Goal: Task Accomplishment & Management: Manage account settings

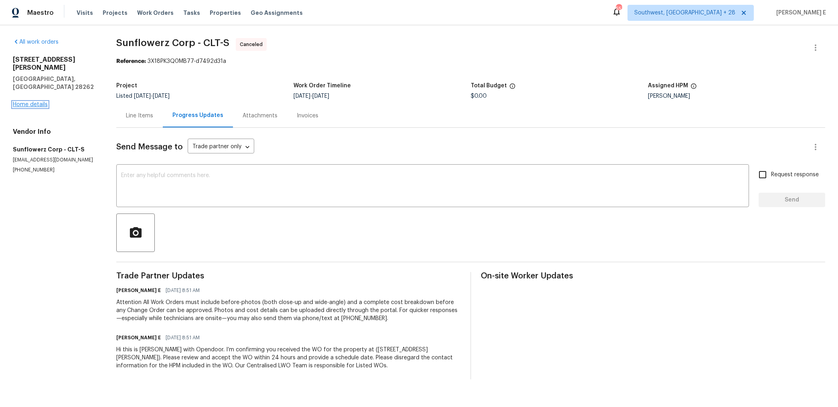
click at [34, 102] on link "Home details" at bounding box center [30, 105] width 35 height 6
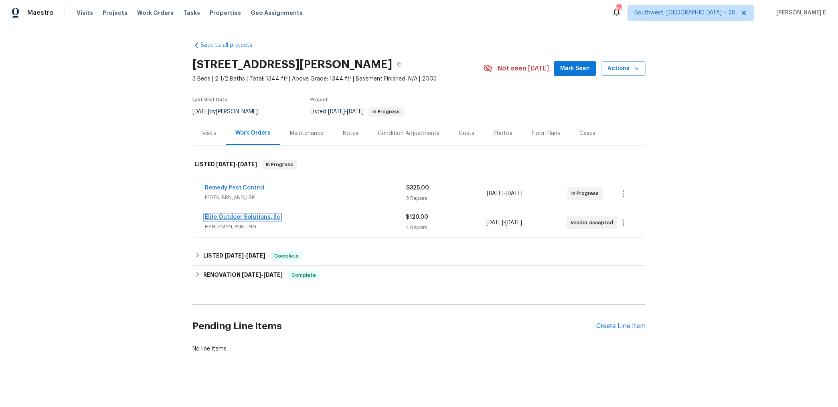
click at [274, 217] on link "Elite Outdoor Solutions, llc" at bounding box center [242, 217] width 75 height 6
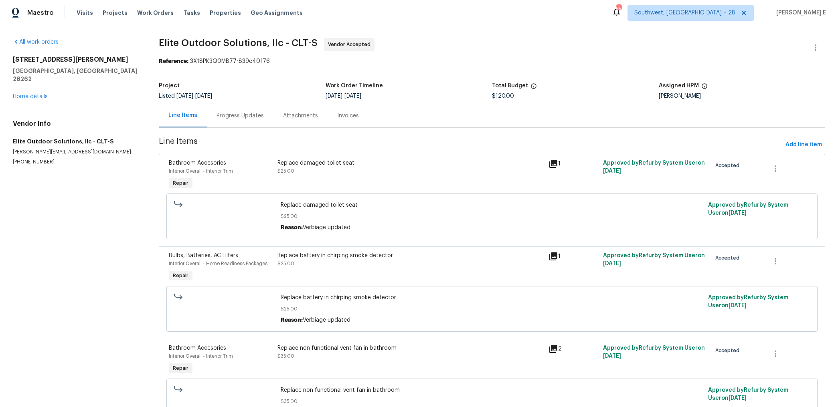
click at [218, 114] on div "Progress Updates" at bounding box center [239, 116] width 47 height 8
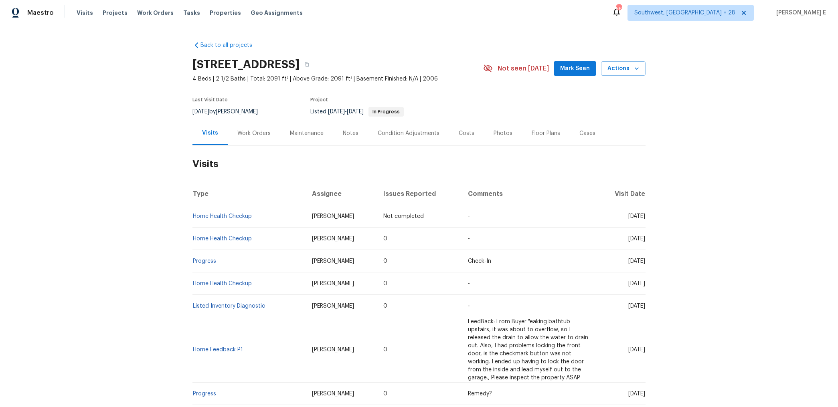
click at [246, 132] on div "Work Orders" at bounding box center [253, 133] width 33 height 8
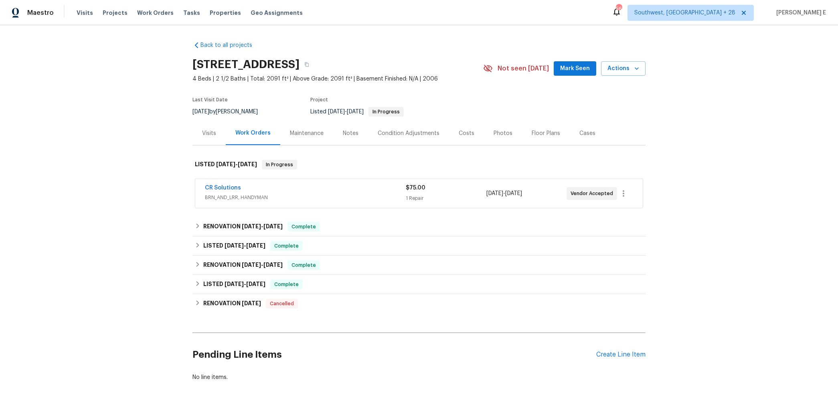
scroll to position [13, 0]
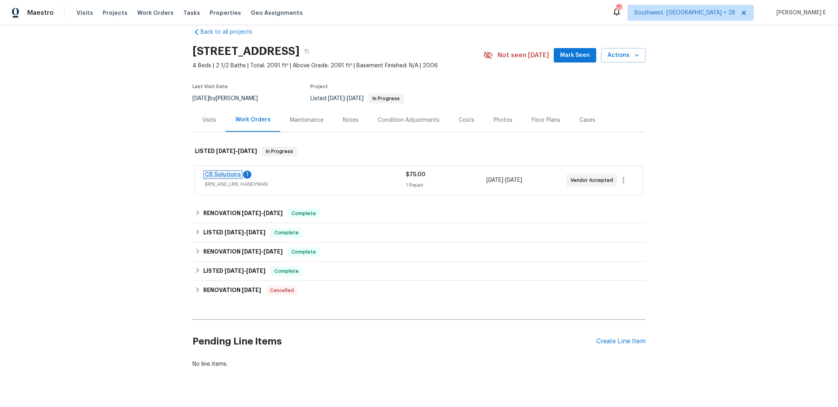
click at [229, 173] on link "CR Solutions" at bounding box center [223, 175] width 36 height 6
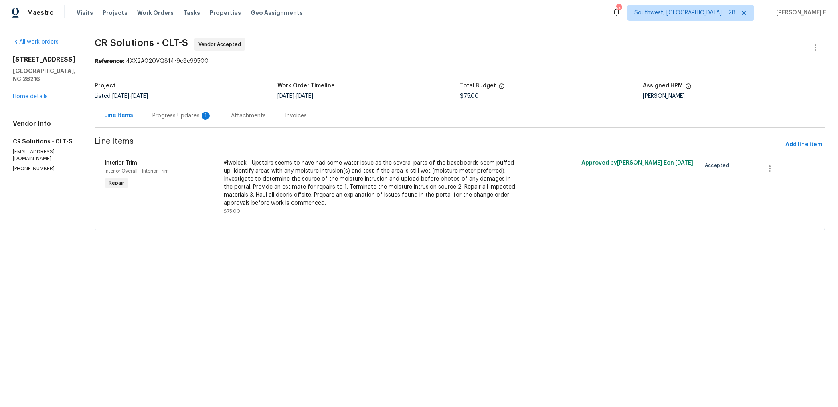
click at [162, 108] on div "Progress Updates 1" at bounding box center [182, 116] width 79 height 24
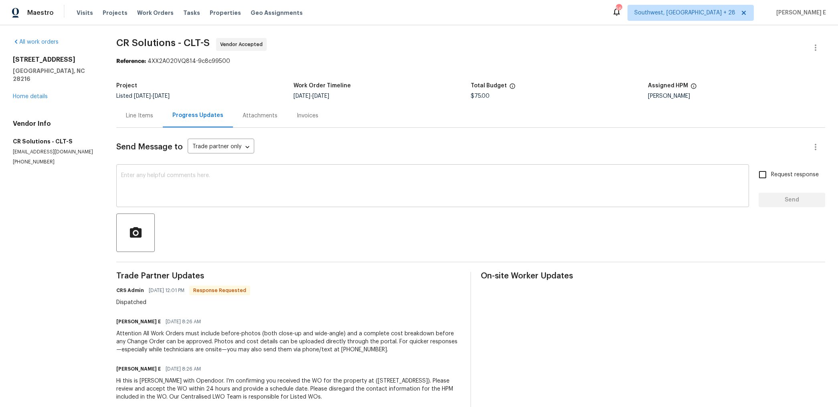
click at [221, 175] on textarea at bounding box center [432, 187] width 623 height 28
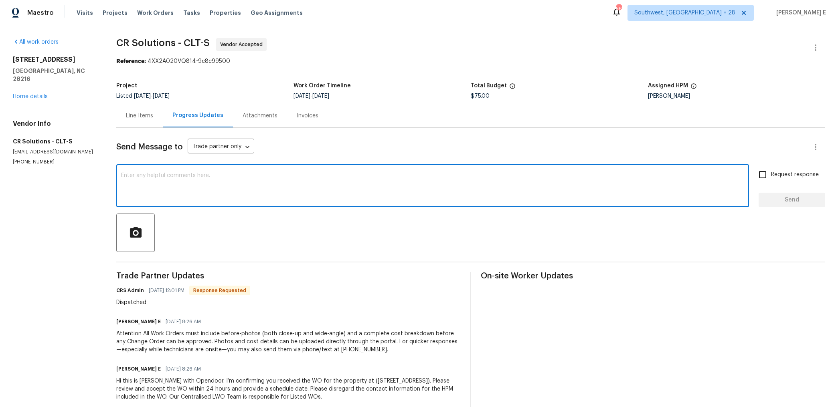
scroll to position [17, 0]
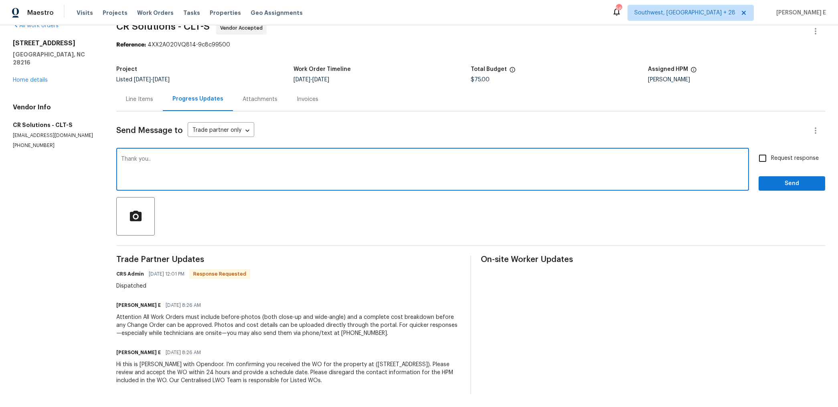
type textarea "Thank you.."
click at [777, 190] on button "Send" at bounding box center [791, 183] width 67 height 15
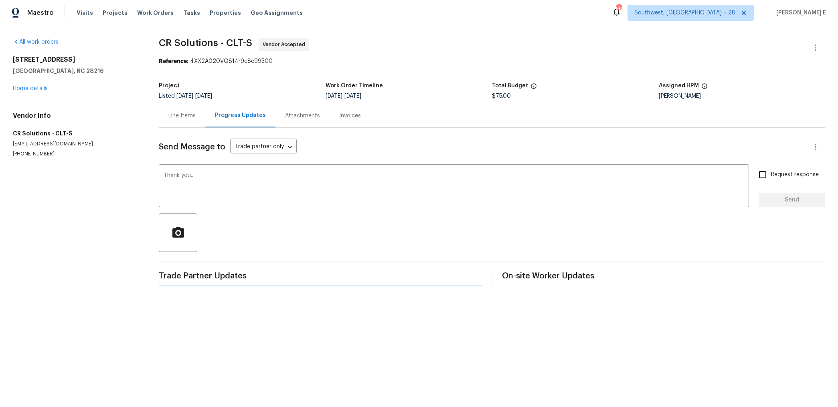
scroll to position [0, 0]
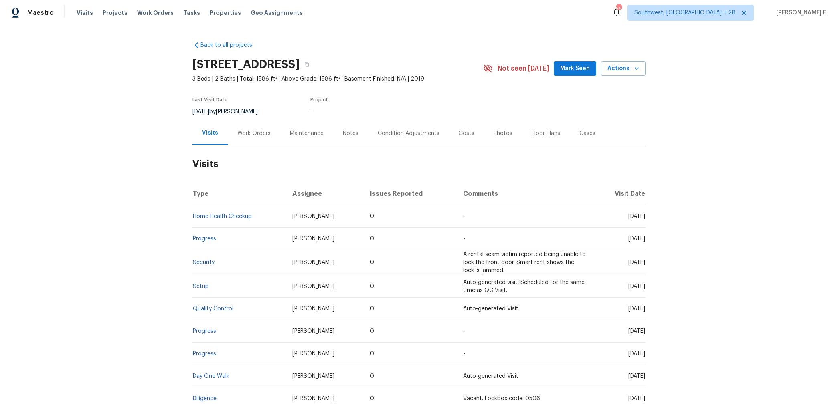
click at [246, 131] on div "Work Orders" at bounding box center [253, 133] width 33 height 8
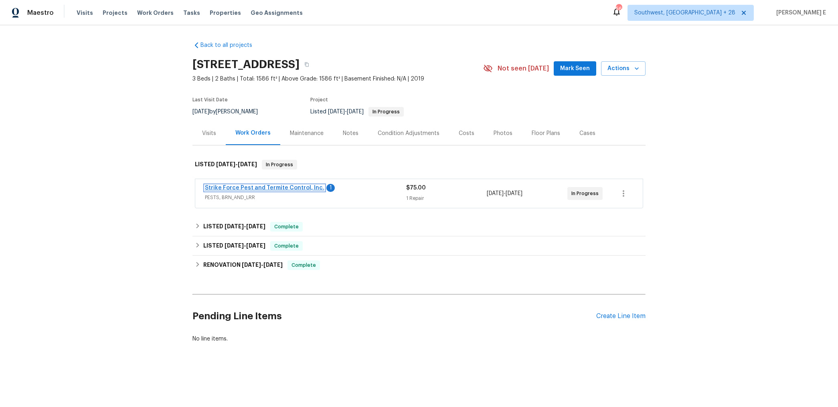
click at [306, 188] on link "Strike Force Pest and Termite Control, Inc." at bounding box center [264, 188] width 119 height 6
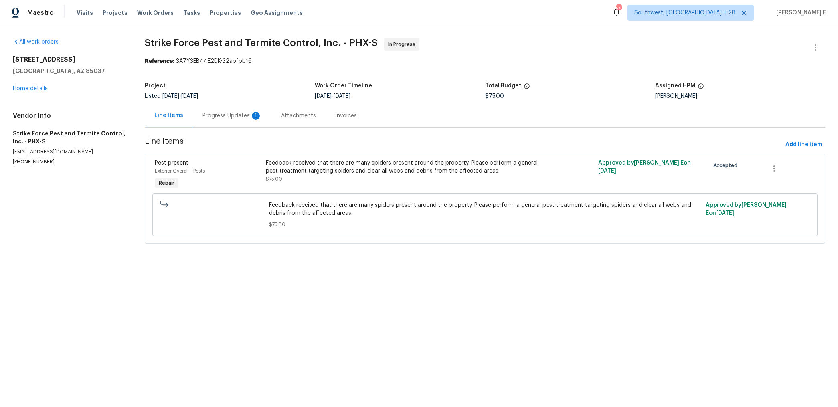
click at [261, 124] on div "Progress Updates 1" at bounding box center [232, 116] width 79 height 24
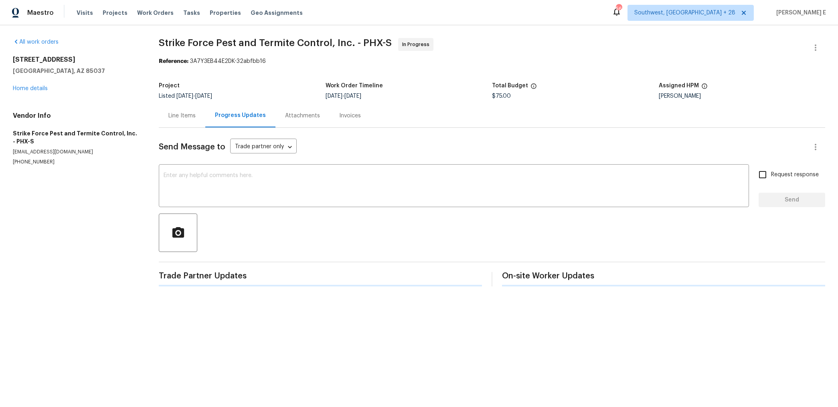
scroll to position [17, 0]
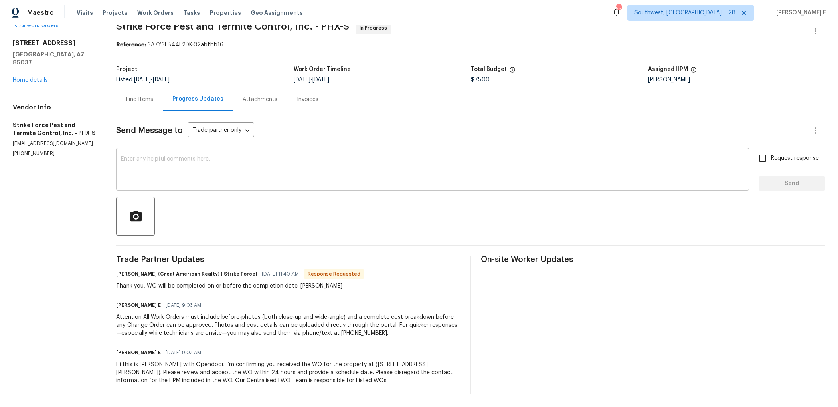
click at [297, 164] on textarea at bounding box center [432, 170] width 623 height 28
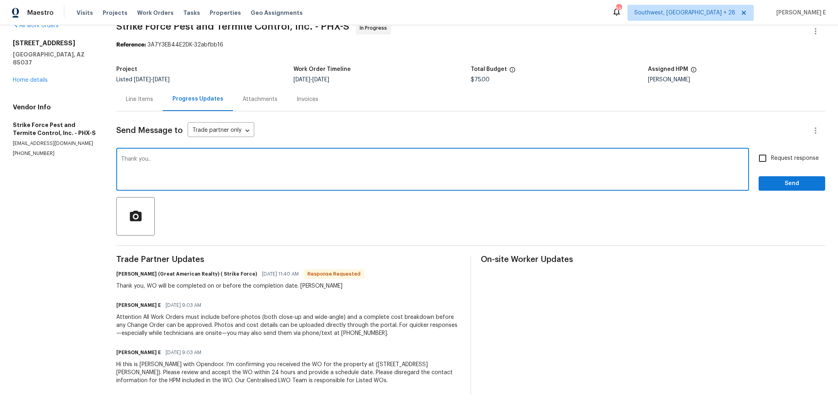
type textarea "Thank you.."
click at [802, 188] on span "Send" at bounding box center [792, 184] width 54 height 10
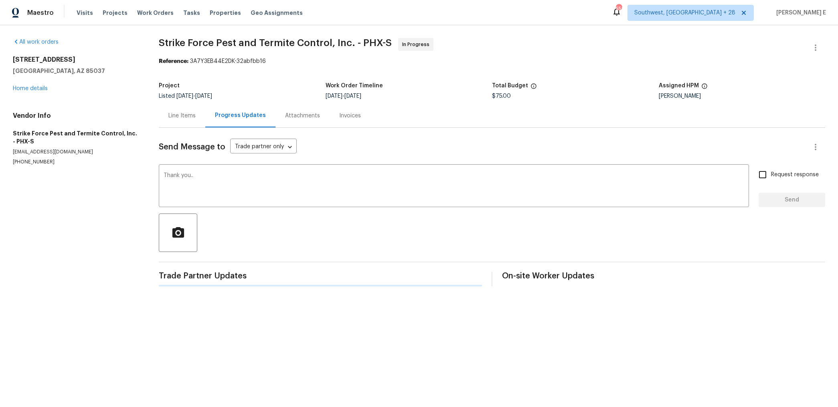
scroll to position [0, 0]
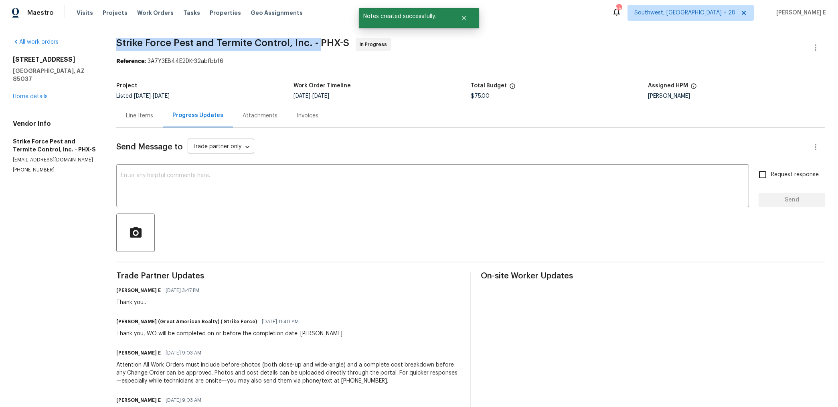
drag, startPoint x: 121, startPoint y: 42, endPoint x: 320, endPoint y: 45, distance: 199.6
click at [320, 45] on span "Strike Force Pest and Termite Control, Inc. - PHX-S" at bounding box center [232, 43] width 233 height 10
copy span "Strike Force Pest and Termite Control, Inc. -"
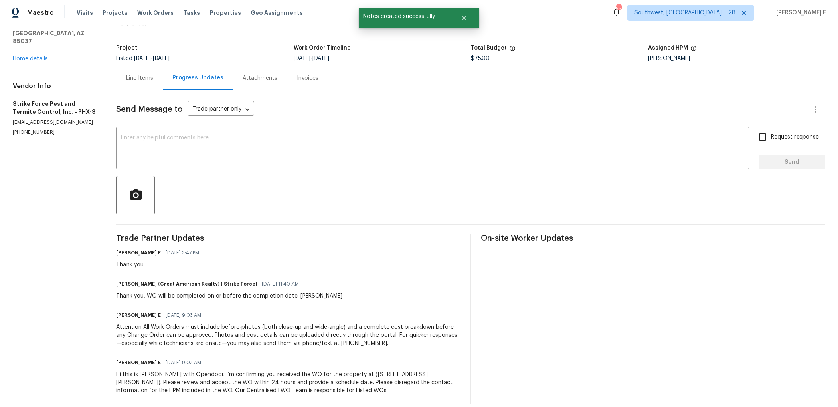
scroll to position [46, 0]
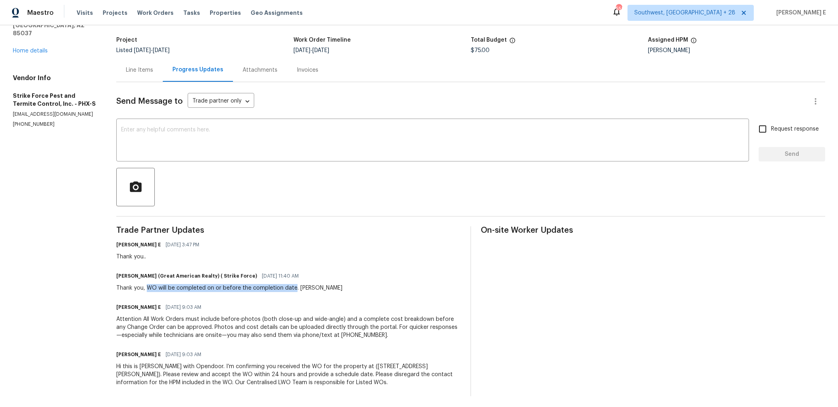
drag, startPoint x: 148, startPoint y: 289, endPoint x: 295, endPoint y: 289, distance: 146.7
click at [295, 289] on div "Thank you, WO will be completed on or before the completion date. Leslie" at bounding box center [229, 288] width 226 height 8
copy div "WO will be completed on or before the completion date"
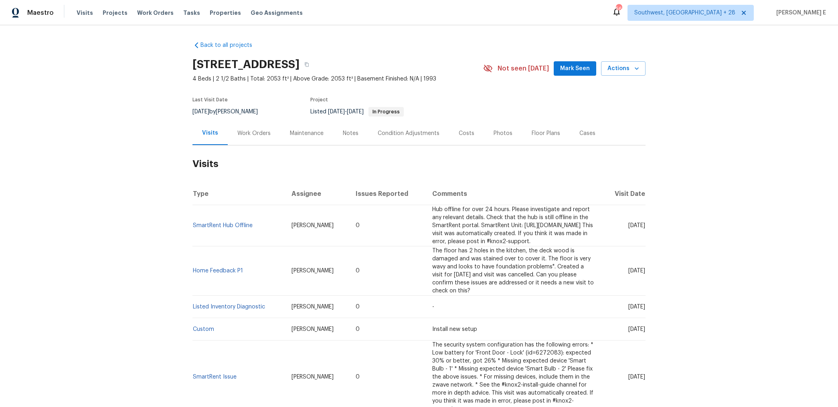
click at [273, 123] on div "Work Orders" at bounding box center [254, 133] width 53 height 24
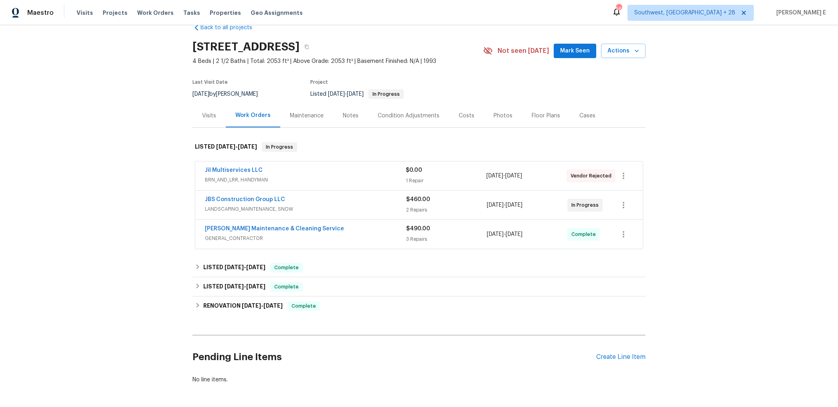
scroll to position [19, 0]
click at [245, 170] on link "Jil Multiservices LLC" at bounding box center [234, 169] width 58 height 6
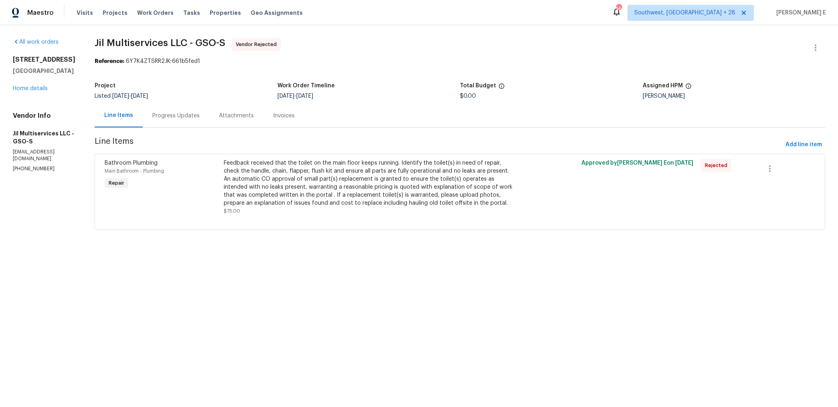
click at [199, 114] on div "Progress Updates" at bounding box center [175, 116] width 47 height 8
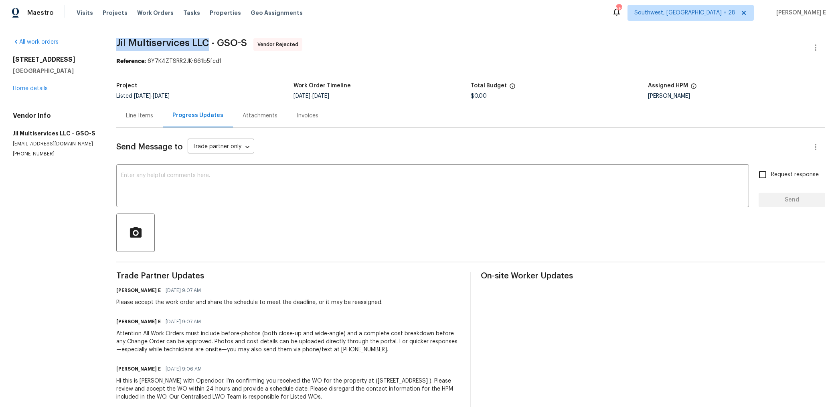
drag, startPoint x: 118, startPoint y: 42, endPoint x: 208, endPoint y: 44, distance: 89.8
click at [208, 44] on span "Jil Multiservices LLC - GSO-S" at bounding box center [181, 43] width 131 height 10
copy span "Jil Multiservices LLC"
click at [283, 386] on div "Hi this is Keerthana with Opendoor. I’m confirming you received the WO for the …" at bounding box center [288, 389] width 344 height 24
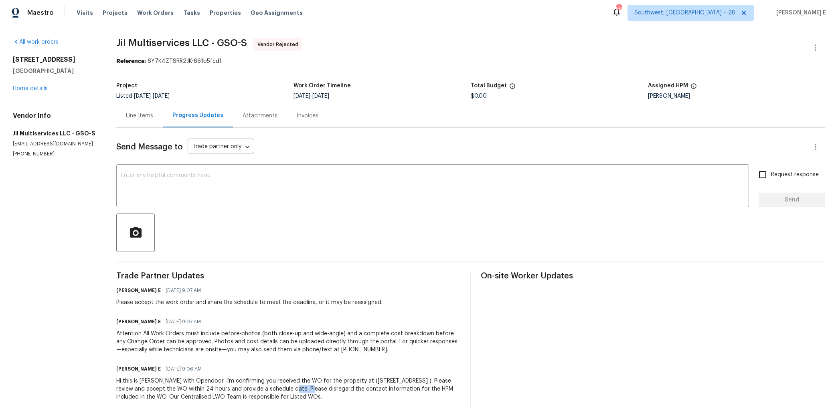
click at [283, 386] on div "Hi this is Keerthana with Opendoor. I’m confirming you received the WO for the …" at bounding box center [288, 389] width 344 height 24
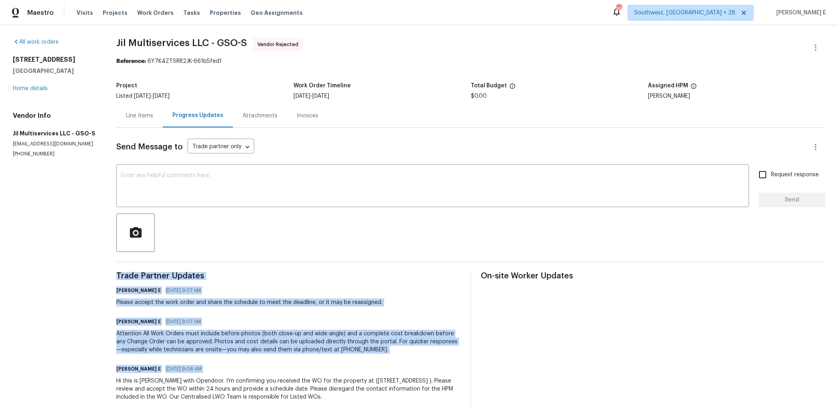
copy div "Trade Partner Updates Keerthana E 10/07/2025 9:07 AM Please accept the work ord…"
click at [362, 342] on div "Attention All Work Orders must include before-photos (both close-up and wide-an…" at bounding box center [288, 342] width 344 height 24
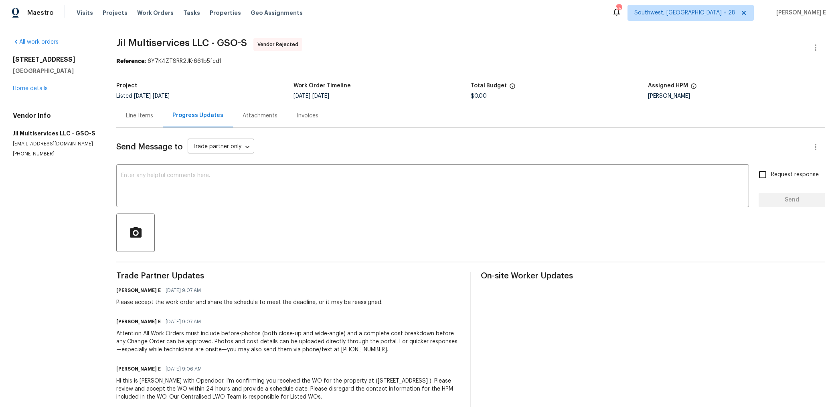
click at [362, 342] on div "Attention All Work Orders must include before-photos (both close-up and wide-an…" at bounding box center [288, 342] width 344 height 24
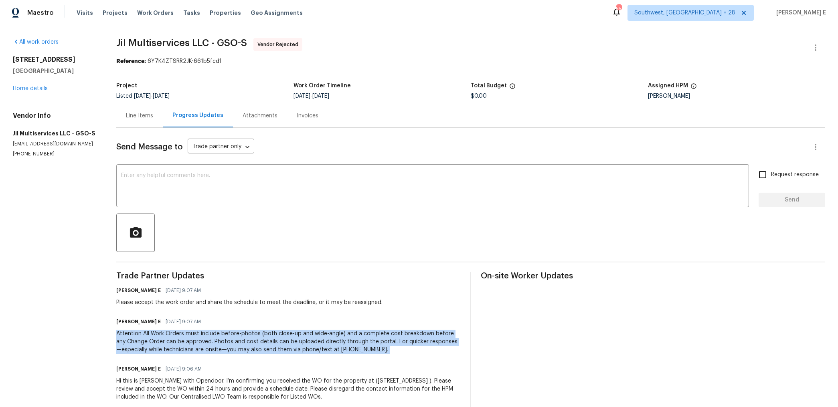
copy div "Attention All Work Orders must include before-photos (both close-up and wide-an…"
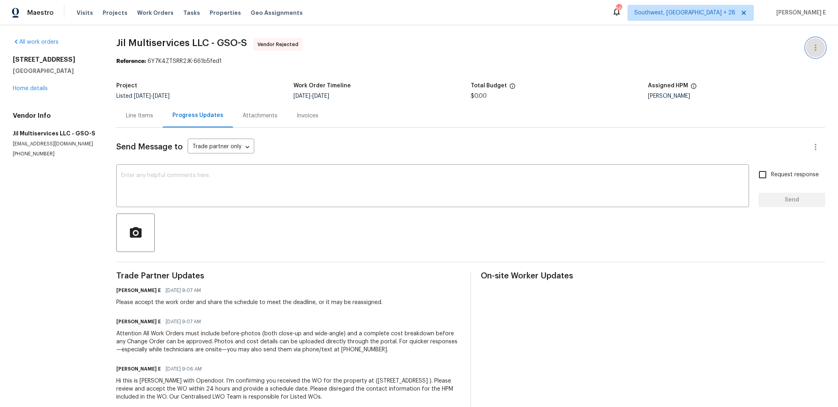
click at [818, 45] on icon "button" at bounding box center [815, 48] width 10 height 10
click at [758, 44] on li "Edit" at bounding box center [789, 47] width 87 height 13
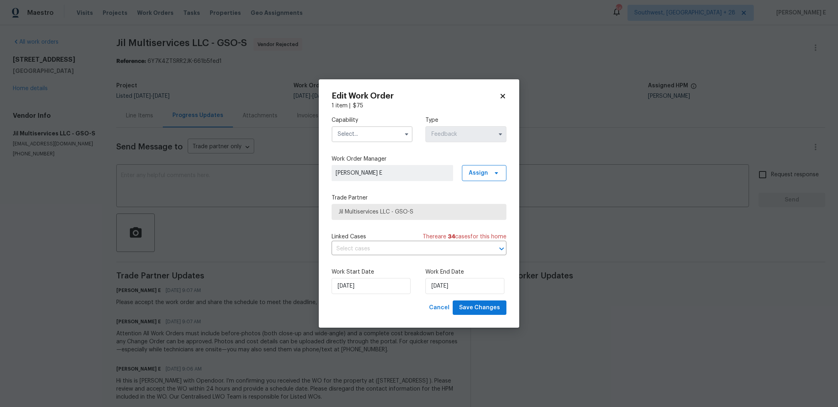
click at [346, 133] on input "text" at bounding box center [371, 134] width 81 height 16
click at [353, 192] on span "Handyman" at bounding box center [354, 194] width 28 height 6
click at [376, 206] on span "Jil Multiservices LLC - GSO-S" at bounding box center [418, 212] width 175 height 16
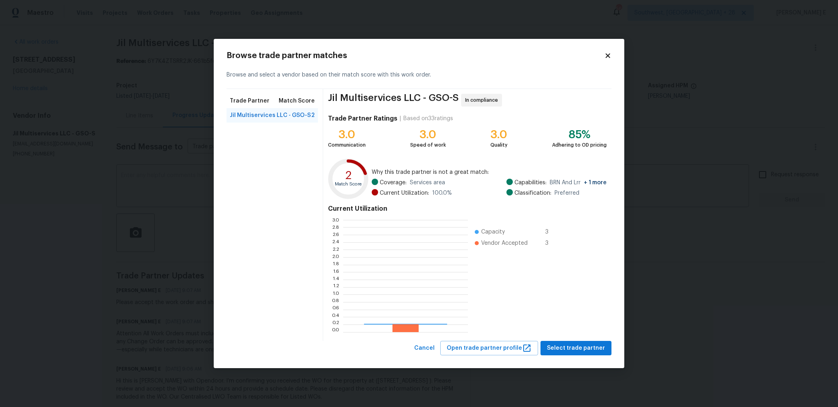
scroll to position [112, 125]
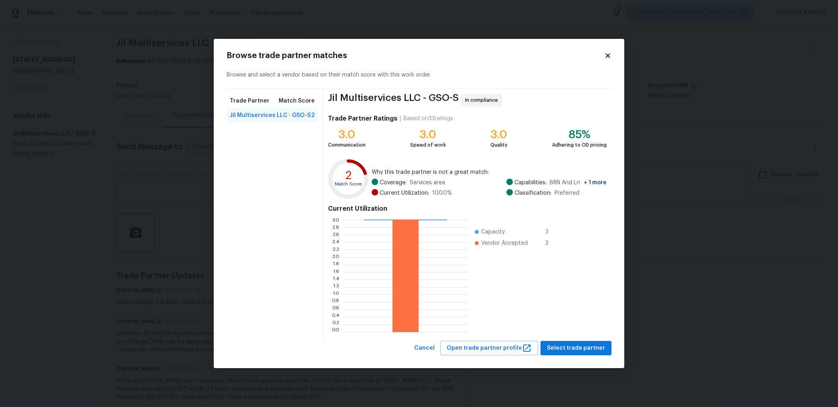
click at [608, 55] on icon at bounding box center [607, 55] width 4 height 4
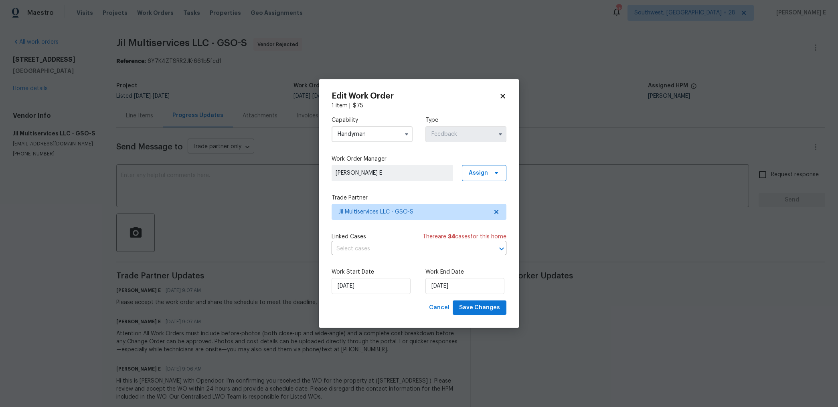
click at [354, 131] on input "Handyman" at bounding box center [371, 134] width 81 height 16
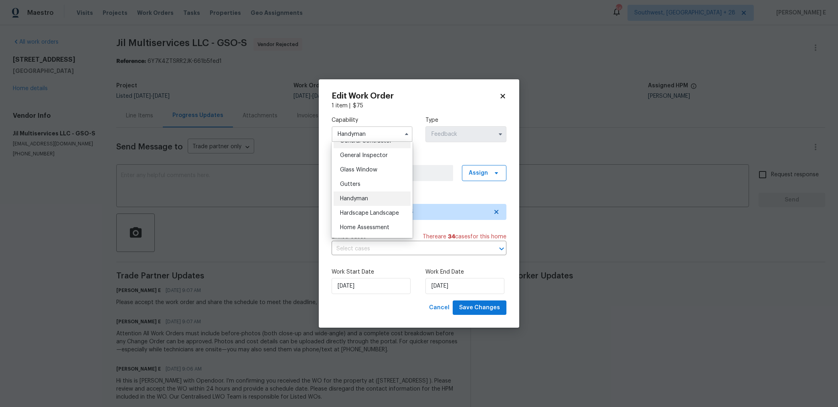
scroll to position [370, 0]
click at [355, 164] on span "General Contractor" at bounding box center [366, 165] width 52 height 6
type input "General Contractor"
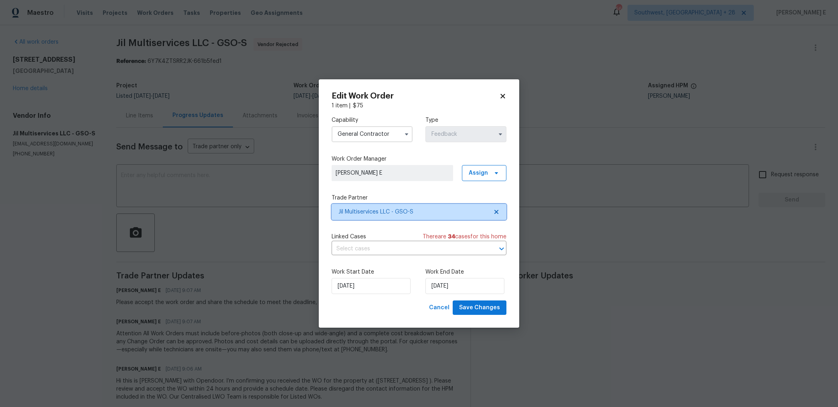
click at [355, 208] on span "Jil Multiservices LLC - GSO-S" at bounding box center [413, 212] width 150 height 8
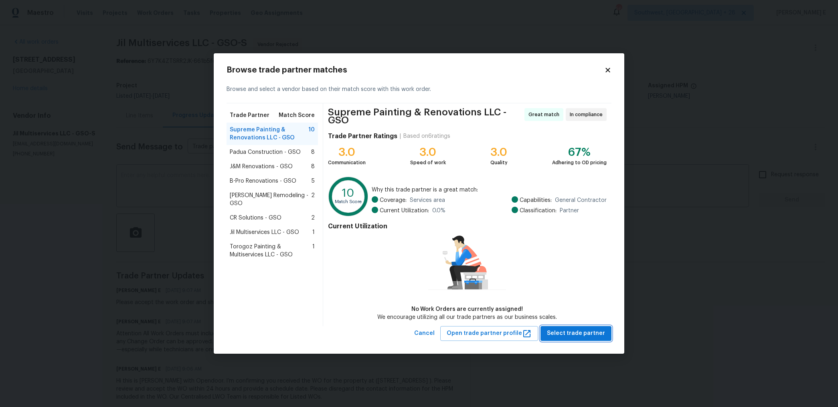
click at [565, 331] on span "Select trade partner" at bounding box center [576, 334] width 58 height 10
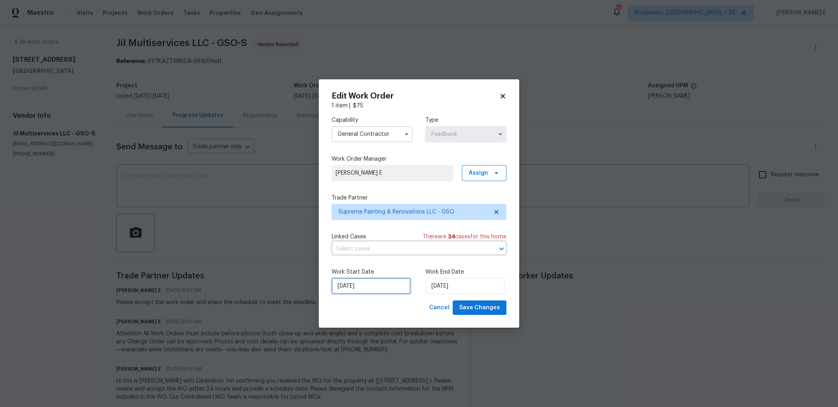
click at [389, 288] on input "06/10/2025" at bounding box center [370, 286] width 79 height 16
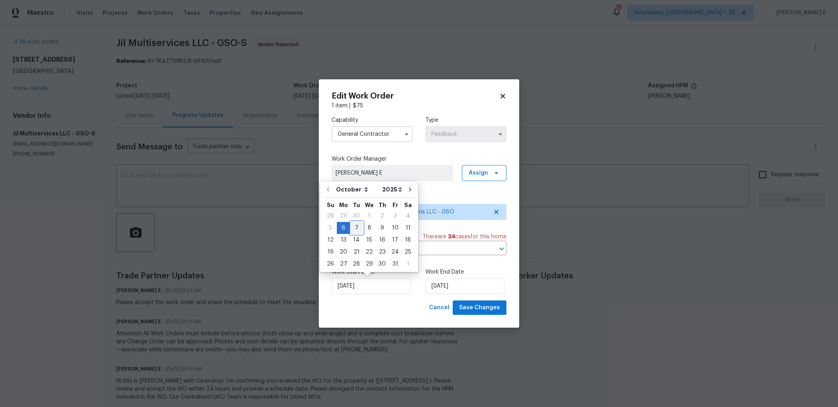
click at [356, 226] on div "7" at bounding box center [356, 227] width 13 height 11
type input "07/10/2025"
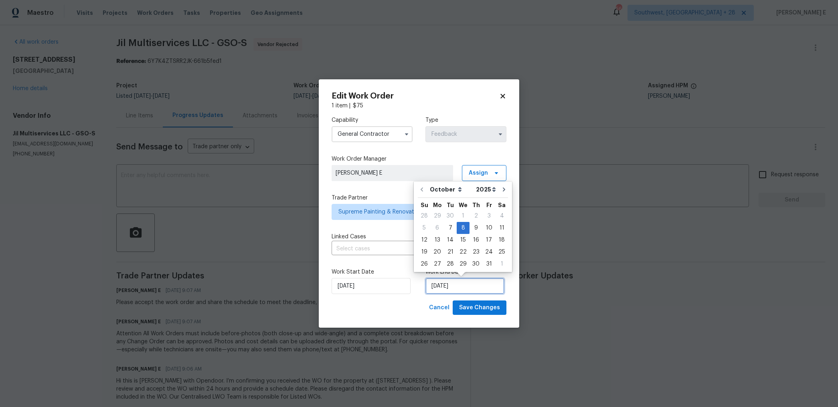
click at [468, 287] on input "08/10/2025" at bounding box center [464, 286] width 79 height 16
click at [473, 227] on div "9" at bounding box center [475, 227] width 13 height 11
type input "09/10/2025"
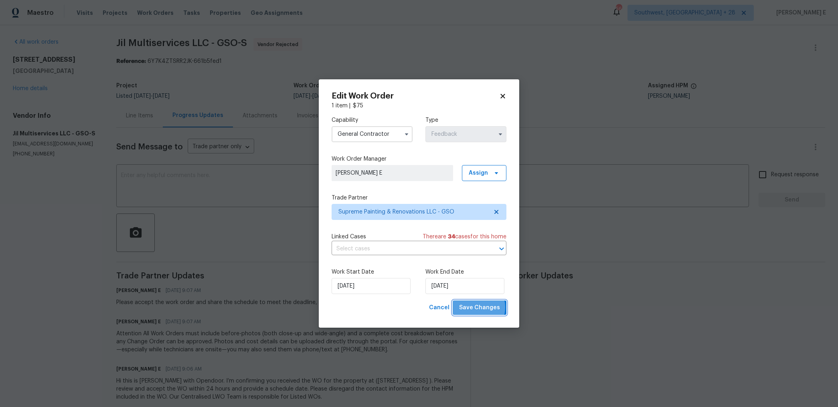
click at [478, 307] on span "Save Changes" at bounding box center [479, 308] width 41 height 10
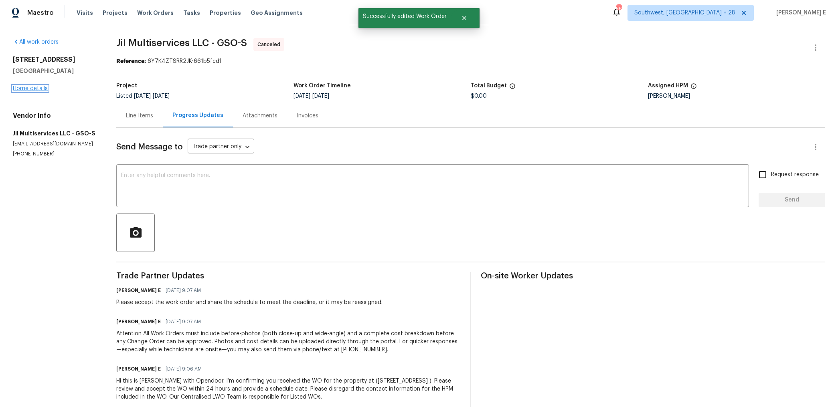
click at [32, 90] on link "Home details" at bounding box center [30, 89] width 35 height 6
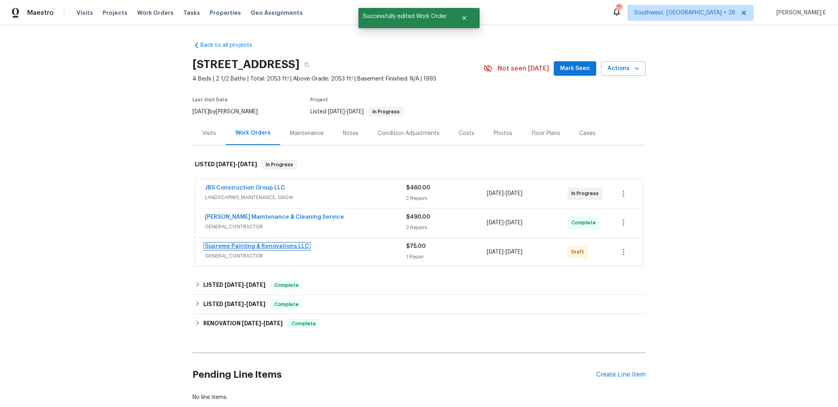
click at [234, 247] on link "Supreme Painting & Renovations LLC" at bounding box center [257, 247] width 104 height 6
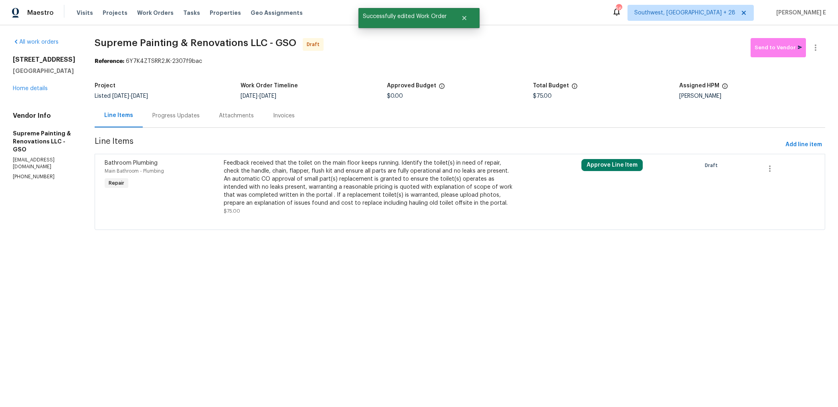
click at [348, 202] on div "Feedback received that the toilet on the main floor keeps running. Identify the…" at bounding box center [370, 183] width 293 height 48
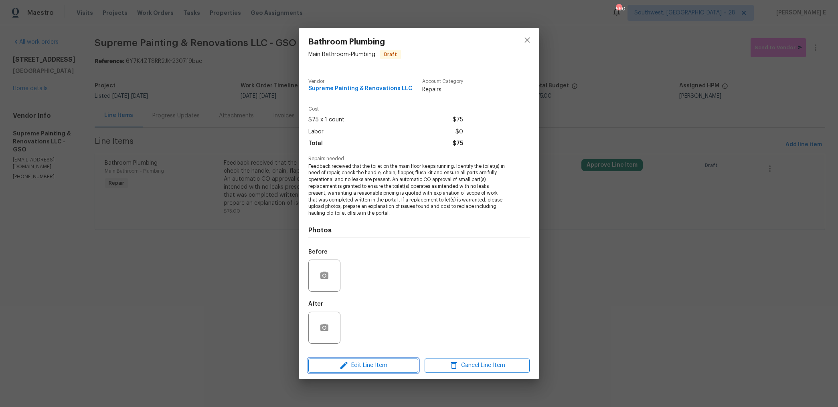
click at [325, 364] on span "Edit Line Item" at bounding box center [363, 366] width 105 height 10
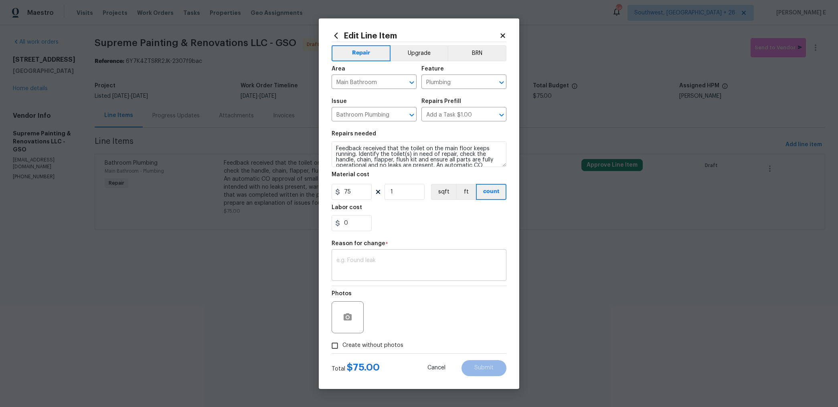
click at [387, 273] on textarea at bounding box center [418, 266] width 165 height 17
type textarea "Verbiage updated"
click at [386, 343] on span "Create without photos" at bounding box center [372, 346] width 61 height 8
click at [342, 343] on input "Create without photos" at bounding box center [334, 345] width 15 height 15
checkbox input "true"
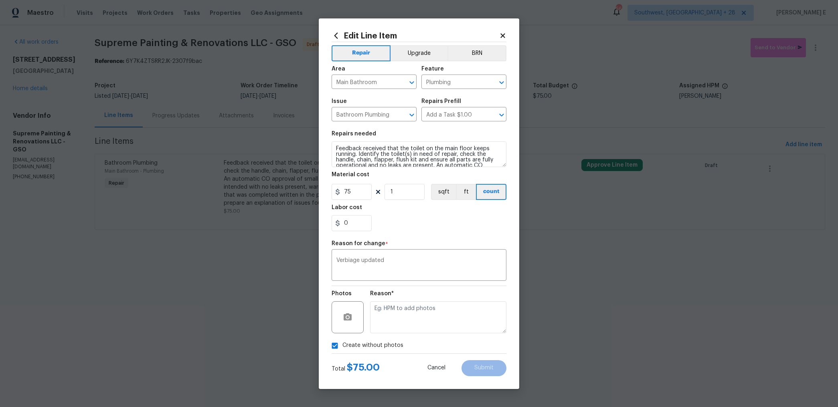
click at [414, 334] on div "Reason*" at bounding box center [438, 312] width 136 height 52
click at [420, 328] on textarea at bounding box center [438, 317] width 136 height 32
click at [479, 365] on span "Submit" at bounding box center [483, 368] width 19 height 6
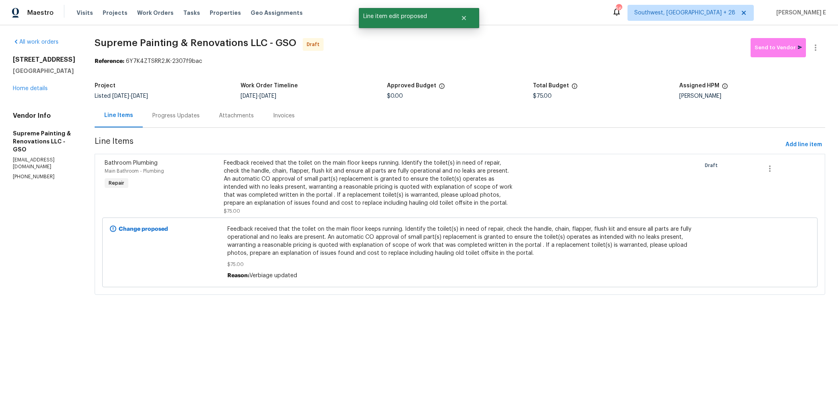
click at [200, 117] on div "Progress Updates" at bounding box center [175, 116] width 47 height 8
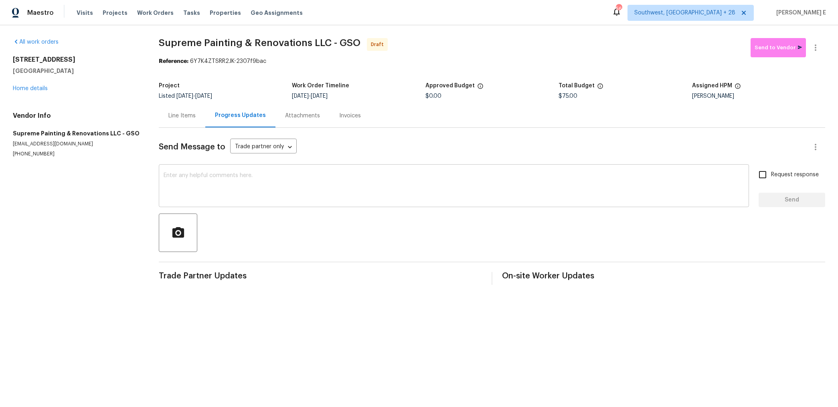
click at [656, 188] on textarea at bounding box center [454, 187] width 580 height 28
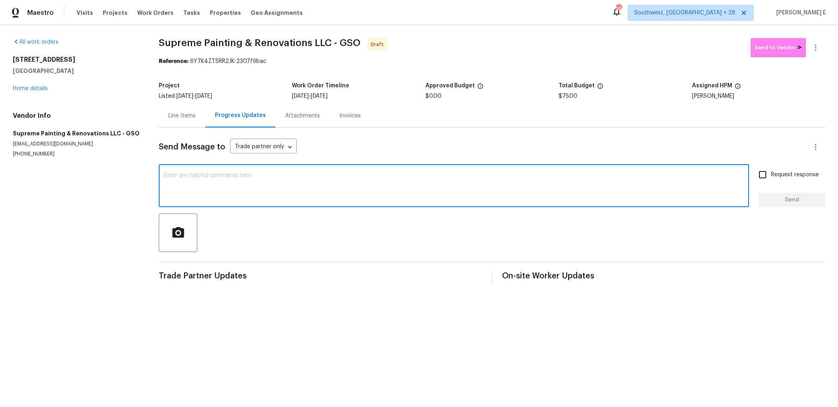
paste textarea "Hi this is [PERSON_NAME] with Opendoor. I’m confirming you received the WO for …"
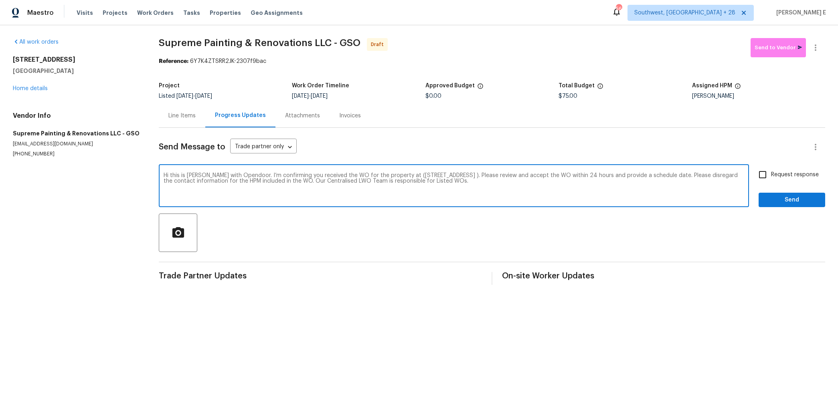
type textarea "Hi this is [PERSON_NAME] with Opendoor. I’m confirming you received the WO for …"
click at [777, 177] on span "Request response" at bounding box center [795, 175] width 48 height 8
click at [771, 177] on input "Request response" at bounding box center [762, 174] width 17 height 17
checkbox input "true"
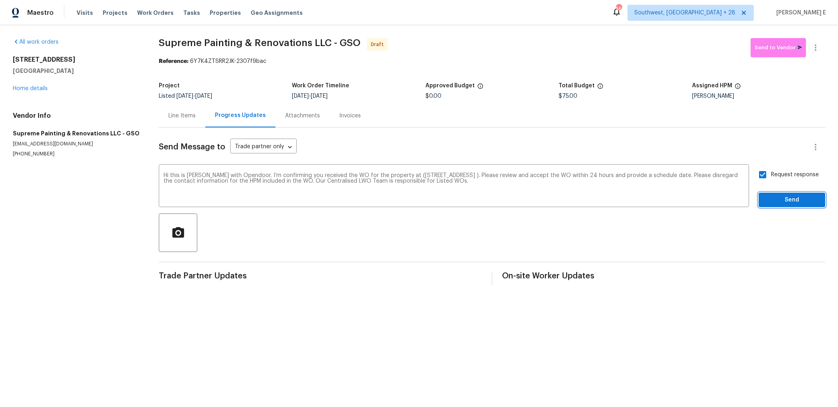
click at [776, 194] on button "Send" at bounding box center [791, 200] width 67 height 15
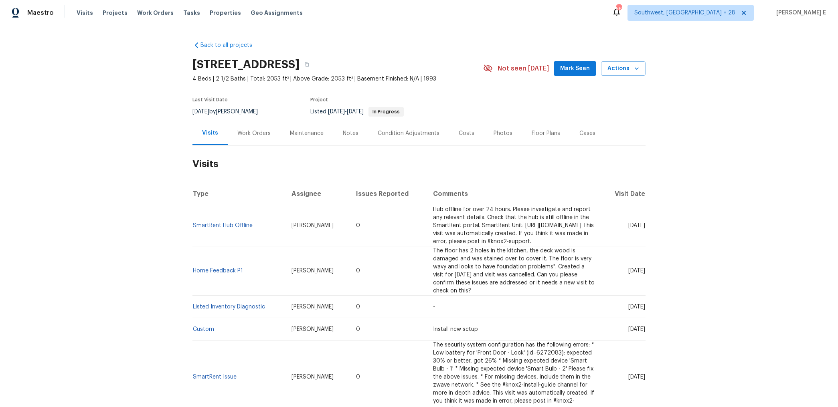
click at [252, 138] on div "Work Orders" at bounding box center [254, 133] width 53 height 24
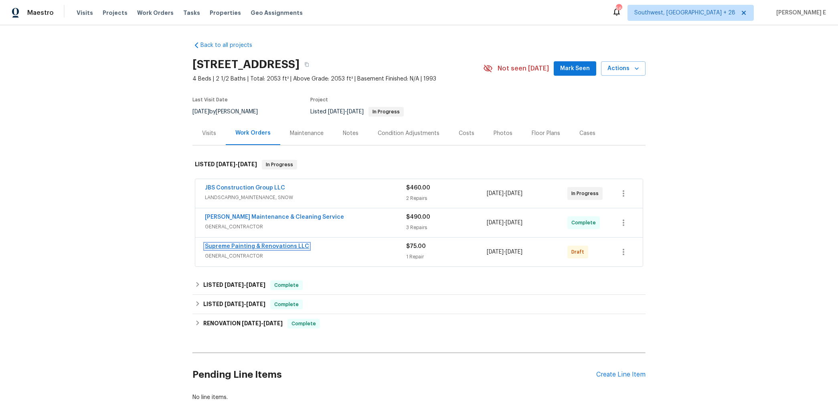
click at [249, 248] on link "Supreme Painting & Renovations LLC" at bounding box center [257, 247] width 104 height 6
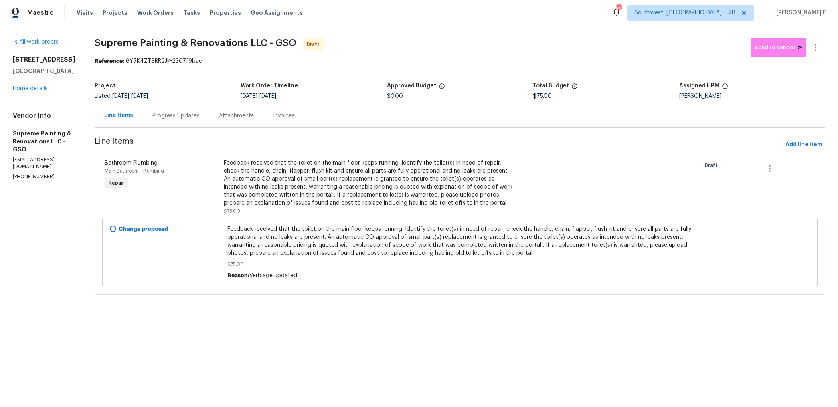
click at [200, 119] on div "Progress Updates" at bounding box center [175, 116] width 47 height 8
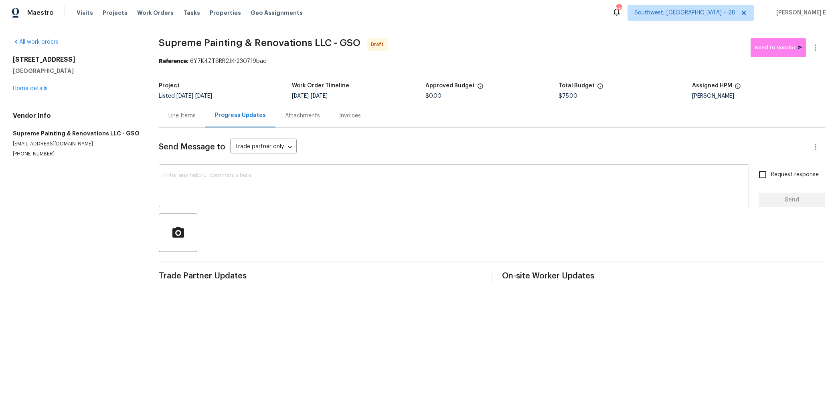
click at [224, 203] on div "x ​" at bounding box center [454, 186] width 590 height 41
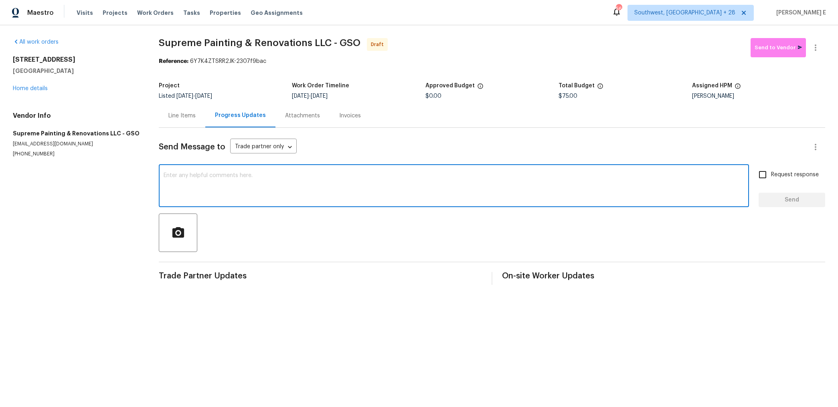
paste textarea "Hi this is [PERSON_NAME] with Opendoor. I’m confirming you received the WO for …"
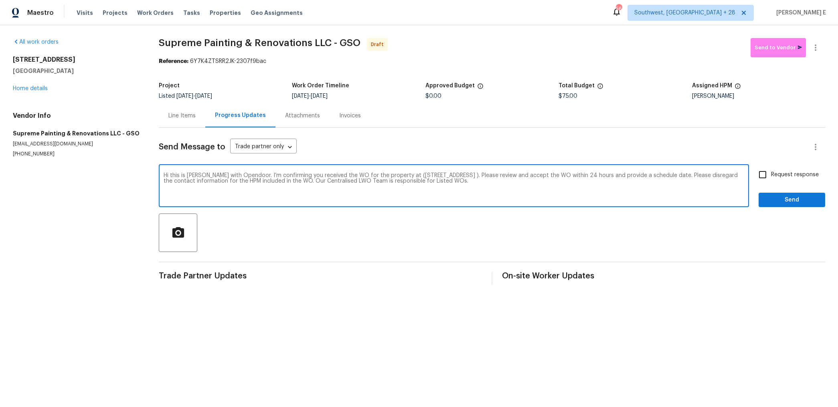
type textarea "Hi this is [PERSON_NAME] with Opendoor. I’m confirming you received the WO for …"
click at [768, 175] on input "Request response" at bounding box center [762, 174] width 17 height 17
checkbox input "true"
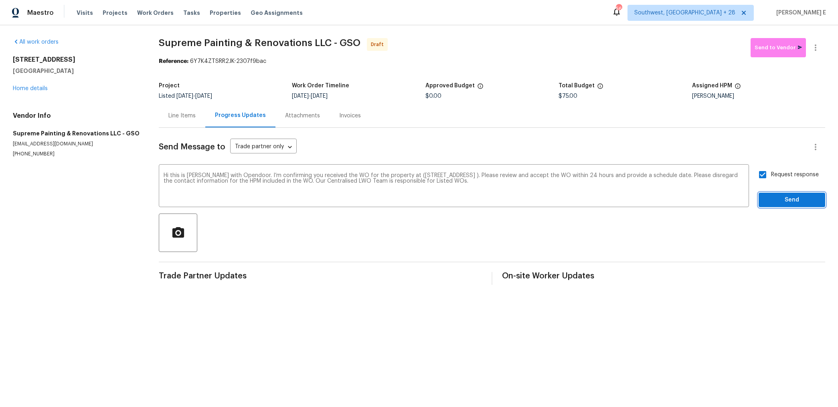
click at [767, 199] on span "Send" at bounding box center [792, 200] width 54 height 10
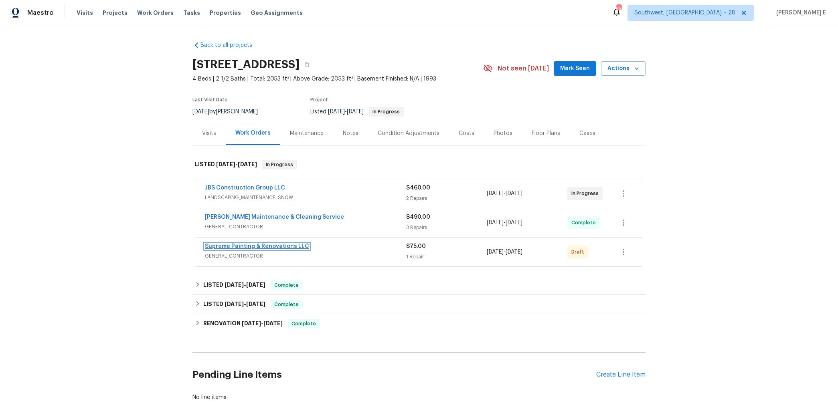
click at [210, 247] on link "Supreme Painting & Renovations LLC" at bounding box center [257, 247] width 104 height 6
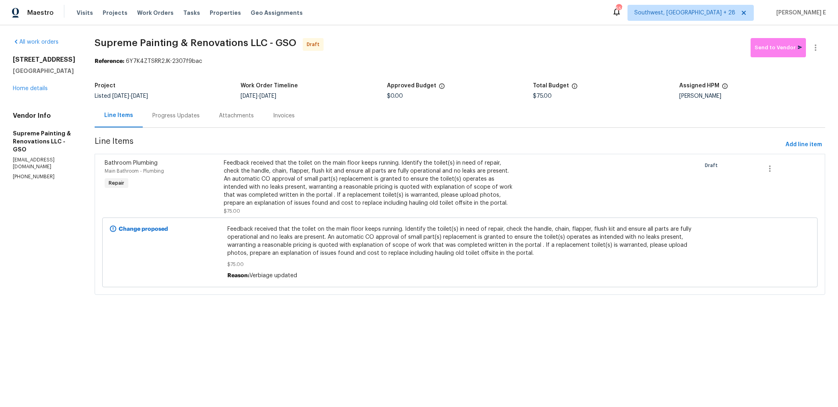
click at [200, 114] on div "Progress Updates" at bounding box center [175, 116] width 47 height 8
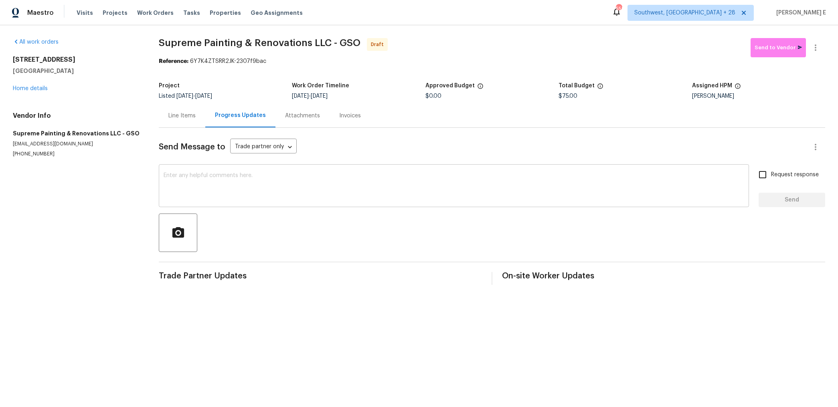
click at [232, 184] on textarea at bounding box center [454, 187] width 580 height 28
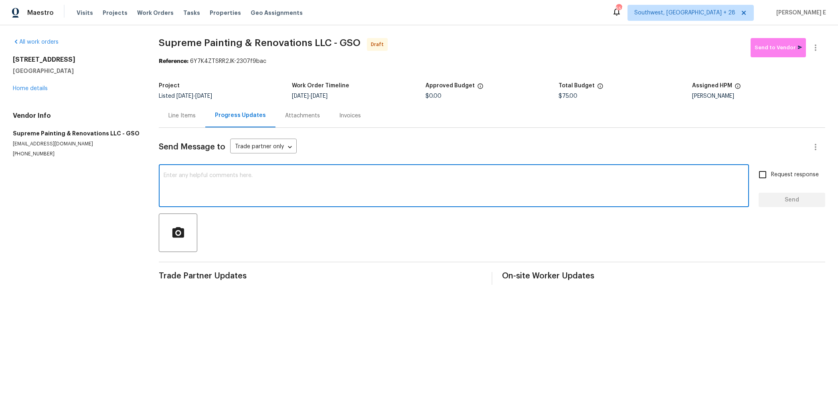
paste textarea "3319 Timberwolf Ave, High Point, NC 27265"
paste textarea "Hi this is Keerthana with Opendoor. I’m confirming you received the WO for the …"
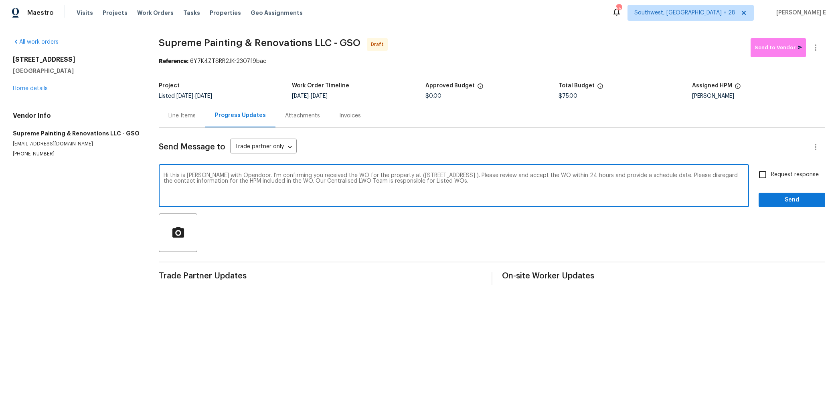
type textarea "Hi this is Keerthana with Opendoor. I’m confirming you received the WO for the …"
click at [776, 178] on span "Request response" at bounding box center [795, 175] width 48 height 8
click at [771, 178] on input "Request response" at bounding box center [762, 174] width 17 height 17
checkbox input "true"
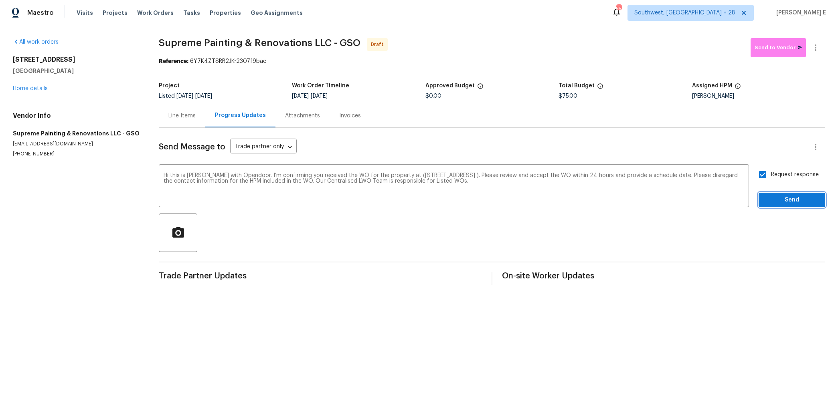
click at [772, 201] on span "Send" at bounding box center [792, 200] width 54 height 10
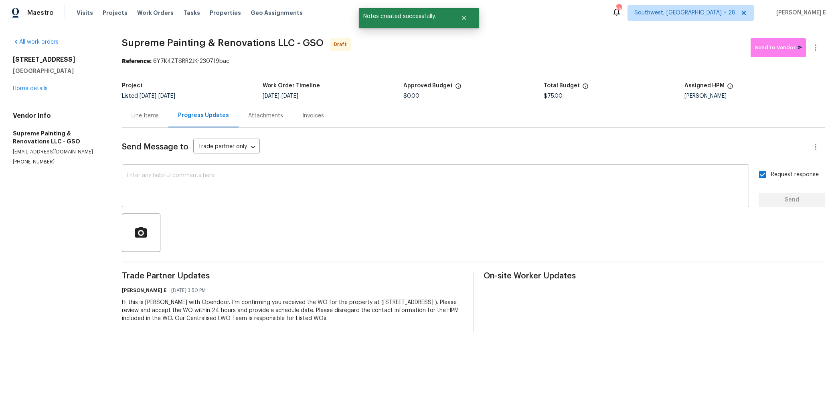
click at [449, 202] on div "x ​" at bounding box center [435, 186] width 627 height 41
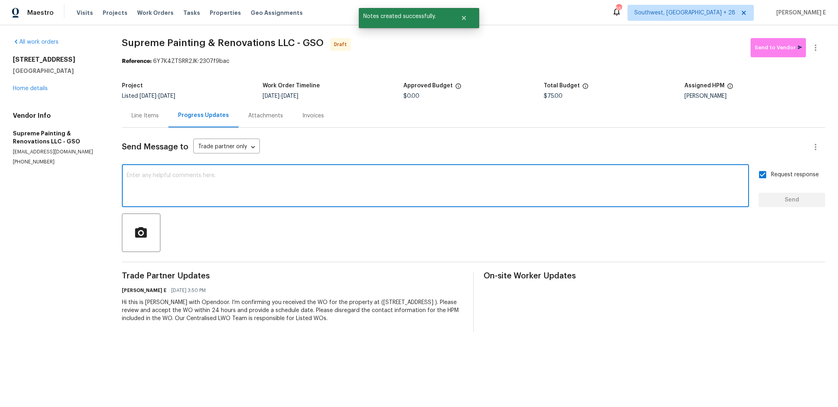
paste textarea "Attention All Work Orders must include before-photos (both close-up and wide-an…"
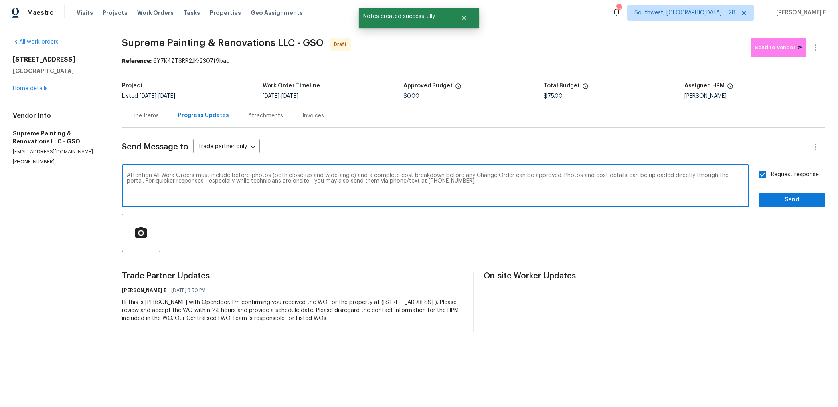
type textarea "Attention All Work Orders must include before-photos (both close-up and wide-an…"
click at [778, 204] on span "Send" at bounding box center [792, 200] width 54 height 10
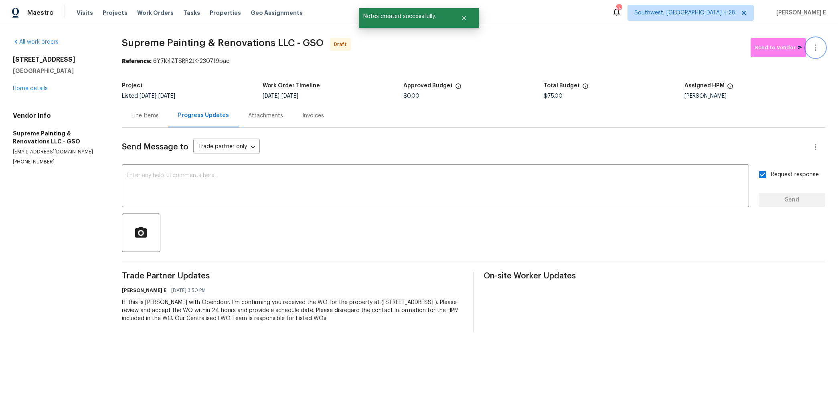
click at [816, 53] on button "button" at bounding box center [815, 47] width 19 height 19
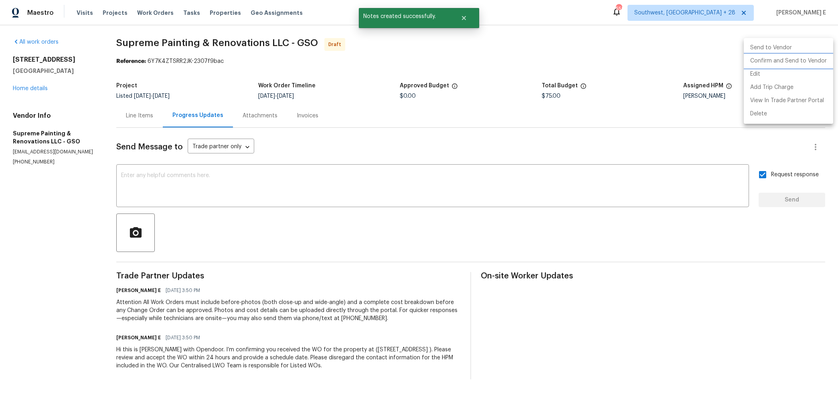
click at [772, 59] on li "Confirm and Send to Vendor" at bounding box center [788, 61] width 89 height 13
click at [346, 85] on div at bounding box center [419, 203] width 838 height 407
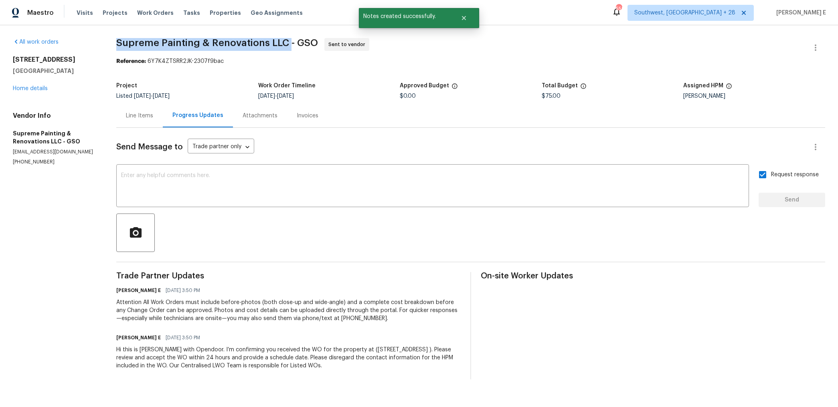
drag, startPoint x: 126, startPoint y: 42, endPoint x: 295, endPoint y: 42, distance: 169.1
click at [295, 42] on span "Supreme Painting & Renovations LLC - GSO" at bounding box center [217, 43] width 202 height 10
copy span "Supreme Painting & Renovations LLC"
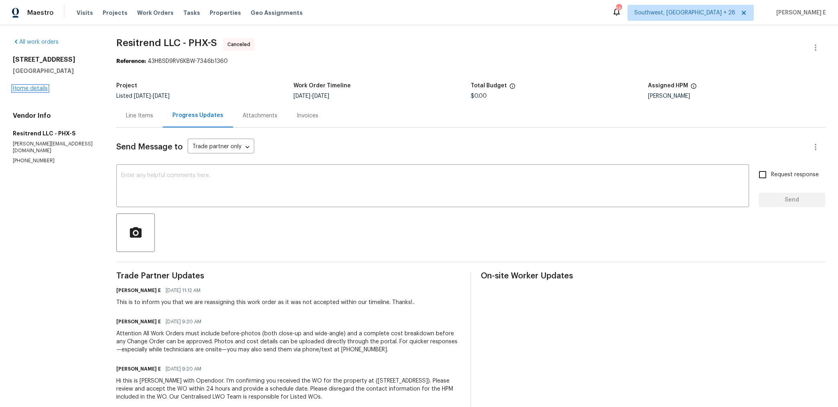
click at [41, 86] on link "Home details" at bounding box center [30, 89] width 35 height 6
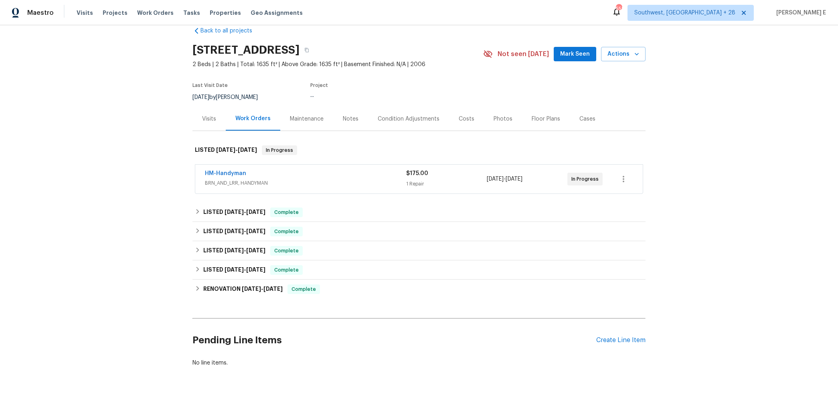
scroll to position [17, 0]
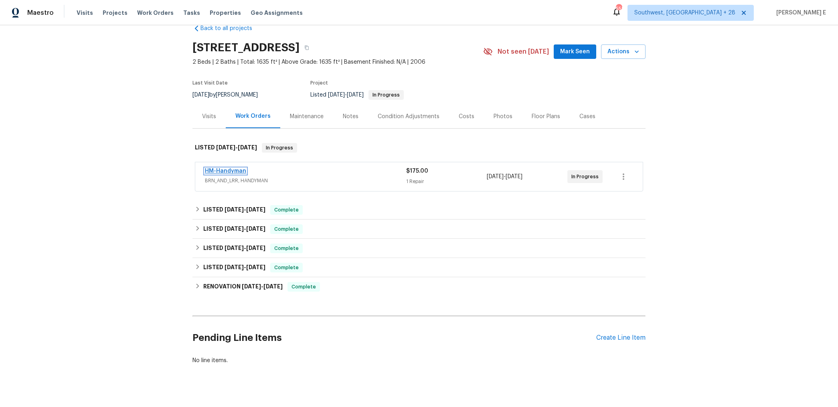
click at [235, 169] on link "HM-Handyman" at bounding box center [225, 171] width 41 height 6
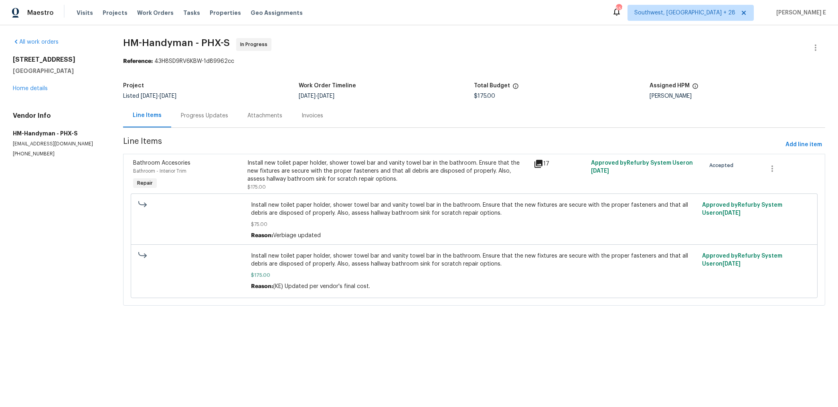
click at [209, 115] on div "Progress Updates" at bounding box center [204, 116] width 47 height 8
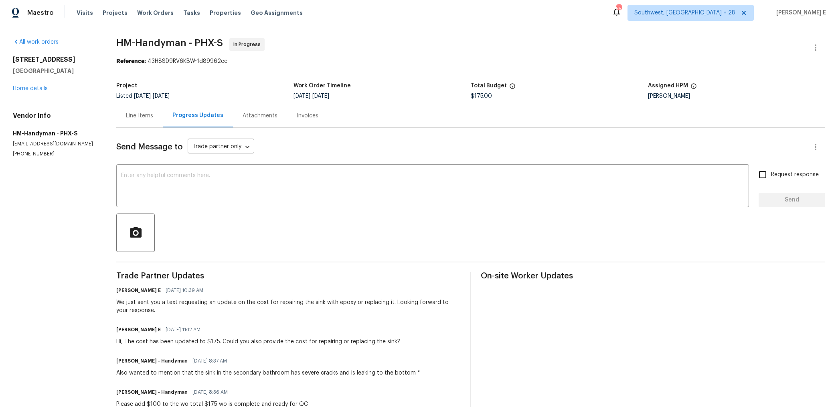
scroll to position [30, 0]
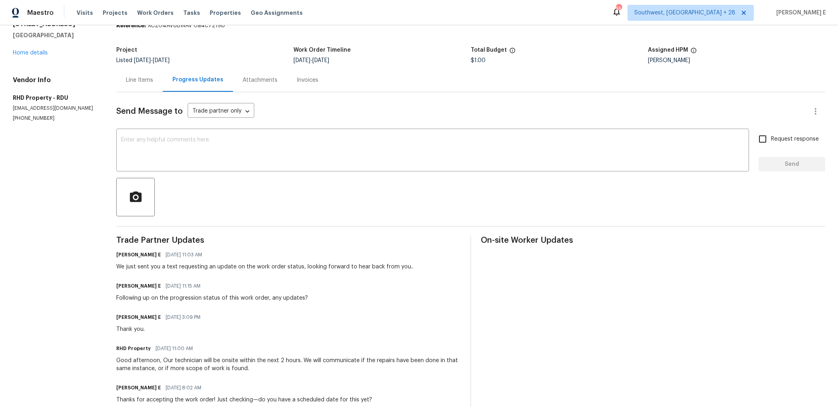
scroll to position [36, 0]
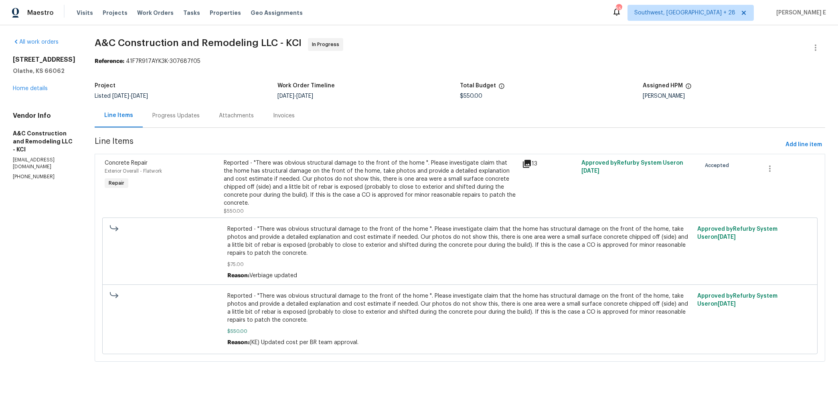
click at [196, 117] on div "Progress Updates" at bounding box center [175, 116] width 47 height 8
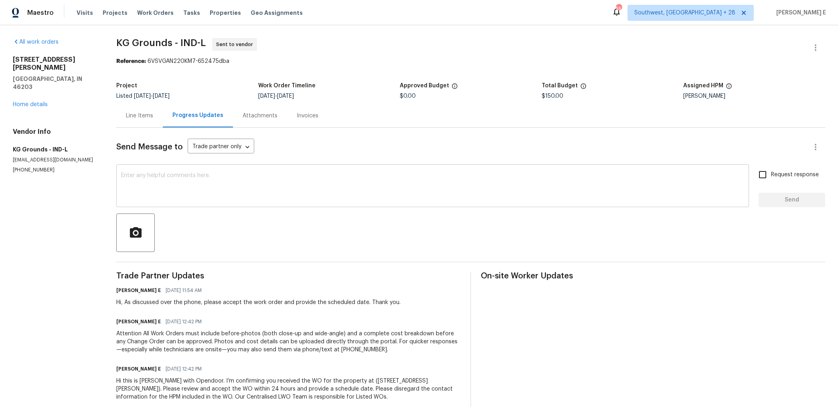
click at [521, 194] on textarea at bounding box center [432, 187] width 623 height 28
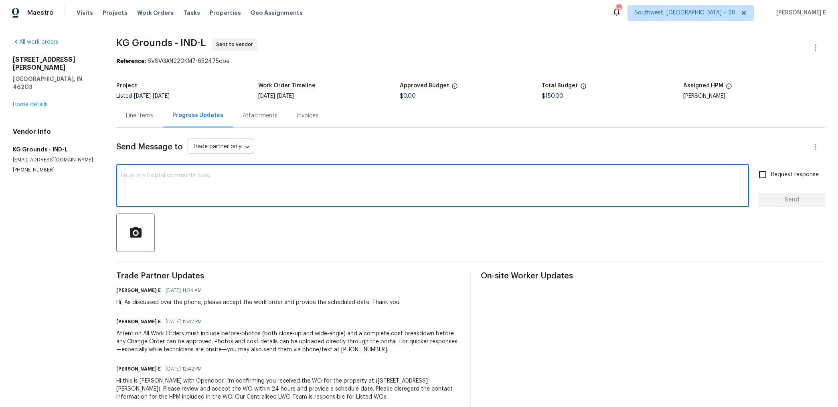
paste textarea "This is to inform you that we are reassigning this work order as it was not acc…"
type textarea "This is to inform you that we are reassigning this work order as it was not acc…"
click at [758, 176] on input "Request response" at bounding box center [762, 174] width 17 height 17
checkbox input "true"
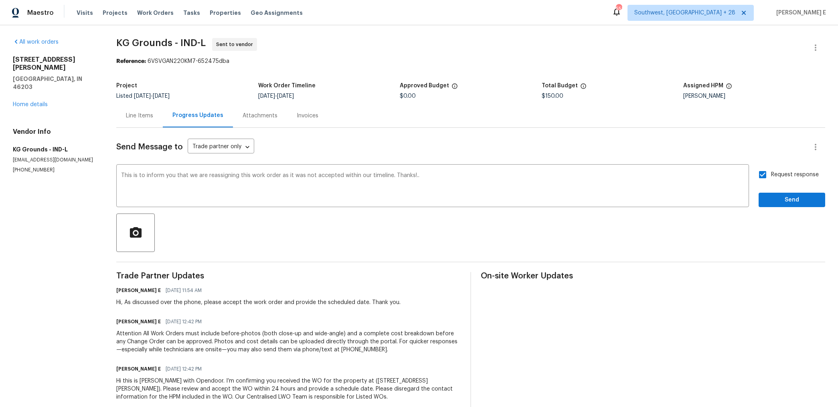
click at [773, 210] on div "Send Message to Trade partner only Trade partner only ​ This is to inform you t…" at bounding box center [470, 269] width 709 height 283
click at [785, 200] on span "Send" at bounding box center [792, 200] width 54 height 10
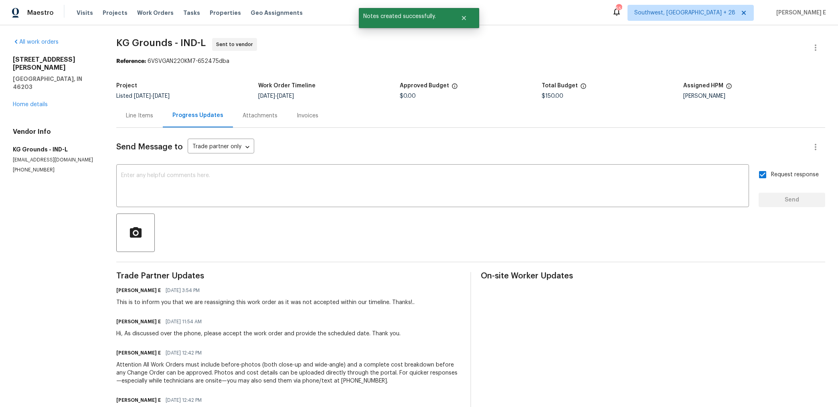
scroll to position [48, 0]
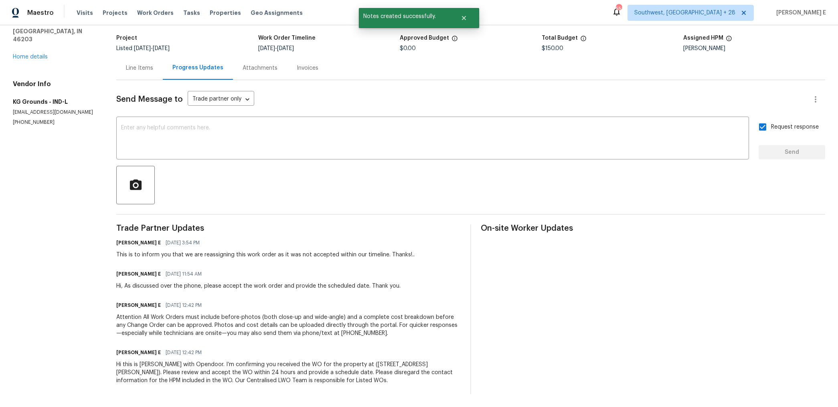
click at [272, 362] on div "Hi this is Keerthana with Opendoor. I’m confirming you received the WO for the …" at bounding box center [288, 373] width 344 height 24
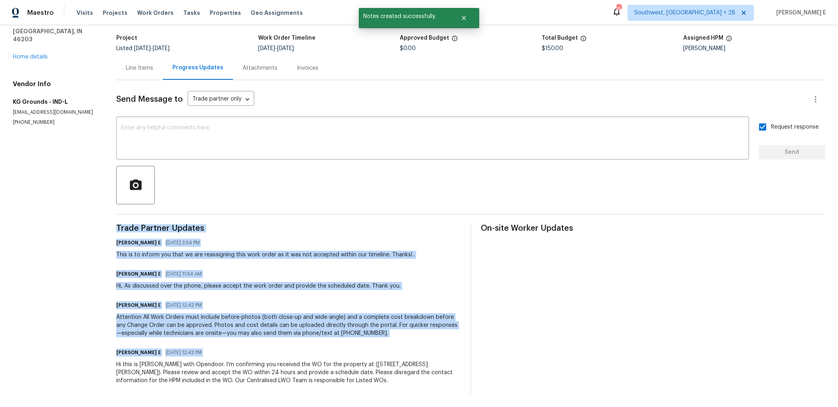
copy div "Trade Partner Updates Keerthana E 10/07/2025 3:54 PM This is to inform you that…"
click at [284, 318] on div "Attention All Work Orders must include before-photos (both close-up and wide-an…" at bounding box center [288, 325] width 344 height 24
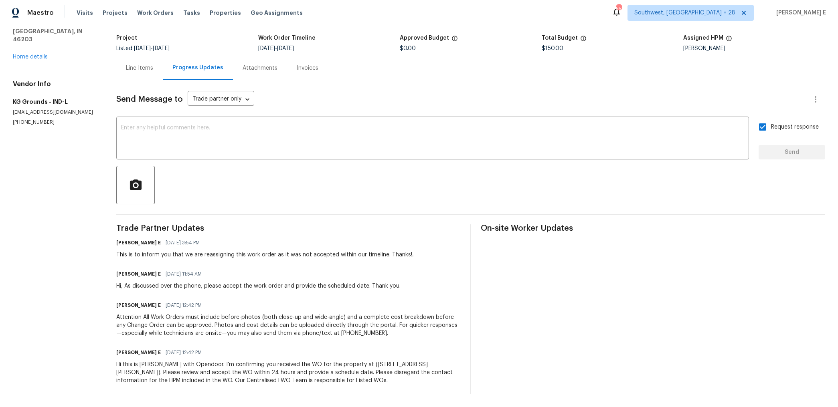
click at [284, 318] on div "Attention All Work Orders must include before-photos (both close-up and wide-an…" at bounding box center [288, 325] width 344 height 24
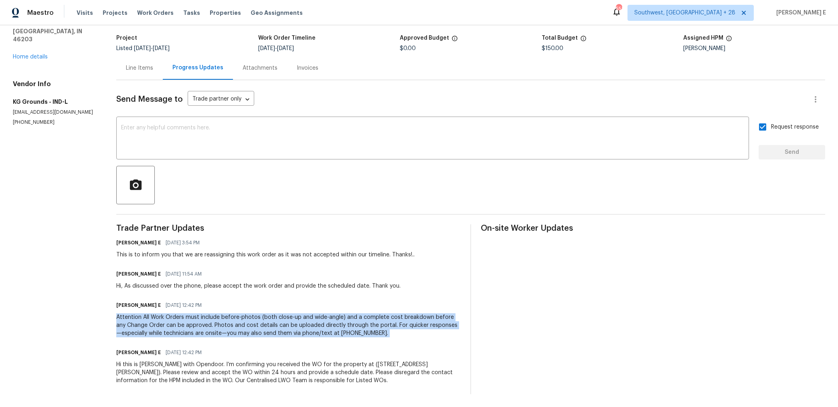
click at [284, 318] on div "Attention All Work Orders must include before-photos (both close-up and wide-an…" at bounding box center [288, 325] width 344 height 24
copy div "Attention All Work Orders must include before-photos (both close-up and wide-an…"
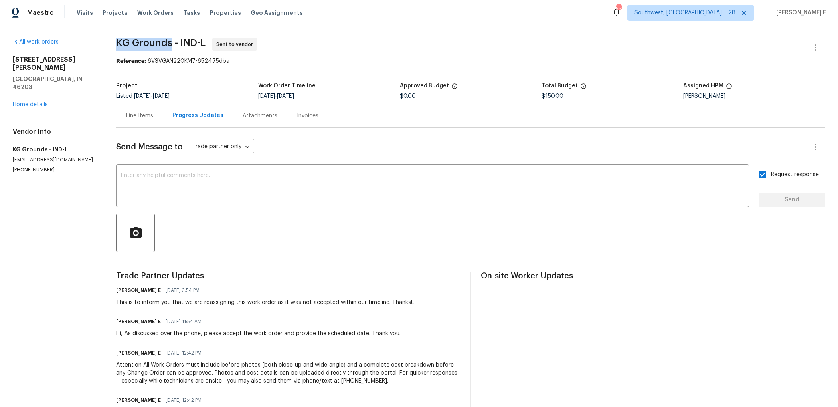
drag, startPoint x: 118, startPoint y: 36, endPoint x: 173, endPoint y: 41, distance: 55.5
click at [173, 41] on div "All work orders 917 Buchanan St Indianapolis, IN 46203 Home details Vendor Info…" at bounding box center [419, 240] width 838 height 430
copy span "KG Grounds"
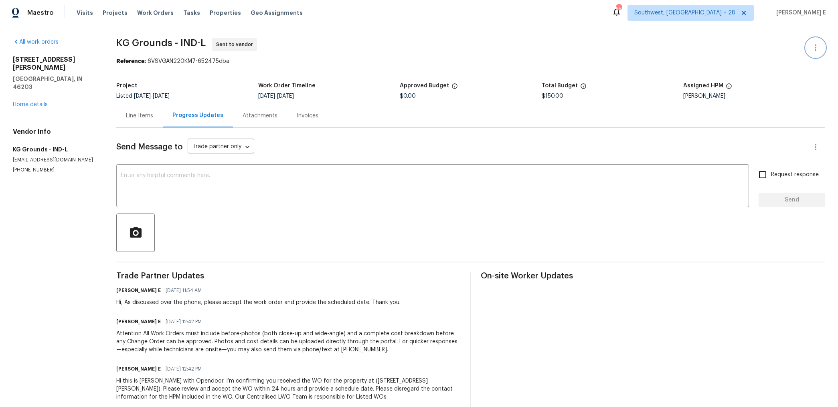
click at [816, 44] on icon "button" at bounding box center [815, 48] width 10 height 10
click at [774, 47] on li "Edit" at bounding box center [789, 47] width 87 height 13
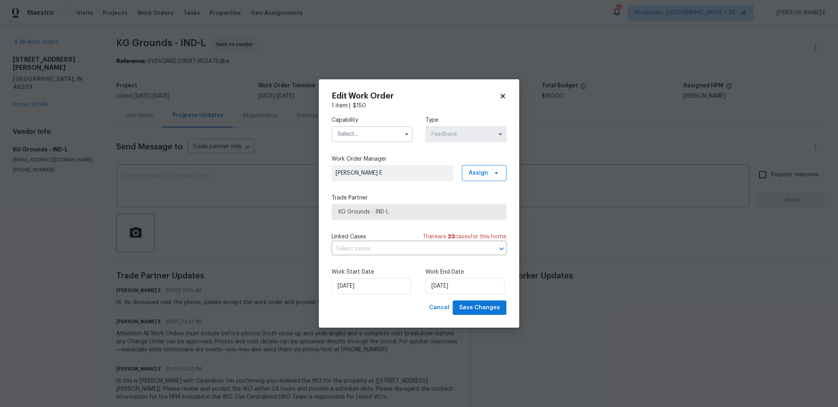
click at [388, 131] on input "text" at bounding box center [371, 134] width 81 height 16
click at [381, 178] on div "Landscaping Maintenance" at bounding box center [371, 173] width 77 height 22
type input "Landscaping Maintenance"
click at [387, 223] on div "Capability Landscaping Maintenance Type Feedback Work Order Manager Keerthana E…" at bounding box center [418, 205] width 175 height 191
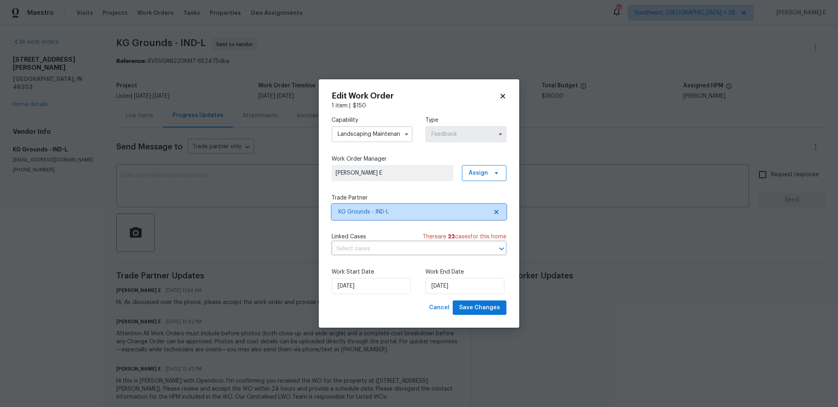
click at [398, 212] on span "KG Grounds - IND-L" at bounding box center [413, 212] width 150 height 8
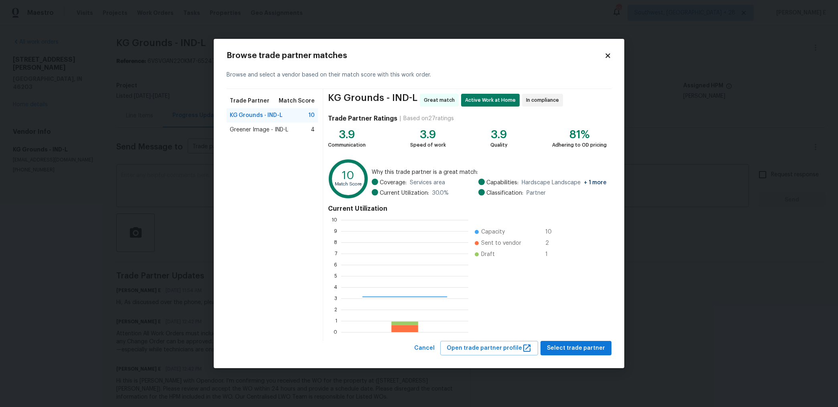
scroll to position [112, 127]
click at [257, 129] on span "Greener Image - IND-L" at bounding box center [259, 130] width 59 height 8
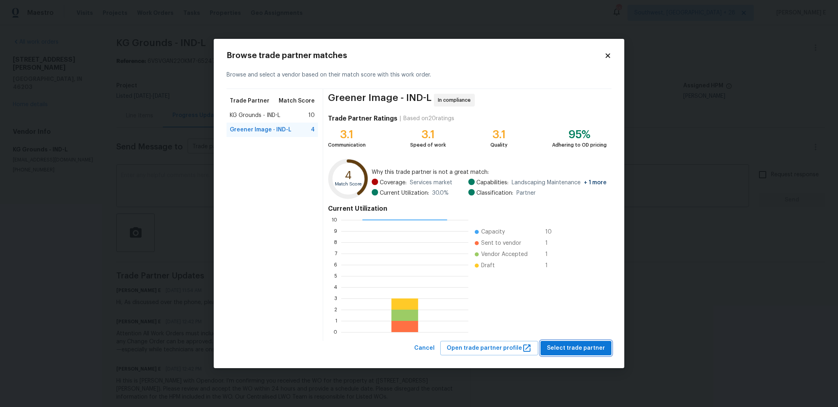
click at [566, 348] on span "Select trade partner" at bounding box center [576, 349] width 58 height 10
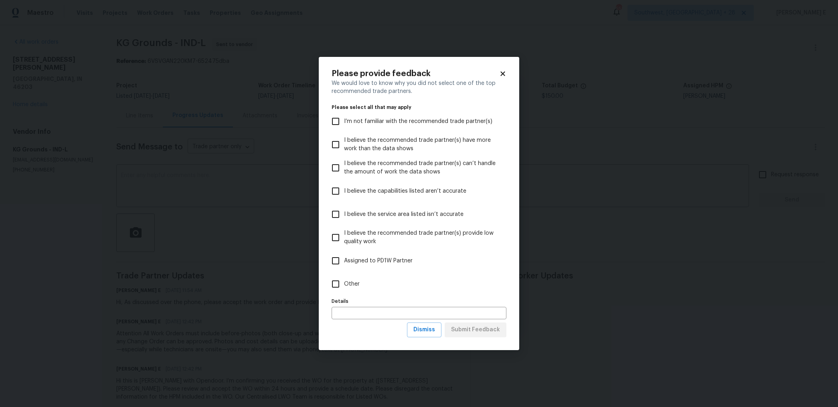
click at [387, 285] on label "Other" at bounding box center [413, 284] width 173 height 23
click at [344, 285] on input "Other" at bounding box center [335, 284] width 17 height 17
checkbox input "true"
click at [477, 335] on button "Submit Feedback" at bounding box center [476, 330] width 62 height 15
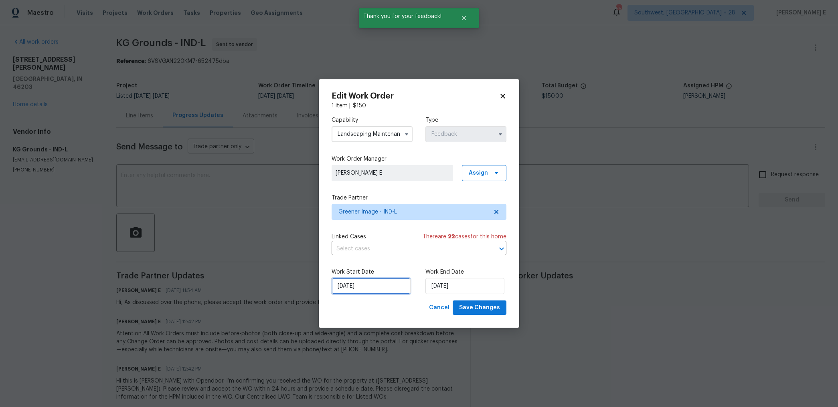
click at [384, 286] on input "06/10/2025" at bounding box center [370, 286] width 79 height 16
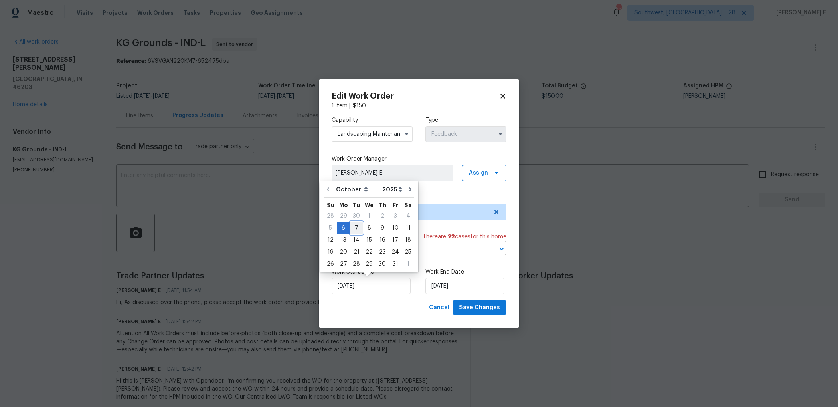
click at [354, 226] on div "7" at bounding box center [356, 227] width 13 height 11
type input "[DATE]"
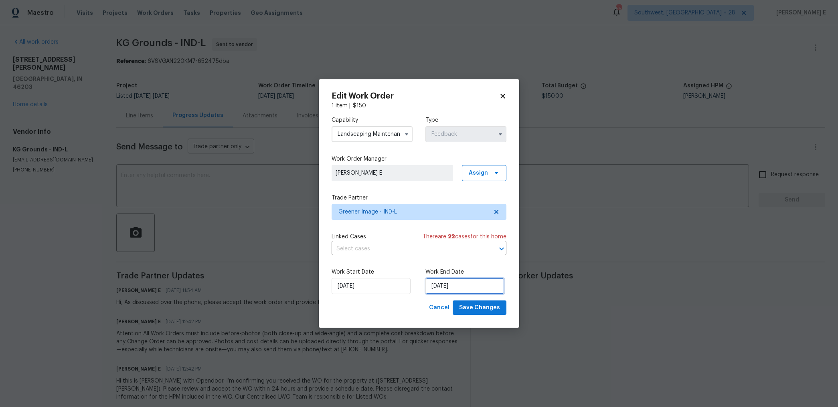
click at [462, 284] on input "[DATE]" at bounding box center [464, 286] width 79 height 16
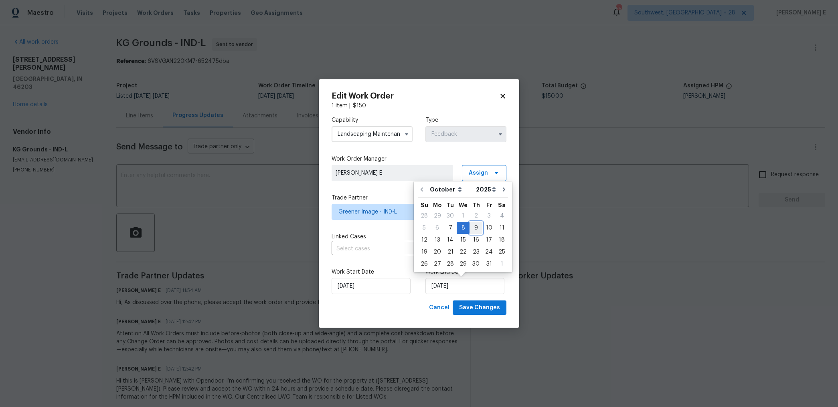
click at [474, 227] on div "9" at bounding box center [475, 227] width 13 height 11
type input "[DATE]"
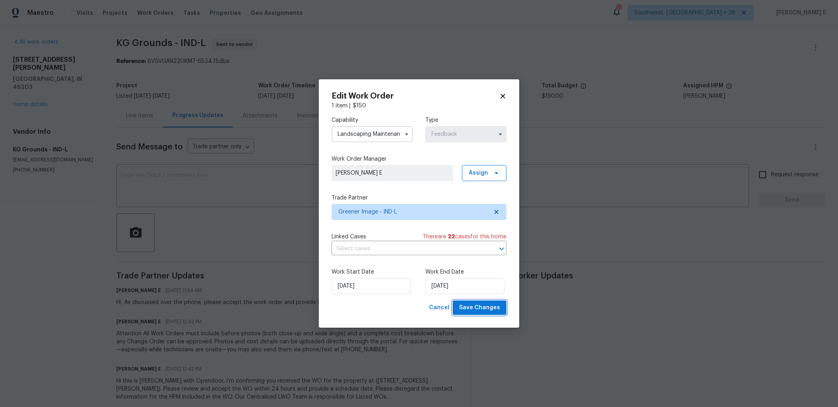
click at [495, 303] on span "Save Changes" at bounding box center [479, 308] width 41 height 10
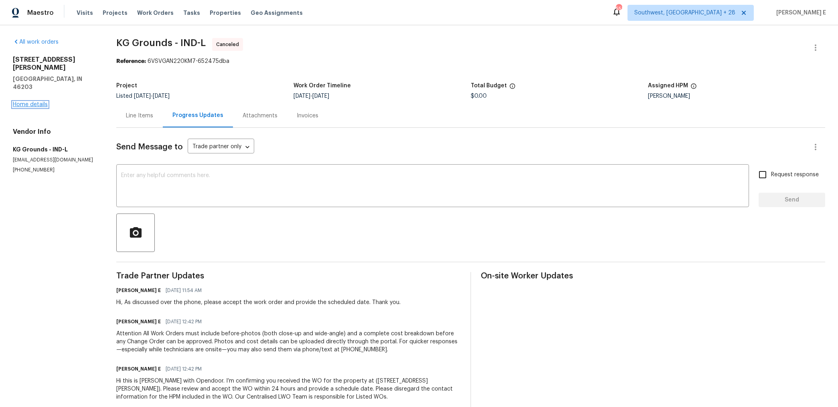
click at [35, 102] on link "Home details" at bounding box center [30, 105] width 35 height 6
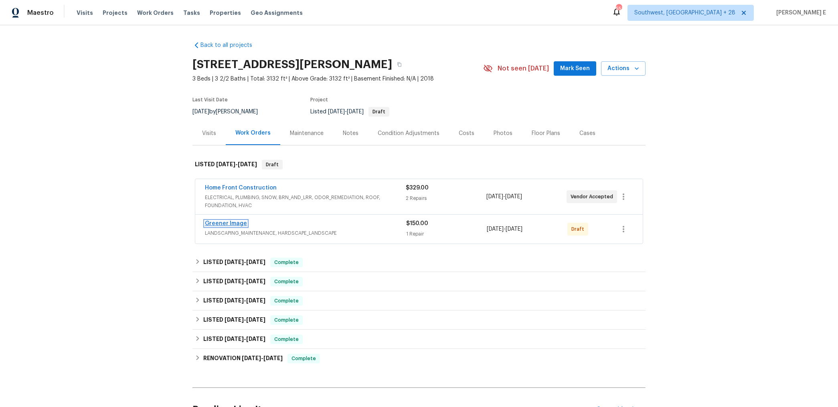
click at [217, 223] on link "Greener Image" at bounding box center [226, 224] width 42 height 6
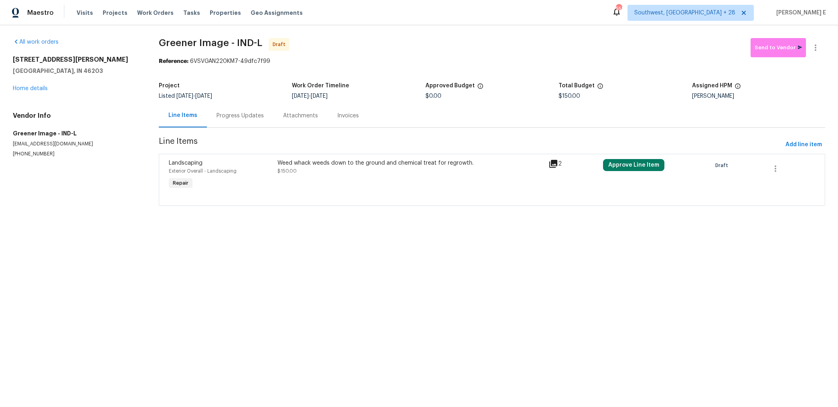
click at [383, 179] on div "Weed whack weeds down to the ground and chemical treat for regrowth. $150.00" at bounding box center [410, 175] width 271 height 37
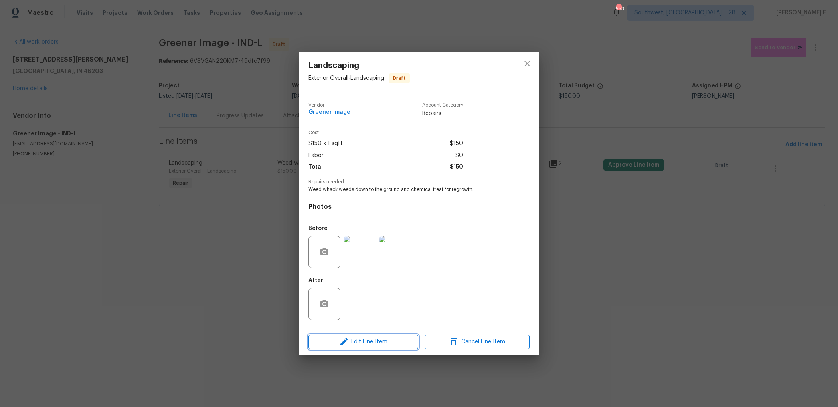
click at [329, 347] on button "Edit Line Item" at bounding box center [363, 342] width 110 height 14
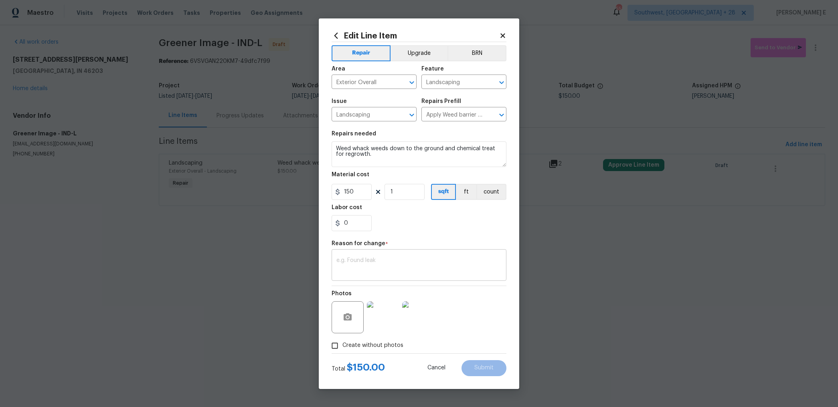
click at [374, 259] on textarea at bounding box center [418, 266] width 165 height 17
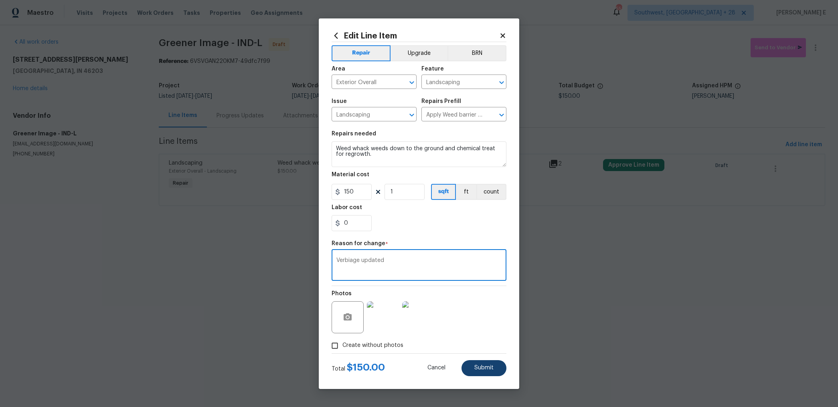
type textarea "Verbiage updated"
click at [477, 370] on span "Submit" at bounding box center [483, 368] width 19 height 6
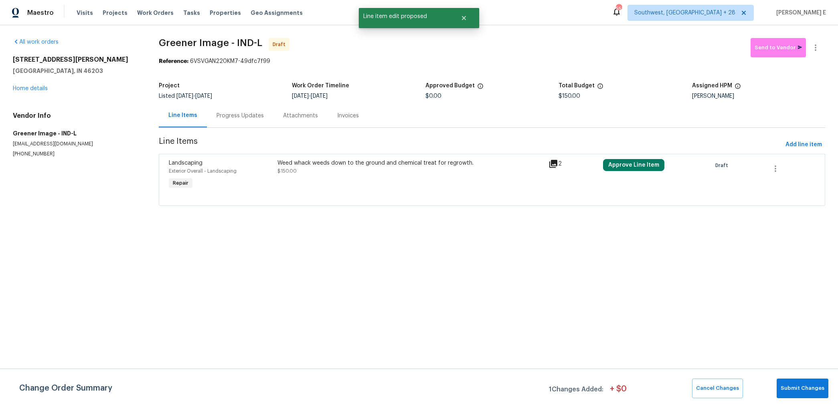
click at [788, 378] on div "Change Order Summary 1 Changes Added: + $ 0 Cancel Changes Submit Changes" at bounding box center [419, 388] width 838 height 38
click at [788, 383] on button "Submit Changes" at bounding box center [802, 389] width 52 height 20
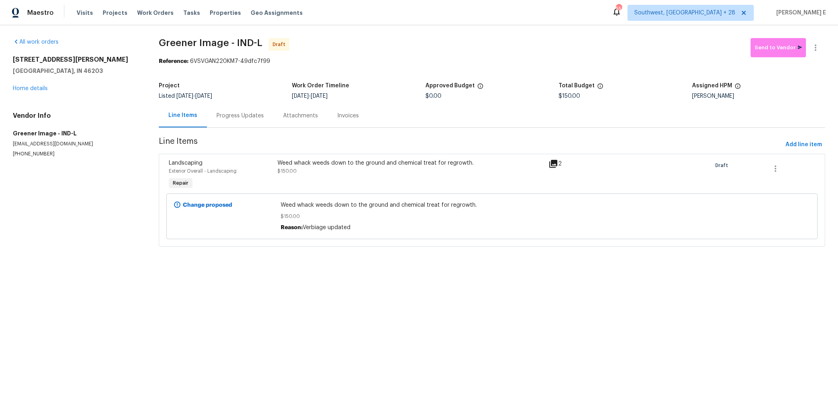
click at [264, 108] on div "Progress Updates" at bounding box center [240, 116] width 67 height 24
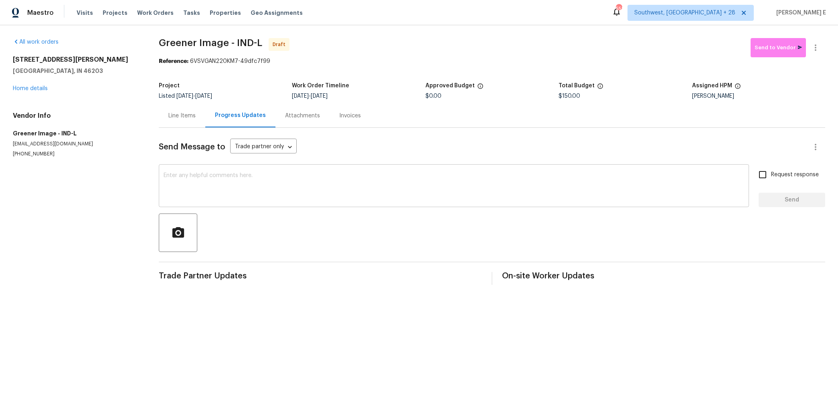
click at [599, 182] on textarea at bounding box center [454, 187] width 580 height 28
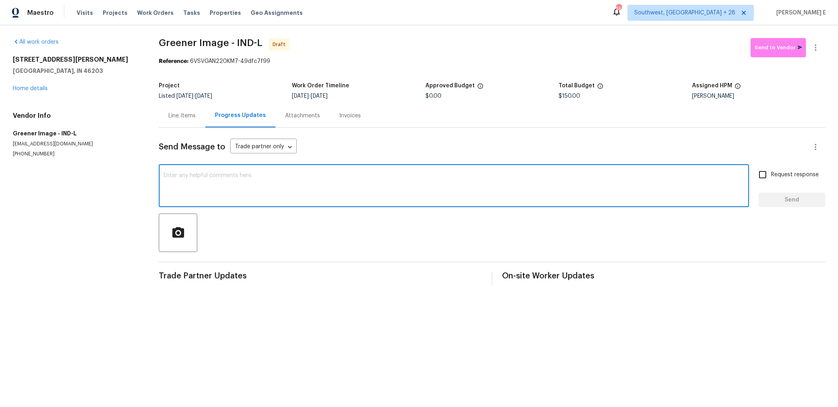
paste textarea "Hi this is Keerthana with Opendoor. I’m confirming you received the WO for the …"
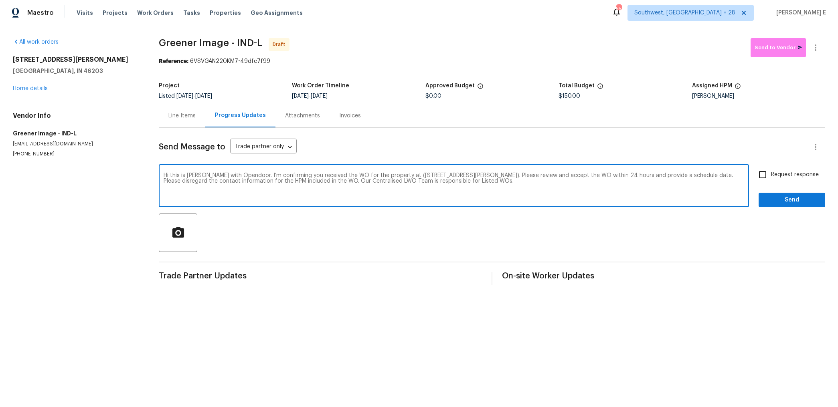
type textarea "Hi this is Keerthana with Opendoor. I’m confirming you received the WO for the …"
click at [767, 175] on input "Request response" at bounding box center [762, 174] width 17 height 17
checkbox input "true"
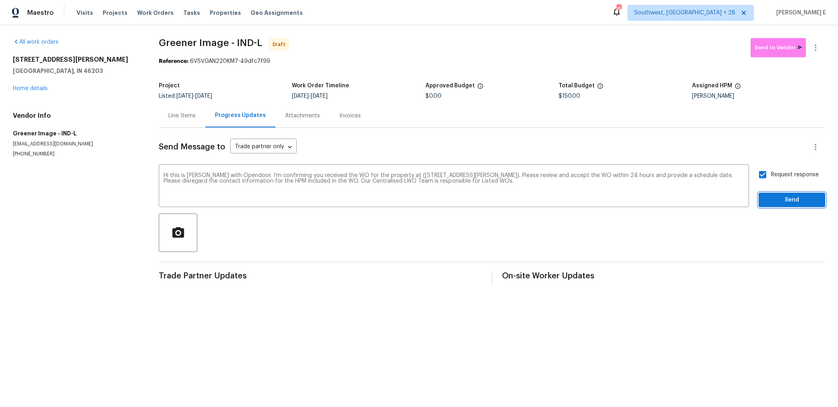
click at [770, 198] on span "Send" at bounding box center [792, 200] width 54 height 10
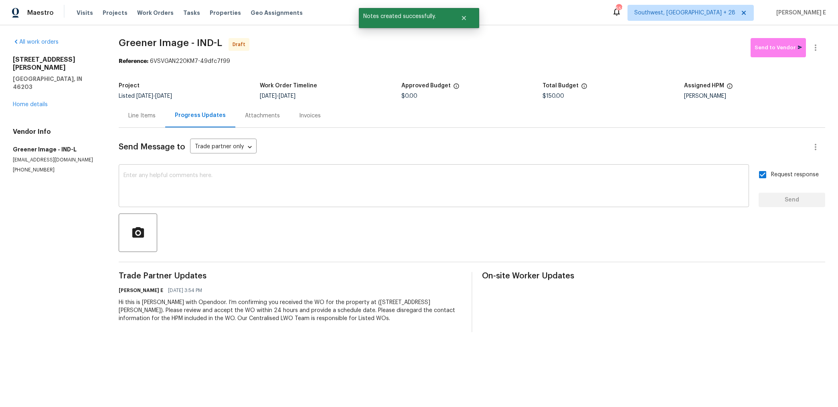
click at [613, 196] on textarea at bounding box center [433, 187] width 620 height 28
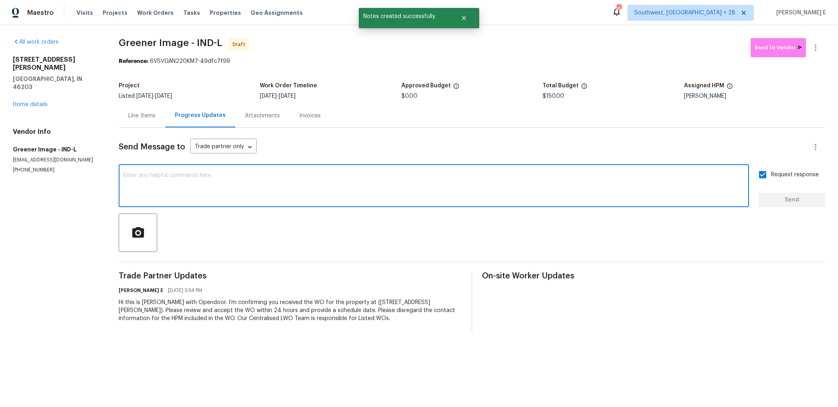
paste textarea "Attention All Work Orders must include before-photos (both close-up and wide-an…"
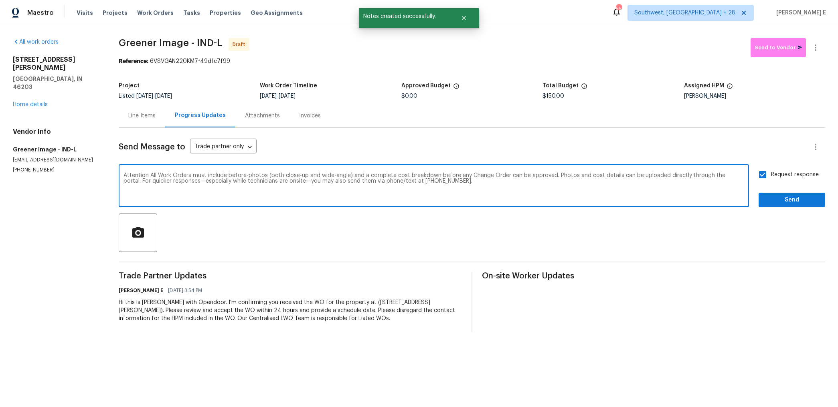
type textarea "Attention All Work Orders must include before-photos (both close-up and wide-an…"
click at [769, 197] on span "Send" at bounding box center [792, 200] width 54 height 10
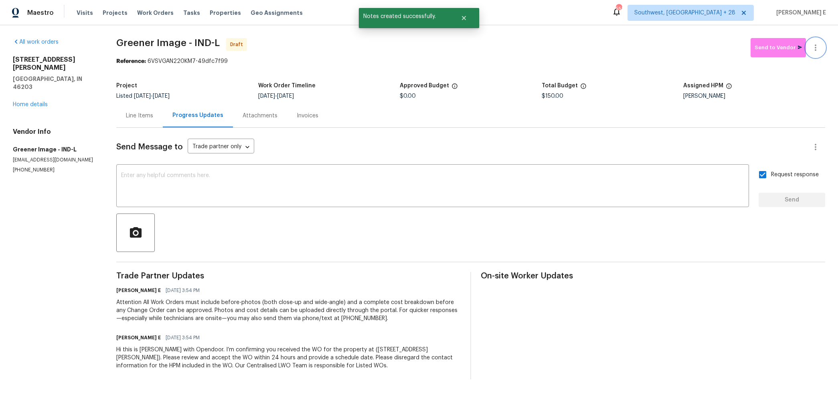
click at [818, 45] on icon "button" at bounding box center [815, 48] width 10 height 10
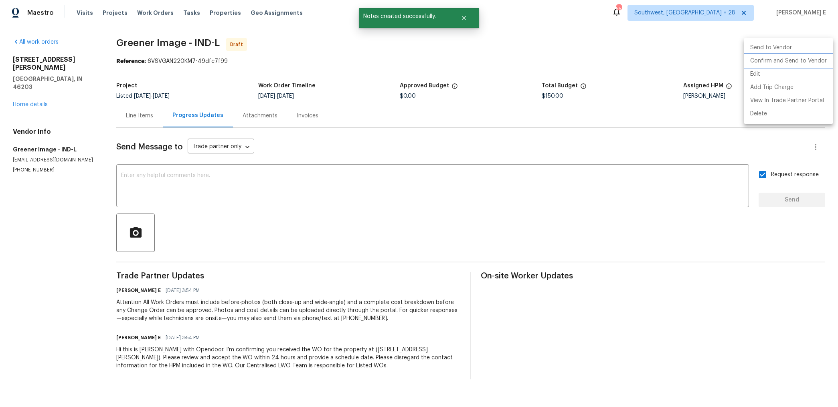
click at [795, 64] on li "Confirm and Send to Vendor" at bounding box center [788, 61] width 89 height 13
click at [529, 100] on div at bounding box center [419, 203] width 838 height 407
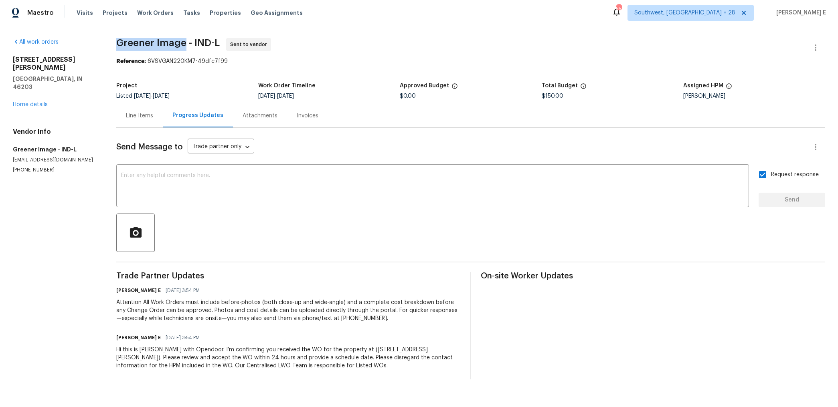
drag, startPoint x: 120, startPoint y: 44, endPoint x: 186, endPoint y: 44, distance: 66.1
click at [186, 44] on span "Greener Image - IND-L" at bounding box center [167, 43] width 103 height 10
copy span "Greener Image"
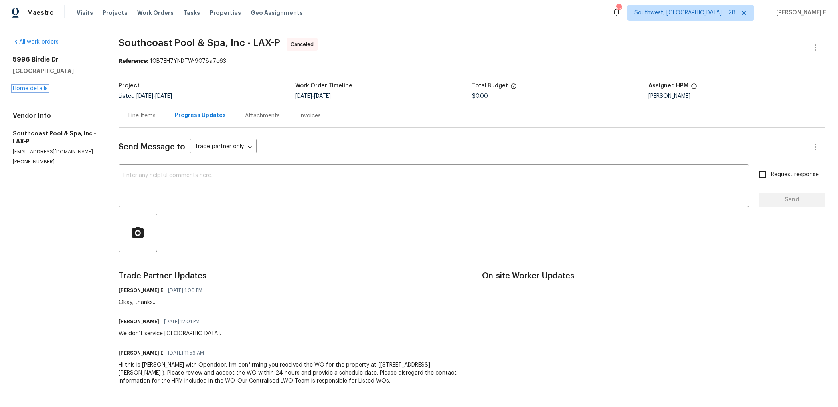
click at [24, 90] on link "Home details" at bounding box center [30, 89] width 35 height 6
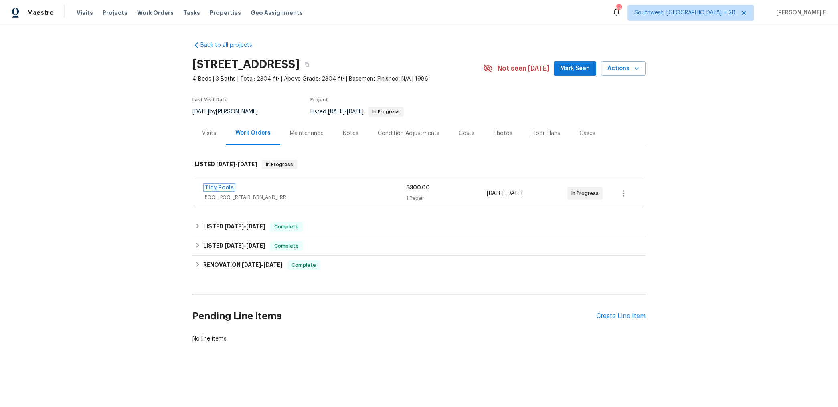
click at [221, 187] on link "Tidy Pools" at bounding box center [219, 188] width 29 height 6
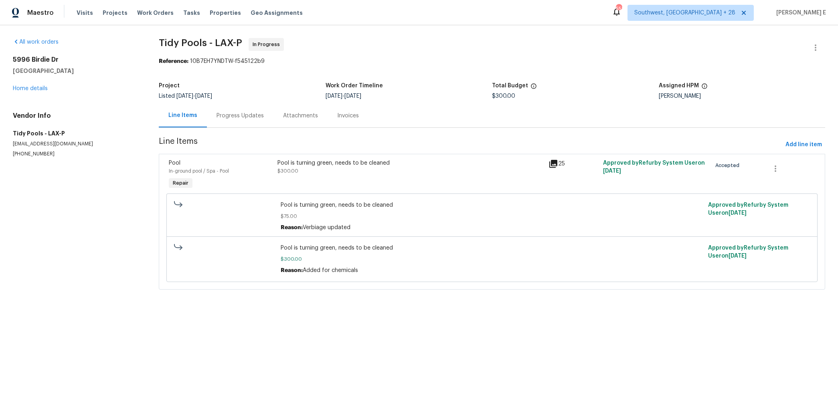
click at [253, 121] on div "Progress Updates" at bounding box center [240, 116] width 67 height 24
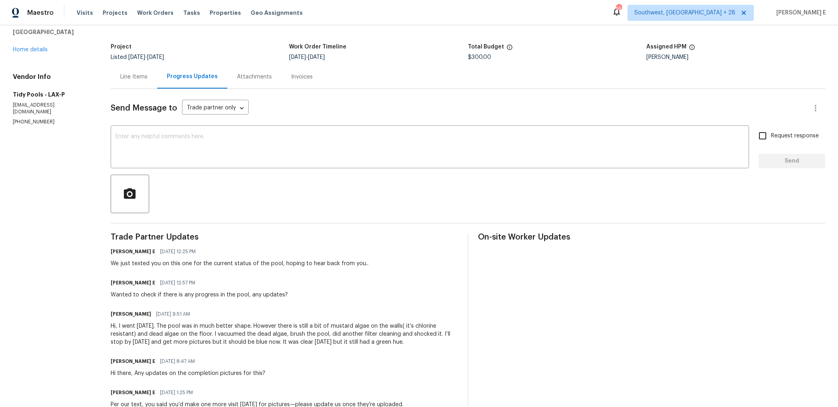
scroll to position [39, 0]
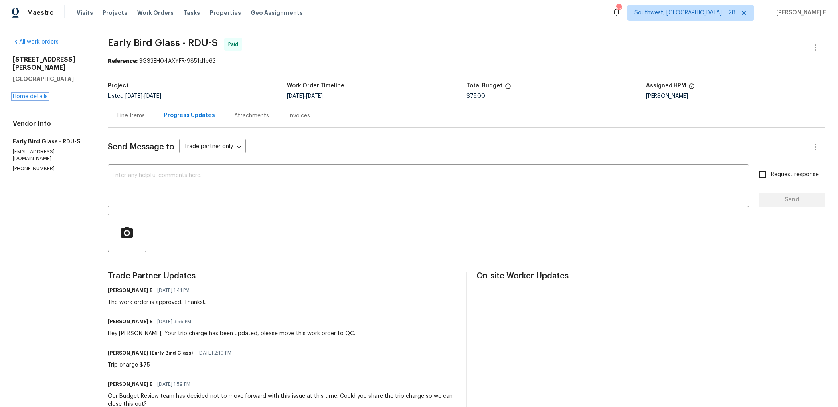
click at [26, 94] on link "Home details" at bounding box center [30, 97] width 35 height 6
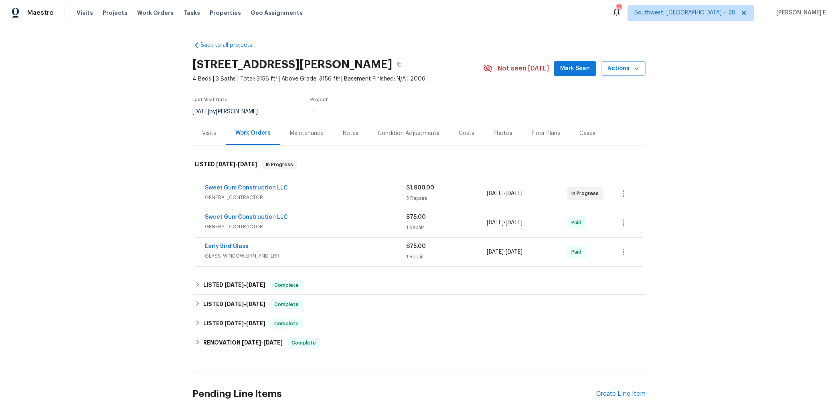
scroll to position [33, 0]
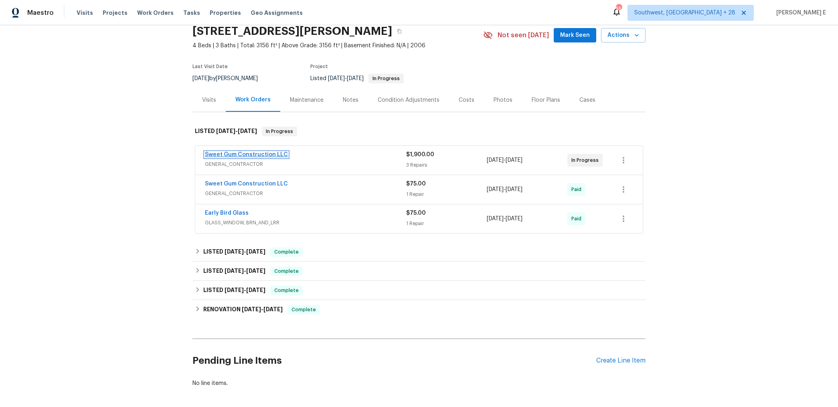
click at [257, 157] on link "Sweet Gum Construction LLC" at bounding box center [246, 155] width 83 height 6
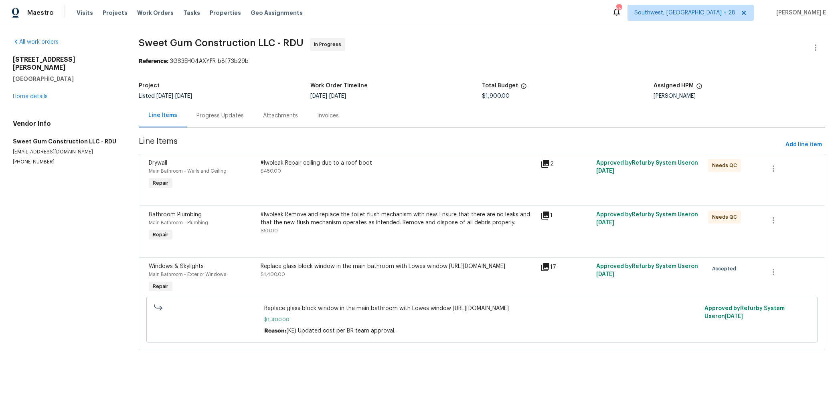
click at [230, 117] on div "Progress Updates" at bounding box center [219, 116] width 47 height 8
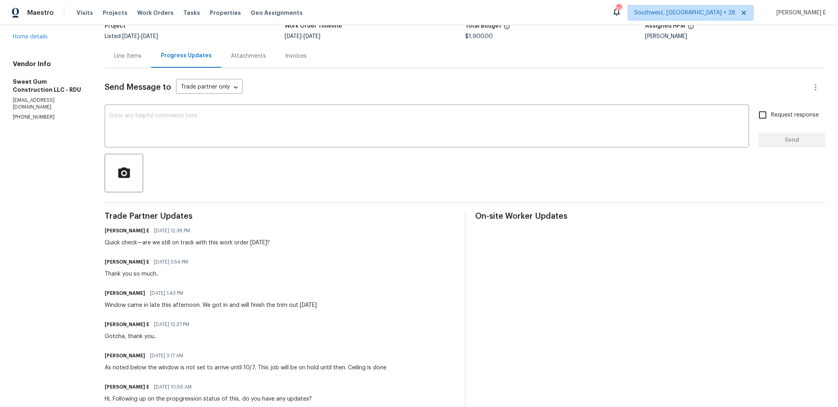
scroll to position [70, 0]
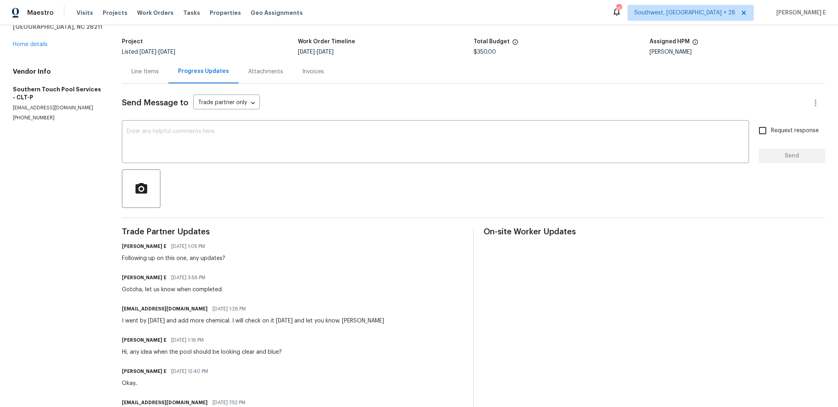
scroll to position [83, 0]
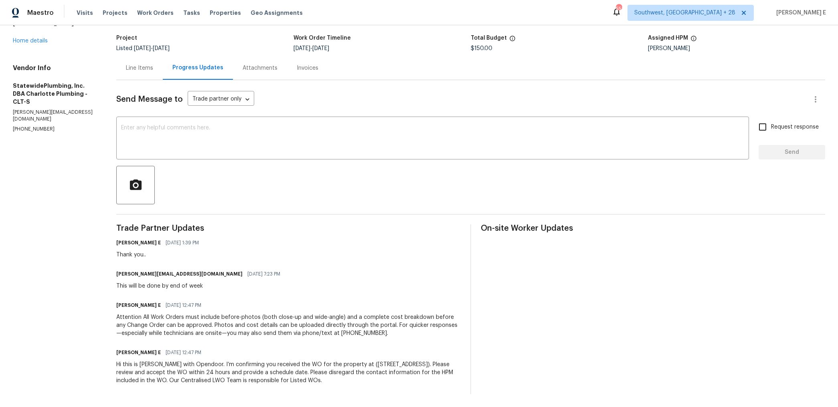
scroll to position [48, 0]
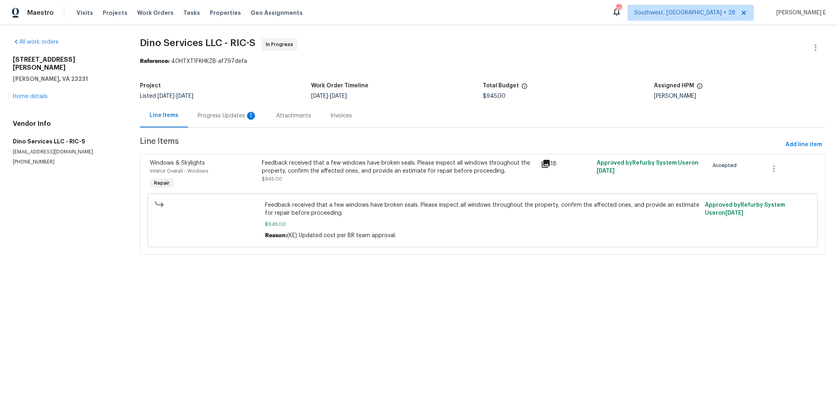
click at [249, 121] on div "Progress Updates 1" at bounding box center [227, 116] width 79 height 24
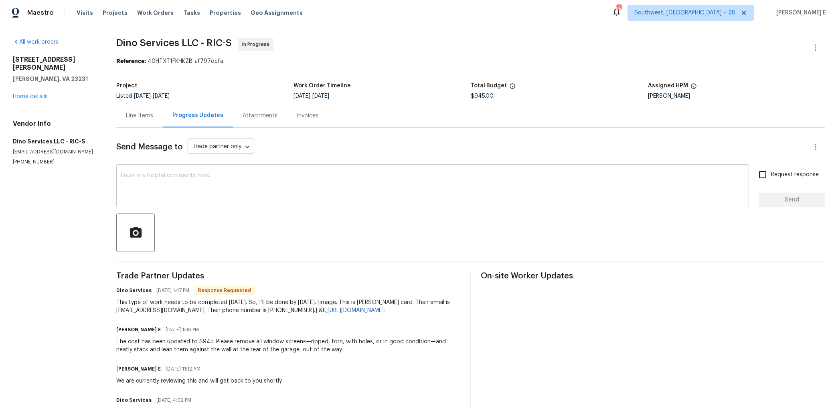
click at [401, 187] on textarea at bounding box center [432, 187] width 623 height 28
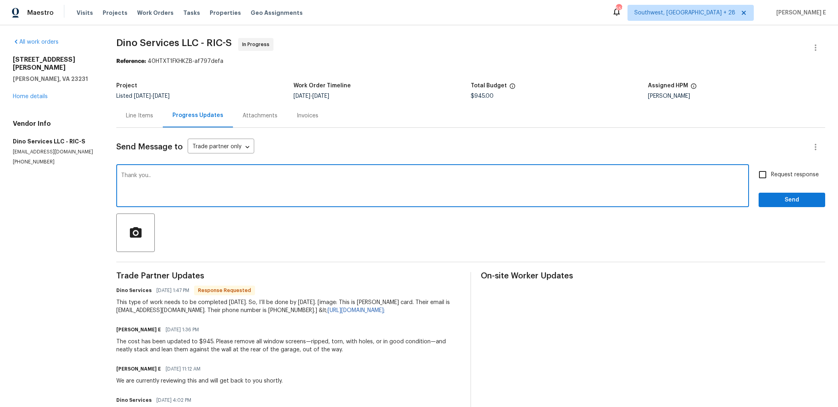
type textarea "Thank you.."
click at [792, 200] on span "Send" at bounding box center [792, 200] width 54 height 10
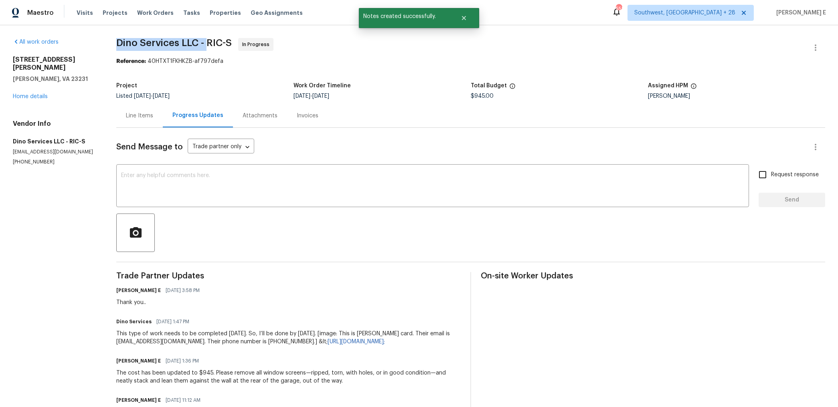
drag, startPoint x: 119, startPoint y: 44, endPoint x: 212, endPoint y: 46, distance: 92.6
click at [212, 46] on span "Dino Services LLC - RIC-S" at bounding box center [173, 43] width 115 height 10
copy span "Dino Services LLC -"
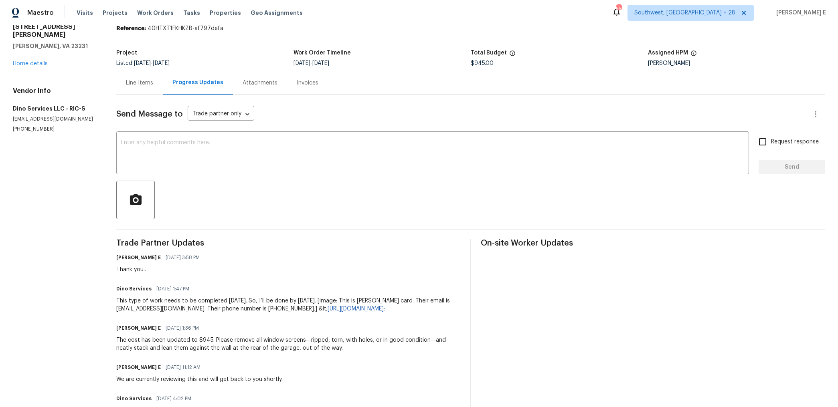
scroll to position [36, 0]
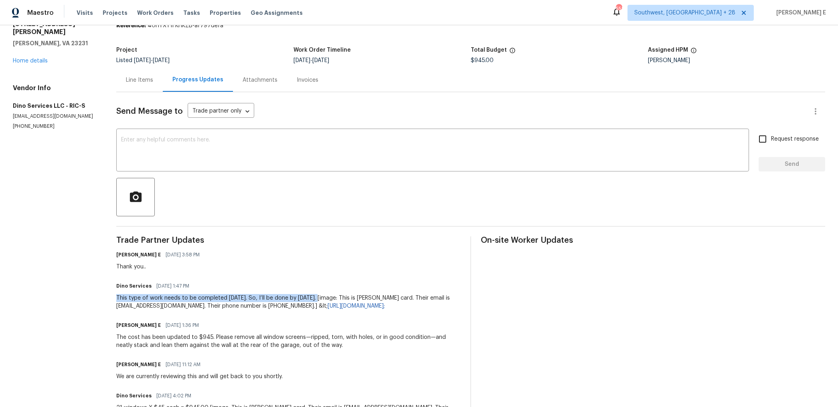
drag, startPoint x: 117, startPoint y: 298, endPoint x: 328, endPoint y: 299, distance: 211.2
click at [328, 299] on div "All work orders 6409 Rudd Pl Henrico, VA 23231 Home details Vendor Info Dino Se…" at bounding box center [419, 361] width 838 height 743
copy div "This type of work needs to be completed in 3 days. So, I’ll be done by Saturday."
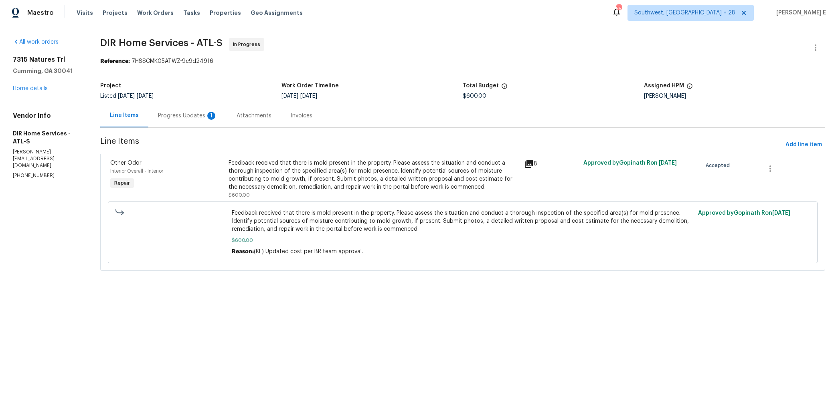
click at [222, 115] on div "Progress Updates 1" at bounding box center [187, 116] width 79 height 24
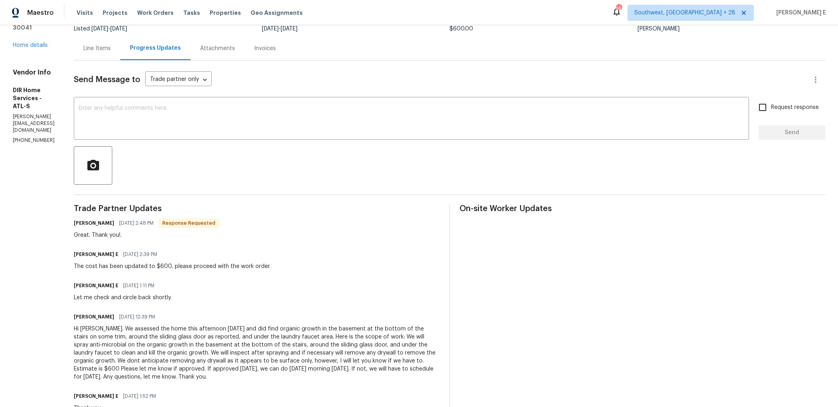
scroll to position [51, 0]
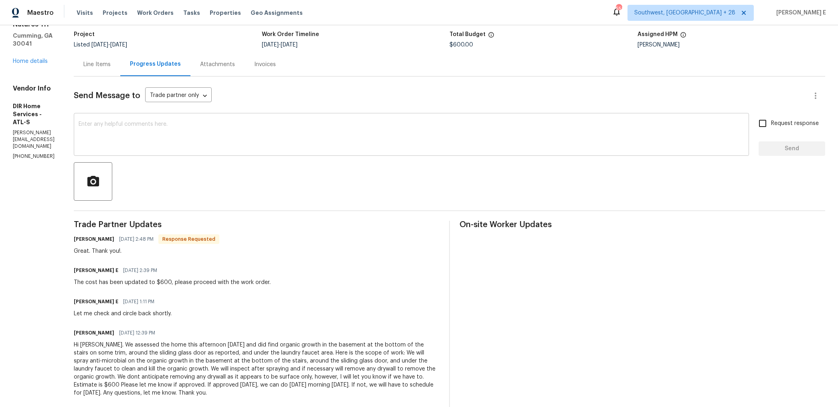
click at [315, 129] on textarea at bounding box center [411, 135] width 665 height 28
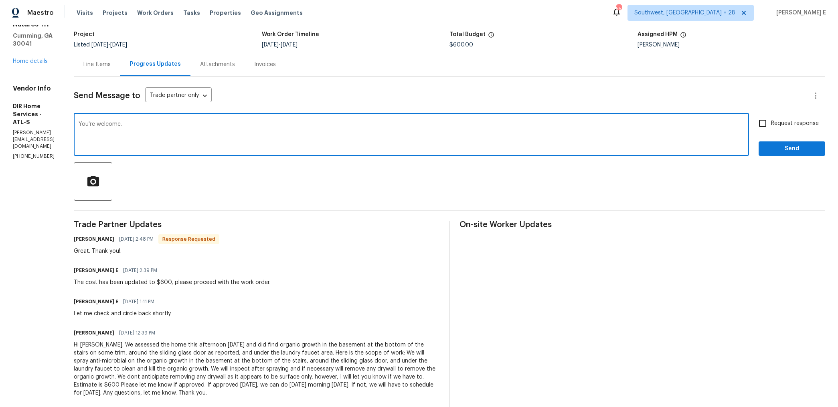
type textarea "You're welcome."
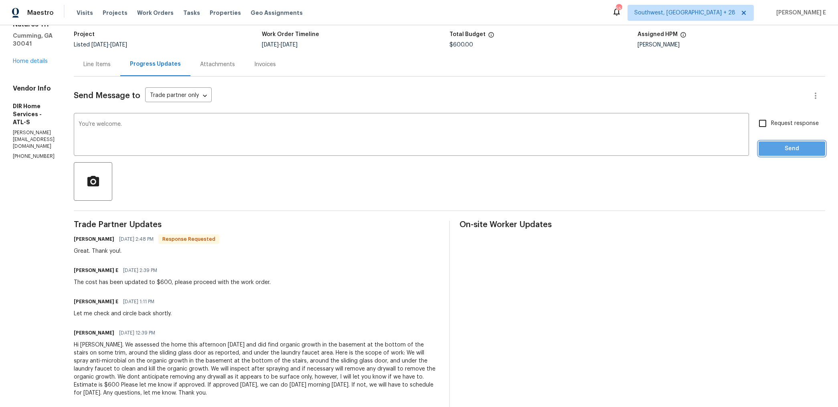
click at [770, 152] on span "Send" at bounding box center [792, 149] width 54 height 10
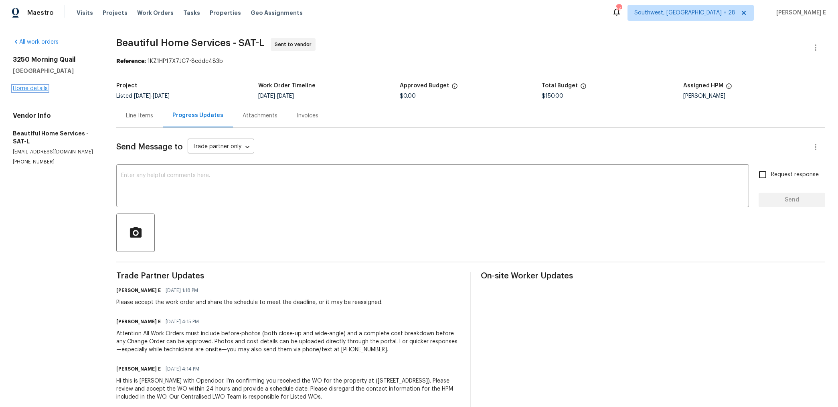
click at [44, 89] on link "Home details" at bounding box center [30, 89] width 35 height 6
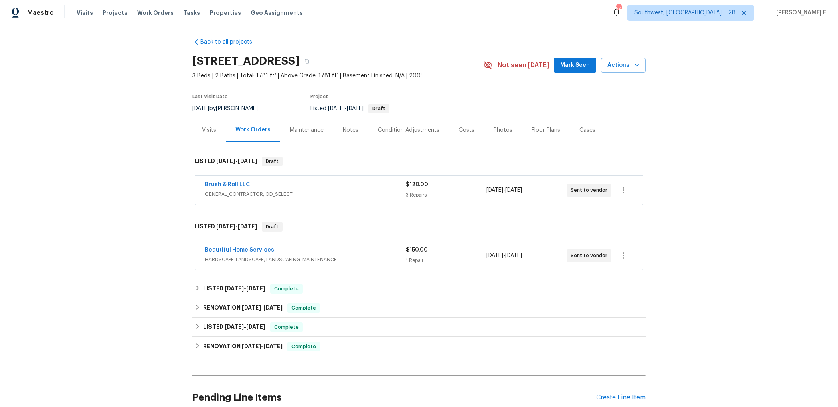
scroll to position [12, 0]
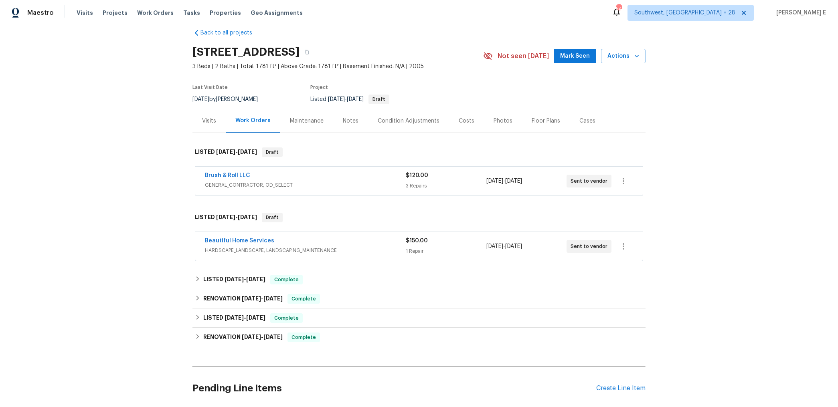
click at [264, 177] on div "Brush & Roll LLC" at bounding box center [305, 177] width 201 height 10
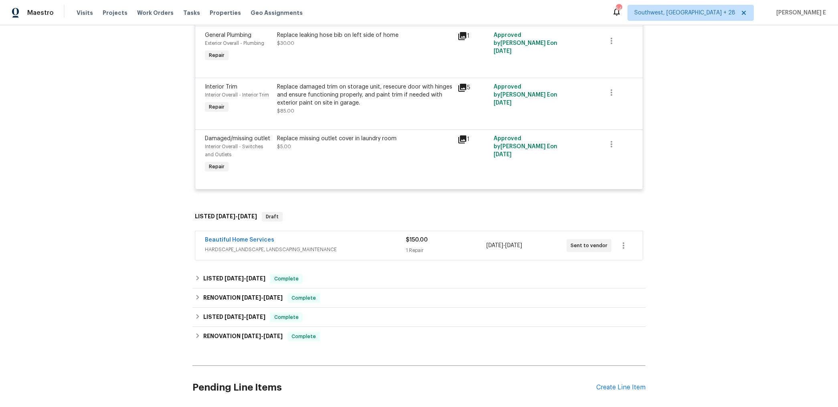
scroll to position [211, 0]
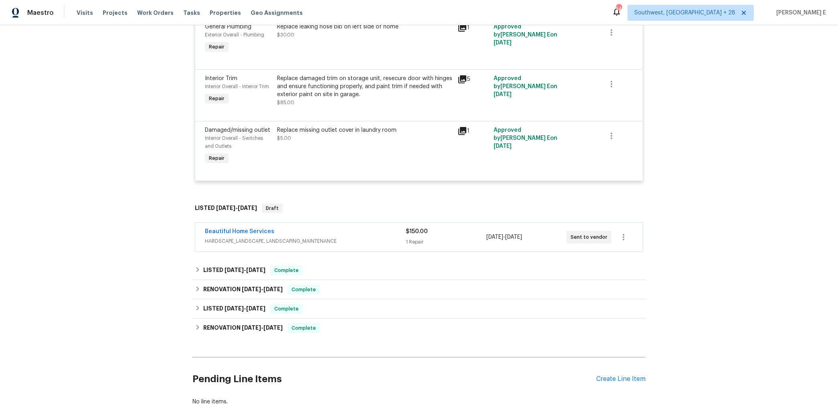
click at [282, 234] on div "Beautiful Home Services" at bounding box center [305, 233] width 201 height 10
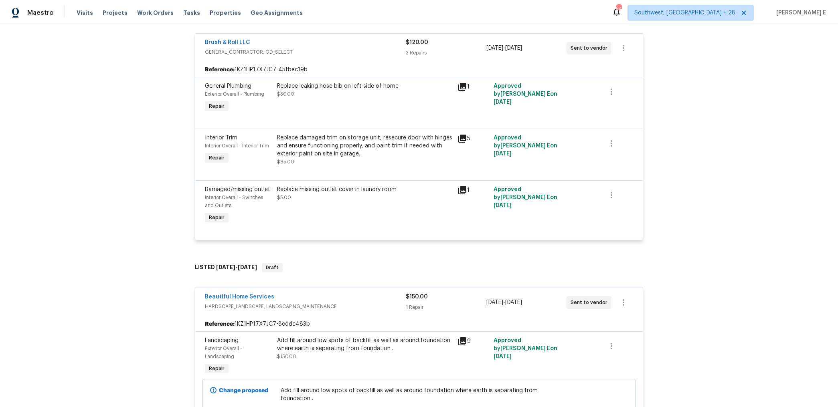
scroll to position [156, 0]
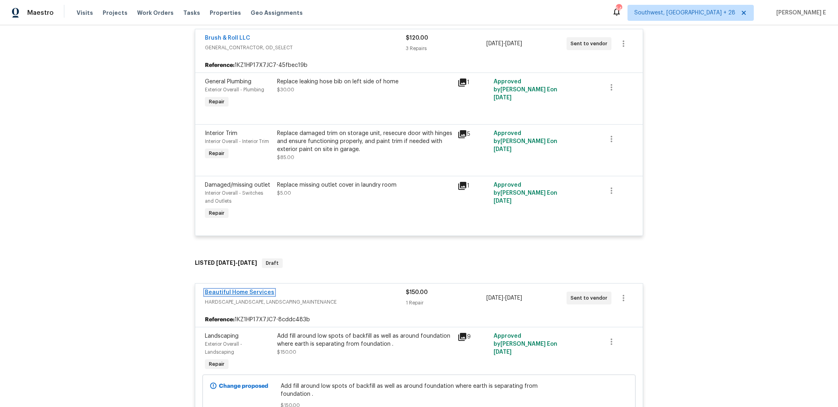
click at [250, 295] on link "Beautiful Home Services" at bounding box center [239, 293] width 69 height 6
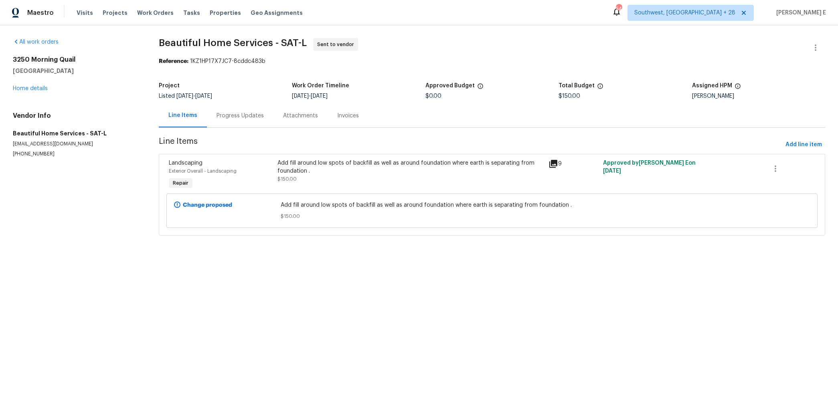
click at [260, 127] on div "Progress Updates" at bounding box center [240, 116] width 67 height 24
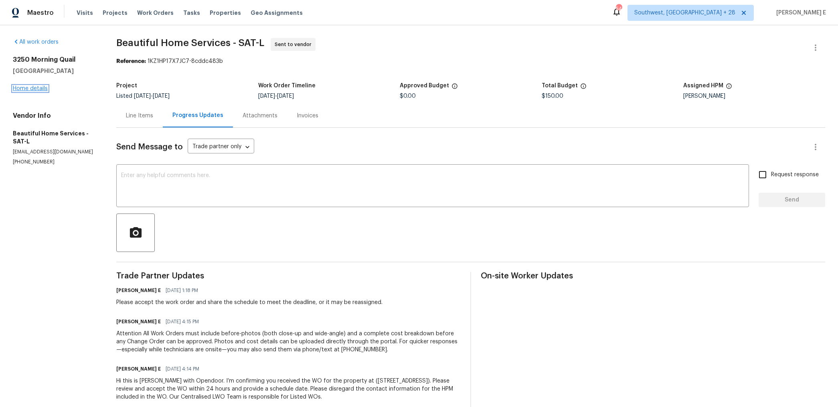
click at [40, 89] on link "Home details" at bounding box center [30, 89] width 35 height 6
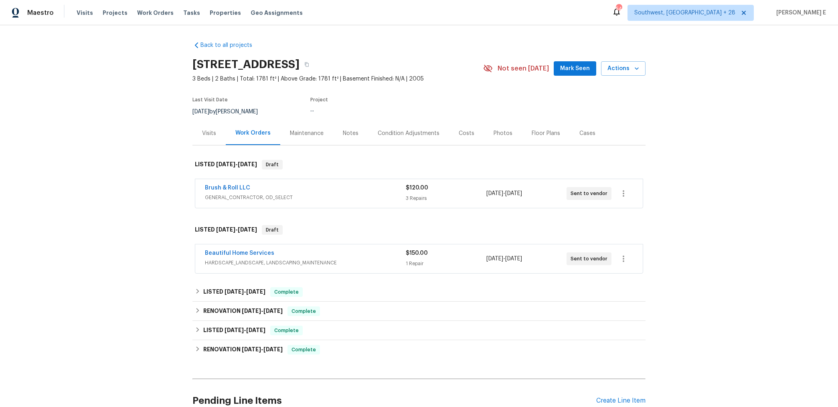
scroll to position [25, 0]
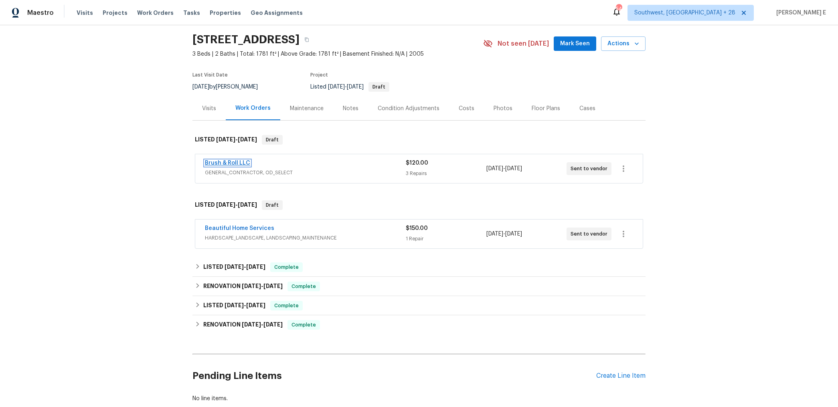
click at [234, 162] on link "Brush & Roll LLC" at bounding box center [227, 163] width 45 height 6
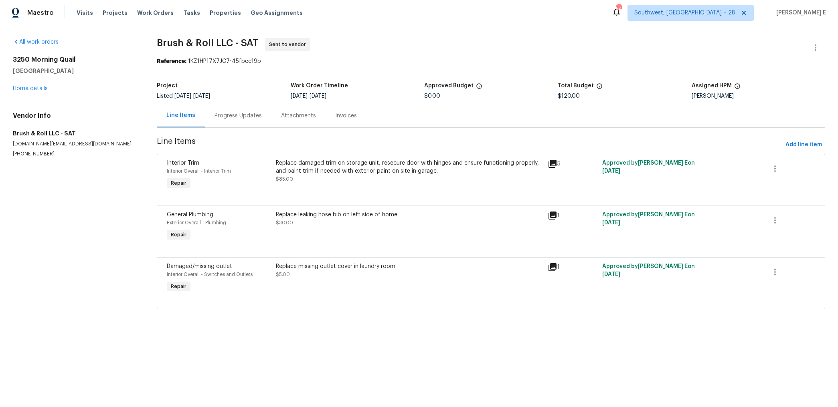
click at [232, 104] on div "Progress Updates" at bounding box center [238, 116] width 67 height 24
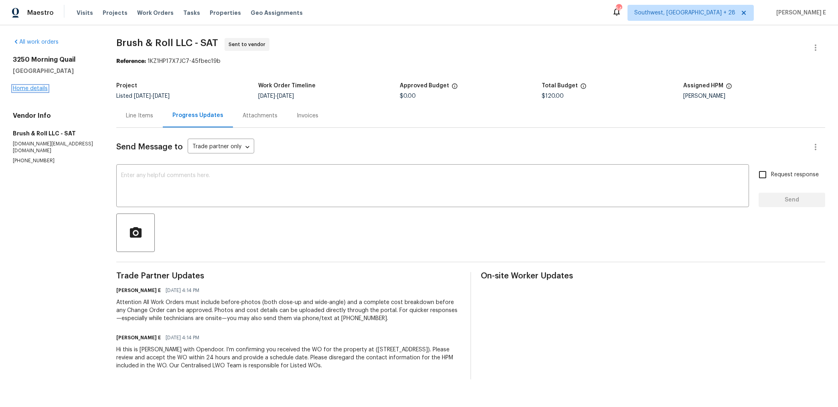
click at [33, 89] on link "Home details" at bounding box center [30, 89] width 35 height 6
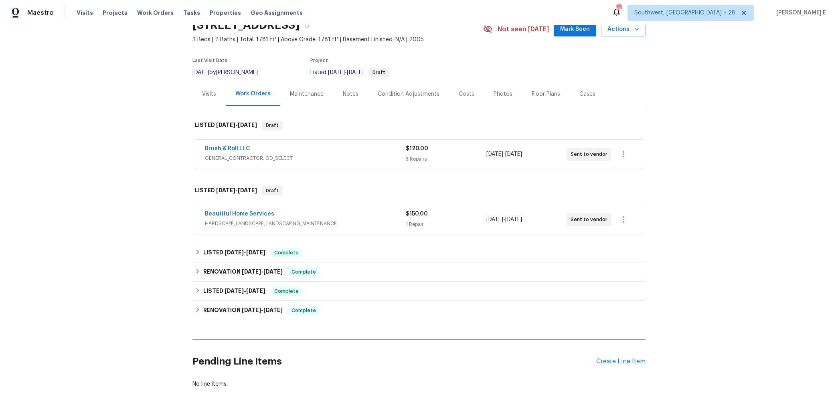
scroll to position [40, 0]
click at [233, 146] on link "Brush & Roll LLC" at bounding box center [227, 148] width 45 height 6
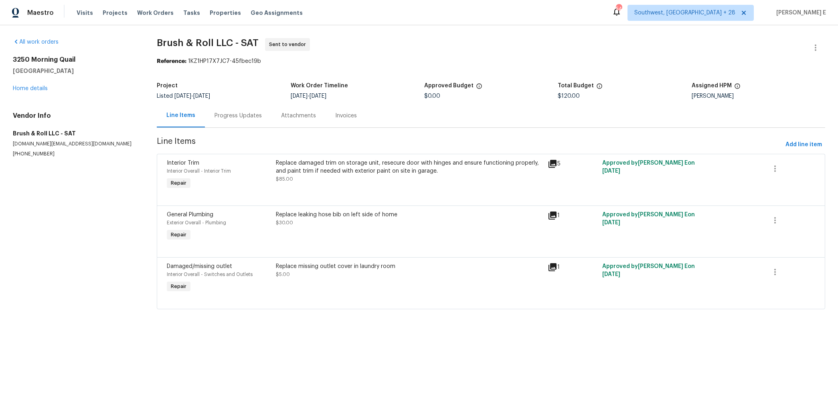
click at [227, 118] on div "Progress Updates" at bounding box center [237, 116] width 47 height 8
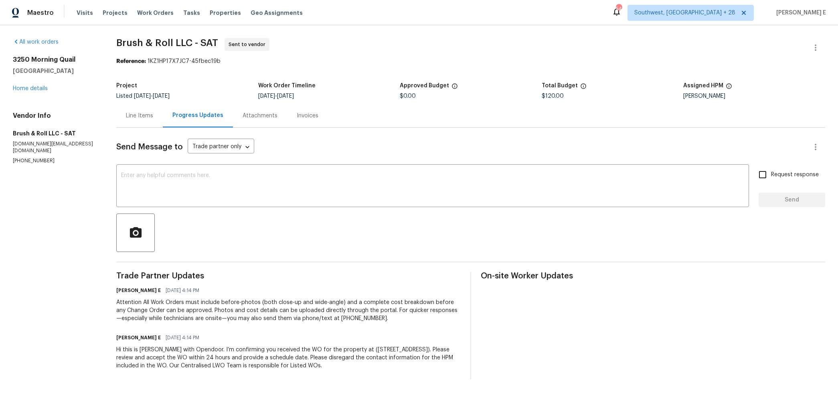
click at [218, 365] on div "Hi this is [PERSON_NAME] with Opendoor. I’m confirming you received the WO for …" at bounding box center [288, 358] width 344 height 24
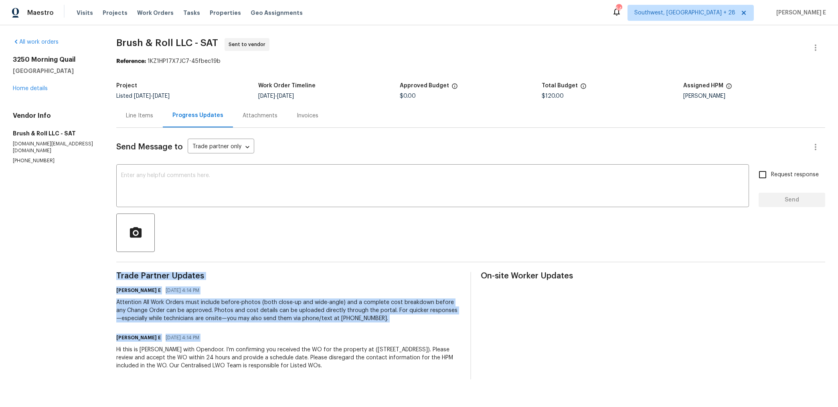
copy div "Trade Partner Updates Keerthana E 10/06/2025 4:14 PM Attention All Work Orders …"
click at [293, 315] on div "Attention All Work Orders must include before-photos (both close-up and wide-an…" at bounding box center [288, 311] width 344 height 24
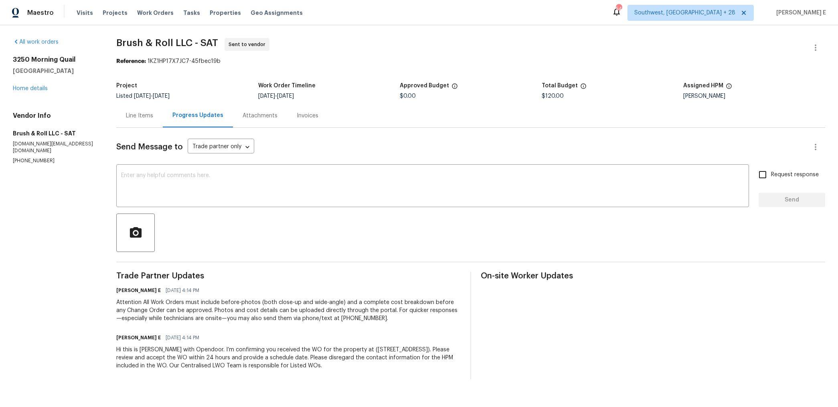
click at [293, 315] on div "Attention All Work Orders must include before-photos (both close-up and wide-an…" at bounding box center [288, 311] width 344 height 24
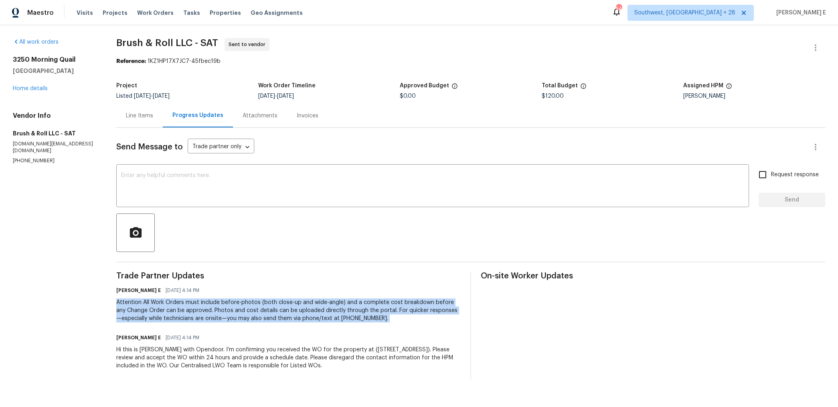
copy div "Attention All Work Orders must include before-photos (both close-up and wide-an…"
click at [352, 355] on div "Hi this is [PERSON_NAME] with Opendoor. I’m confirming you received the WO for …" at bounding box center [288, 358] width 344 height 24
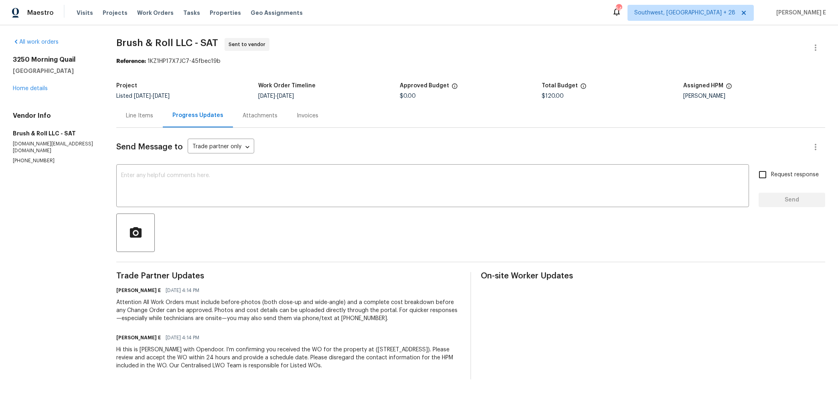
click at [352, 355] on div "Hi this is [PERSON_NAME] with Opendoor. I’m confirming you received the WO for …" at bounding box center [288, 358] width 344 height 24
click at [352, 355] on div "Hi this is Keerthana with Opendoor. I’m confirming you received the WO for the …" at bounding box center [288, 358] width 344 height 24
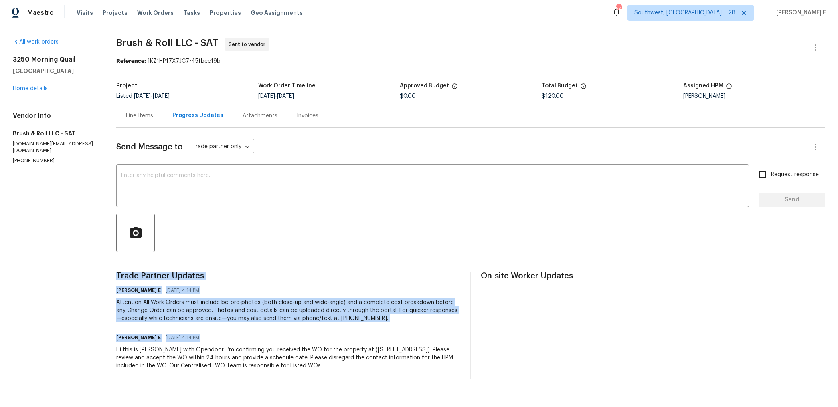
copy div "Trade Partner Updates Keerthana E 10/06/2025 4:14 PM Attention All Work Orders …"
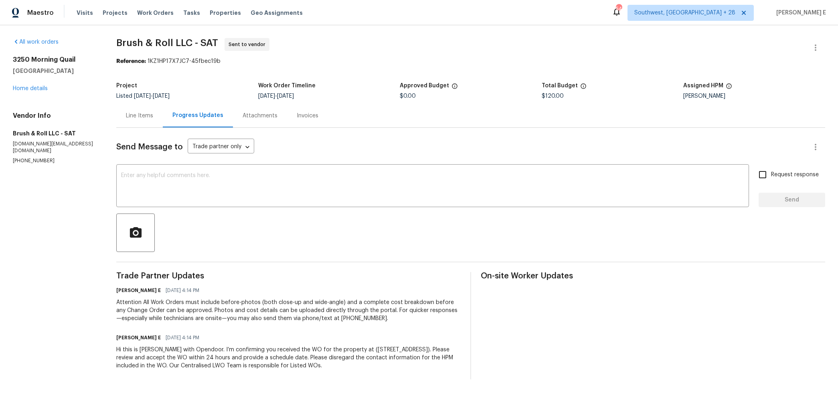
click at [308, 315] on div "Attention All Work Orders must include before-photos (both close-up and wide-an…" at bounding box center [288, 311] width 344 height 24
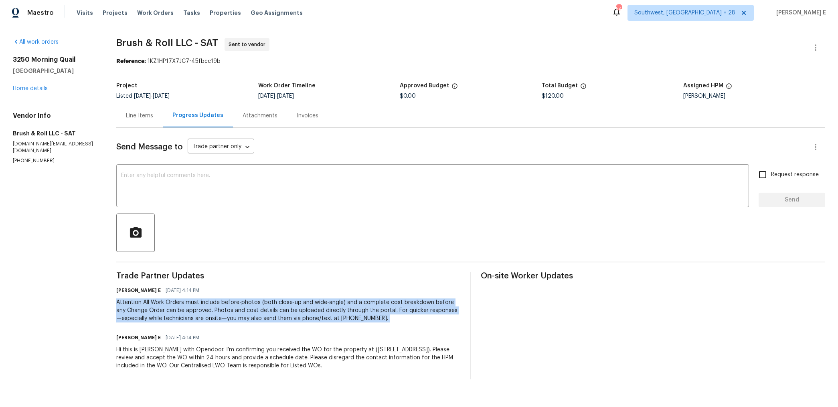
copy div "Attention All Work Orders must include before-photos (both close-up and wide-an…"
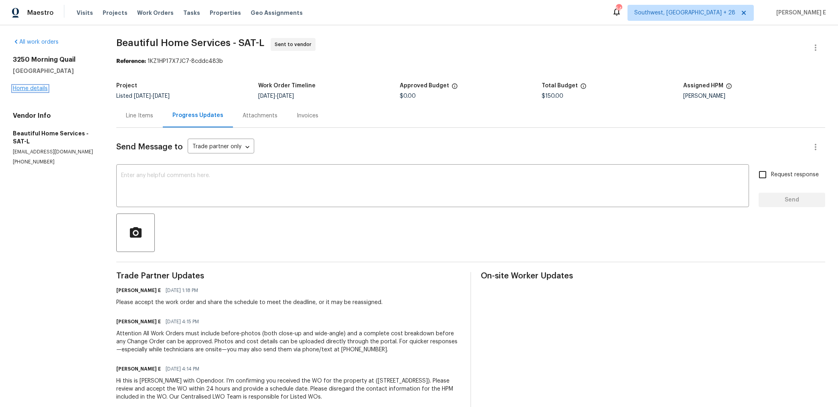
click at [34, 88] on link "Home details" at bounding box center [30, 89] width 35 height 6
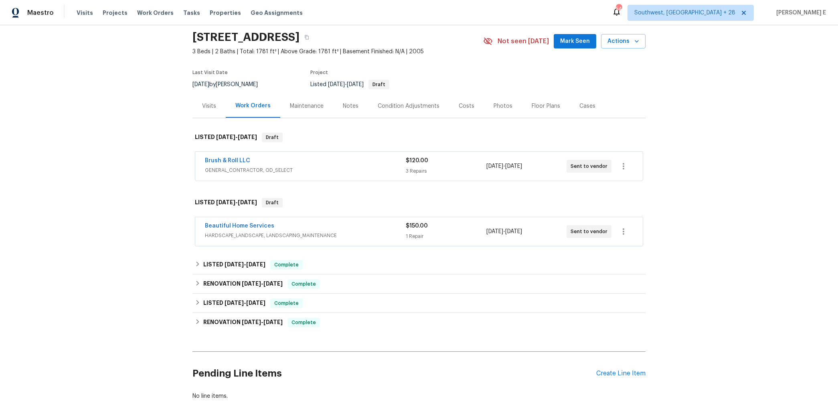
scroll to position [30, 0]
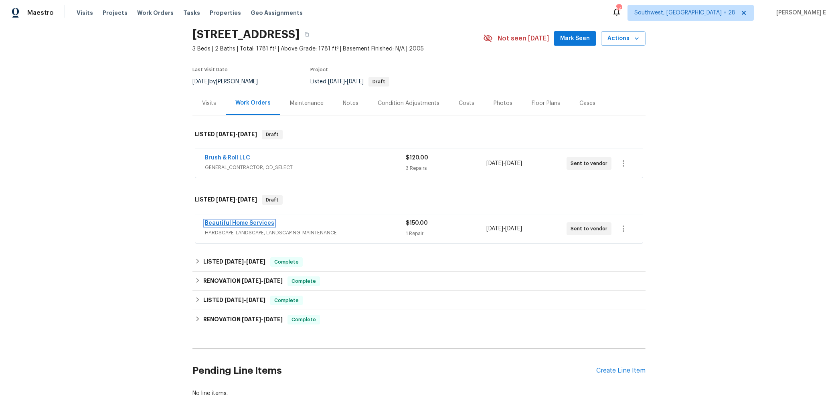
click at [229, 224] on link "Beautiful Home Services" at bounding box center [239, 223] width 69 height 6
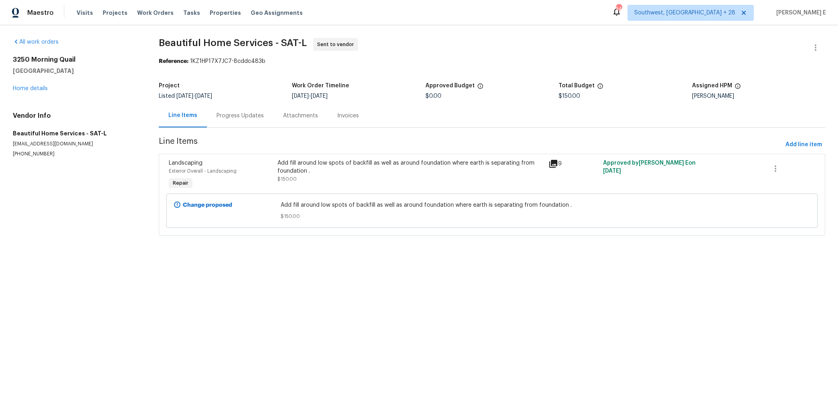
click at [242, 123] on div "Progress Updates" at bounding box center [240, 116] width 67 height 24
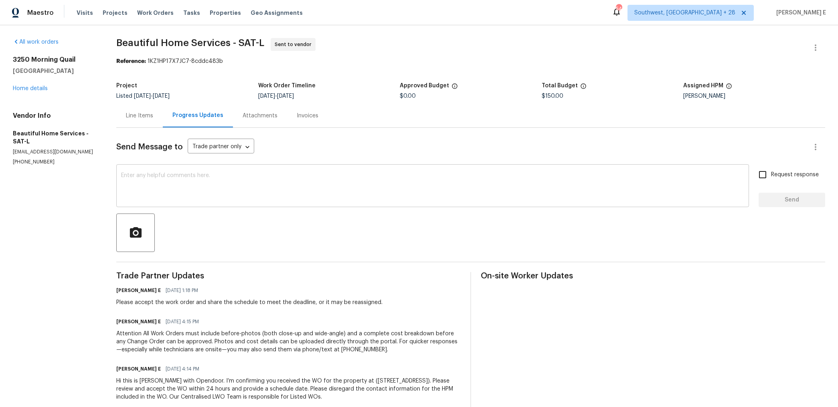
click at [296, 183] on textarea at bounding box center [432, 187] width 623 height 28
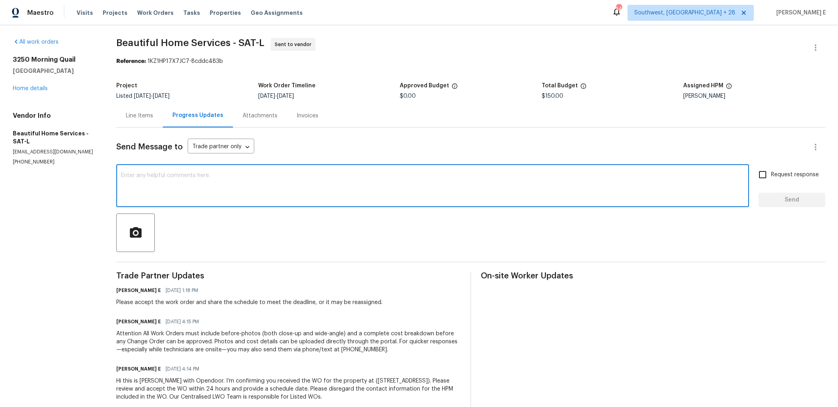
paste textarea "This is to inform you that we are reassigning this work order as it was not acc…"
type textarea "This is to inform you that we are reassigning this work order as it was not acc…"
click at [777, 170] on label "Request response" at bounding box center [786, 174] width 65 height 17
click at [771, 170] on input "Request response" at bounding box center [762, 174] width 17 height 17
checkbox input "true"
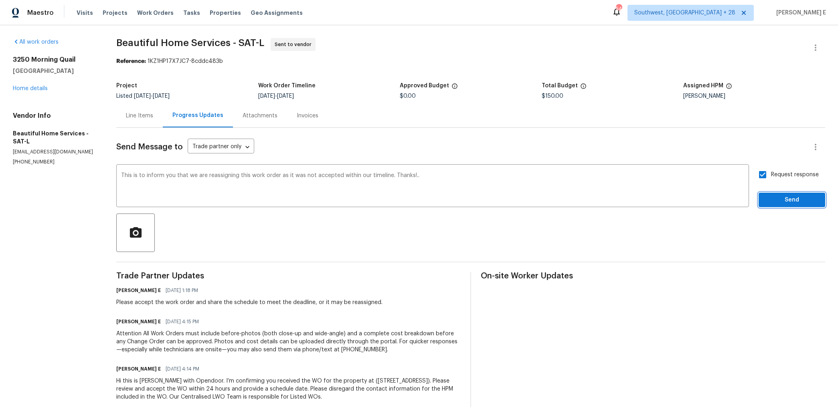
click at [773, 205] on span "Send" at bounding box center [792, 200] width 54 height 10
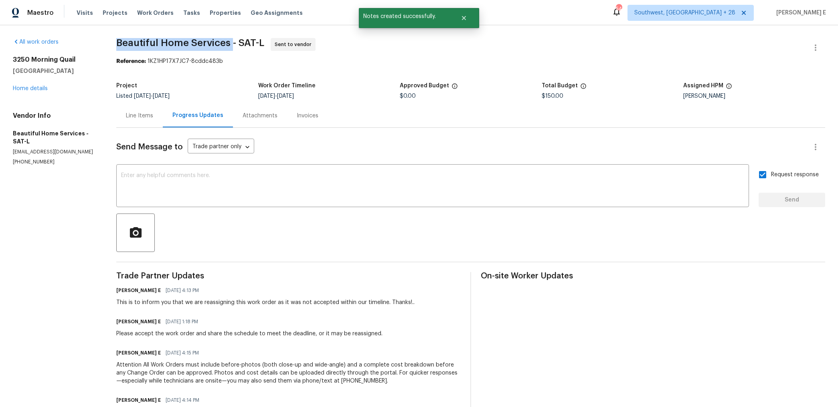
drag, startPoint x: 118, startPoint y: 46, endPoint x: 232, endPoint y: 45, distance: 114.6
click at [232, 45] on div "All work orders [STREET_ADDRESS] Home details Vendor Info Beautiful Home Servic…" at bounding box center [419, 240] width 838 height 430
copy span "Beautiful Home Services"
click at [35, 89] on link "Home details" at bounding box center [30, 89] width 35 height 6
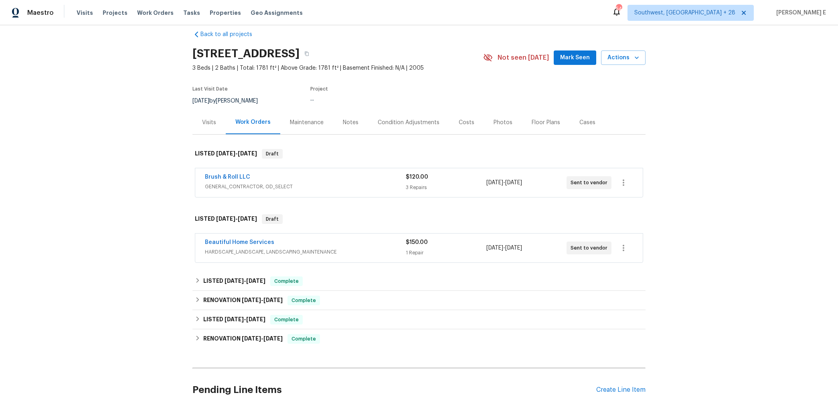
scroll to position [12, 0]
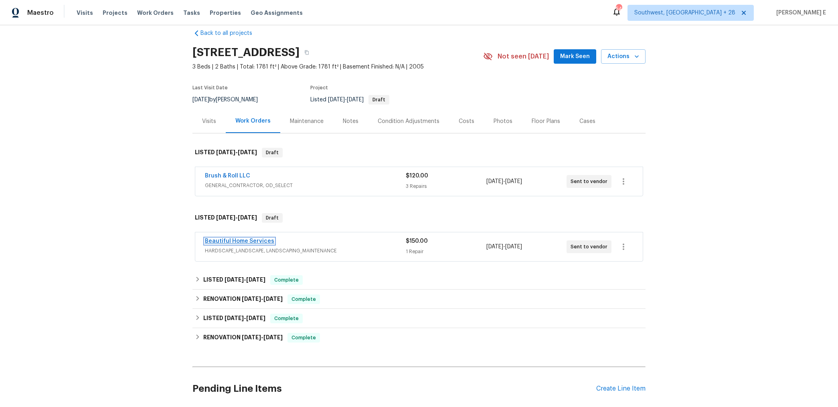
click at [257, 243] on link "Beautiful Home Services" at bounding box center [239, 241] width 69 height 6
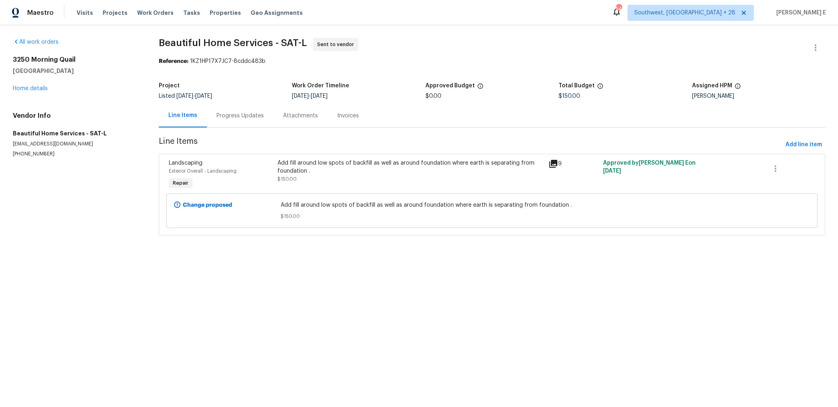
click at [237, 127] on div "Progress Updates" at bounding box center [240, 116] width 67 height 24
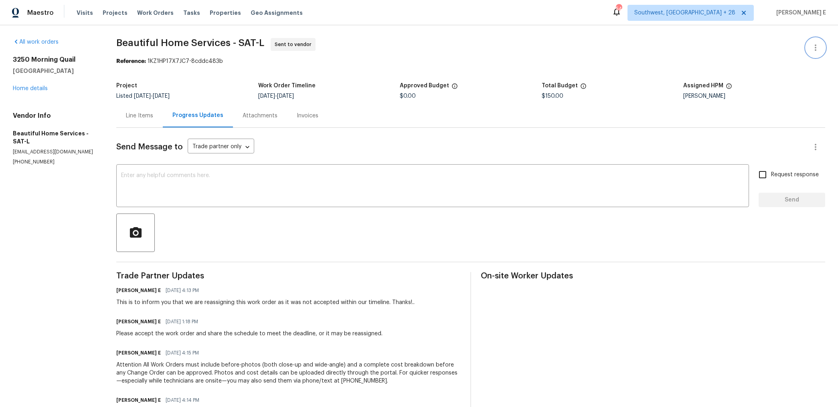
click at [817, 41] on button "button" at bounding box center [815, 47] width 19 height 19
click at [770, 44] on li "Edit" at bounding box center [789, 47] width 87 height 13
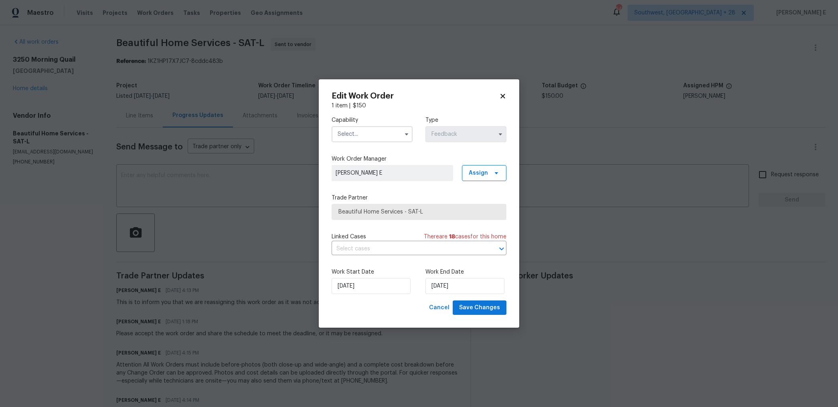
click at [350, 137] on input "text" at bounding box center [371, 134] width 81 height 16
click at [385, 168] on div "Landscaping Maintenance" at bounding box center [371, 167] width 77 height 22
type input "Landscaping Maintenance"
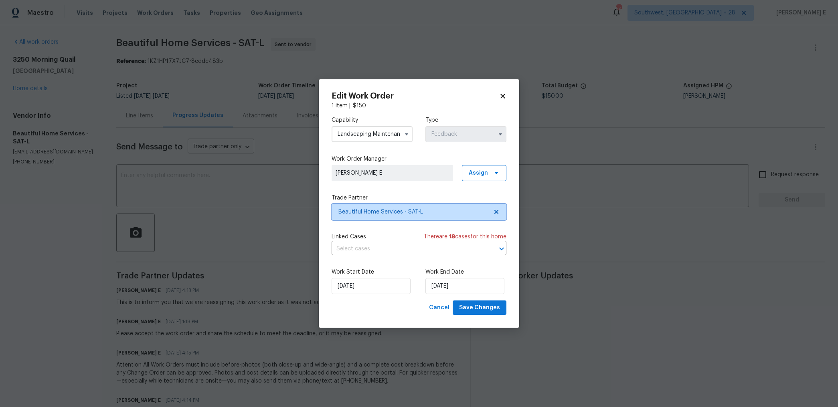
click at [366, 207] on span "Beautiful Home Services - SAT-L" at bounding box center [418, 212] width 175 height 16
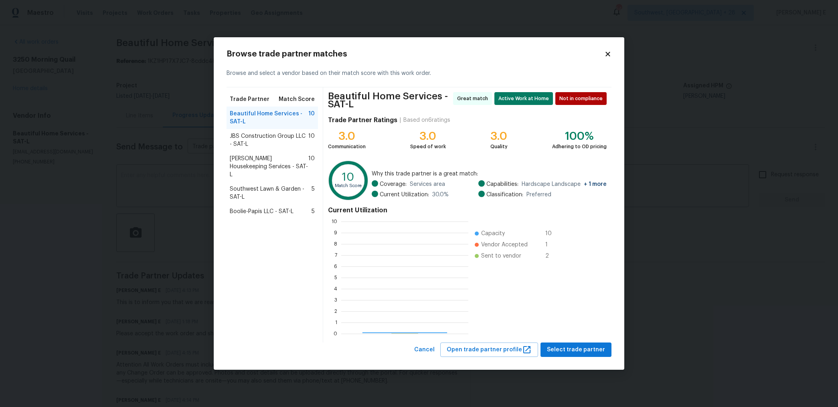
scroll to position [112, 127]
click at [279, 142] on span "JBS Construction Group LLC - SAT-L" at bounding box center [269, 140] width 79 height 16
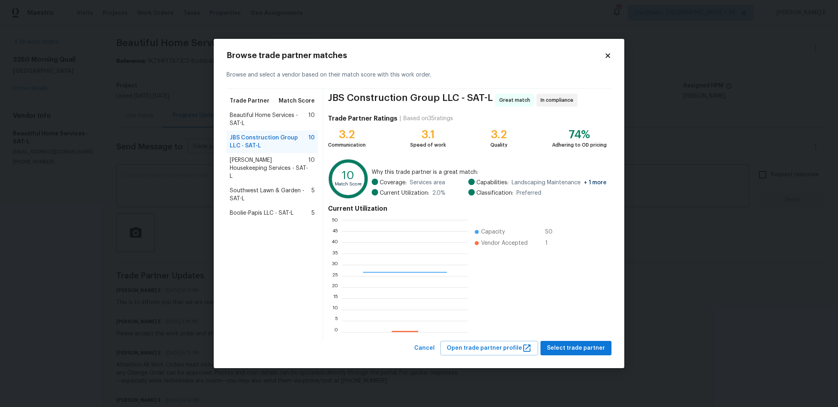
scroll to position [112, 126]
click at [233, 167] on span "Arelis Housekeeping Services - SAT-L" at bounding box center [269, 168] width 79 height 24
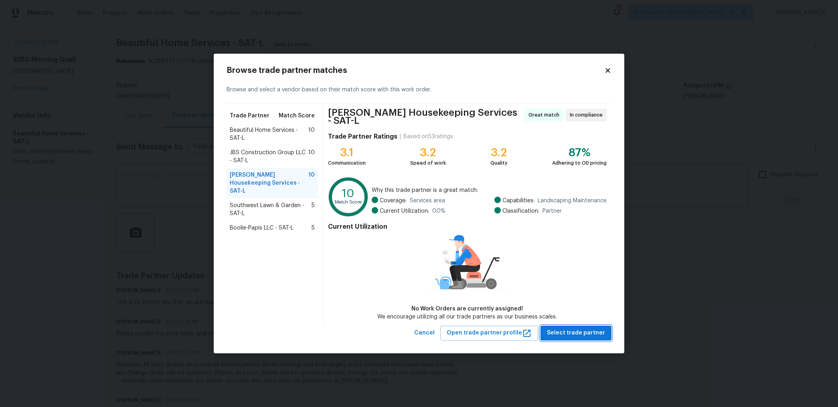
click at [593, 334] on span "Select trade partner" at bounding box center [576, 333] width 58 height 10
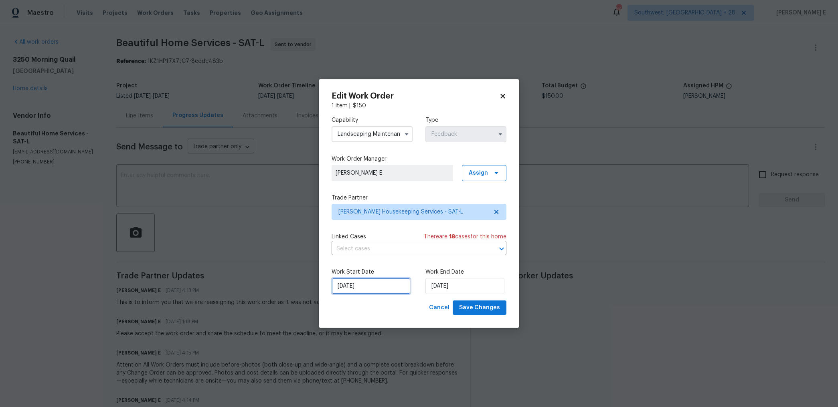
click at [387, 288] on input "06/10/2025" at bounding box center [370, 286] width 79 height 16
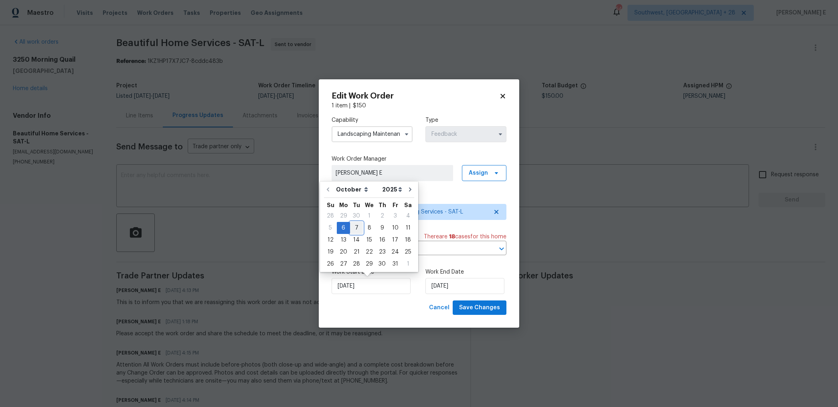
click at [350, 230] on div "7" at bounding box center [356, 227] width 13 height 11
type input "07/10/2025"
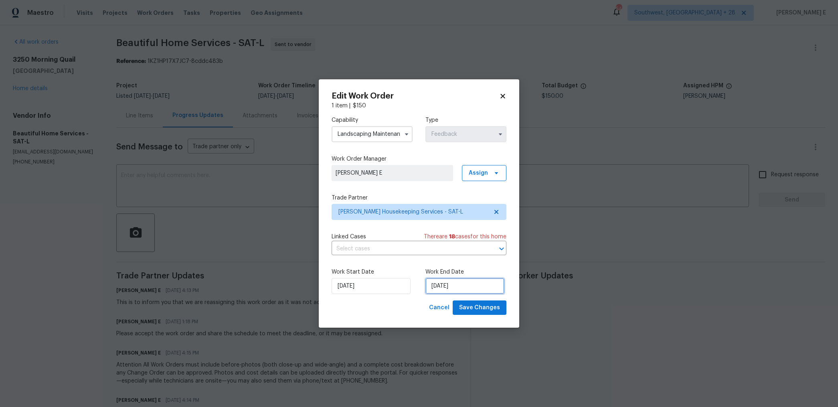
click at [443, 287] on input "08/10/2025" at bounding box center [464, 286] width 79 height 16
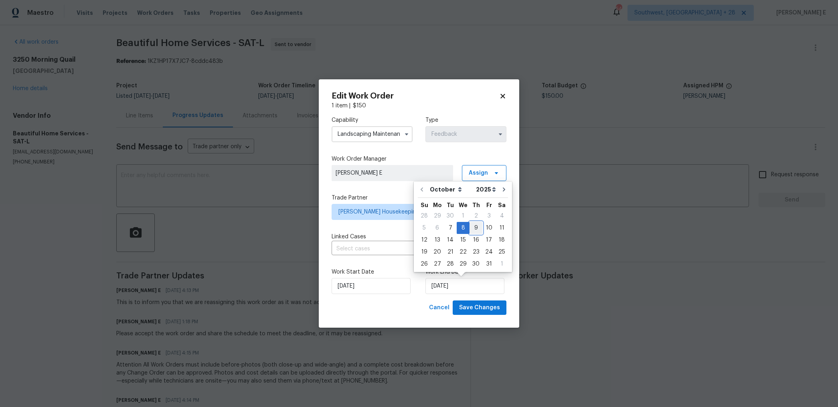
click at [477, 224] on div "9" at bounding box center [475, 227] width 13 height 11
type input "09/10/2025"
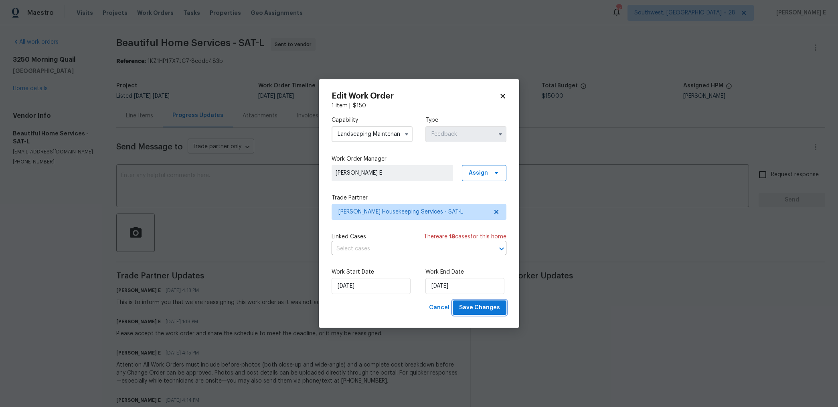
click at [483, 307] on span "Save Changes" at bounding box center [479, 308] width 41 height 10
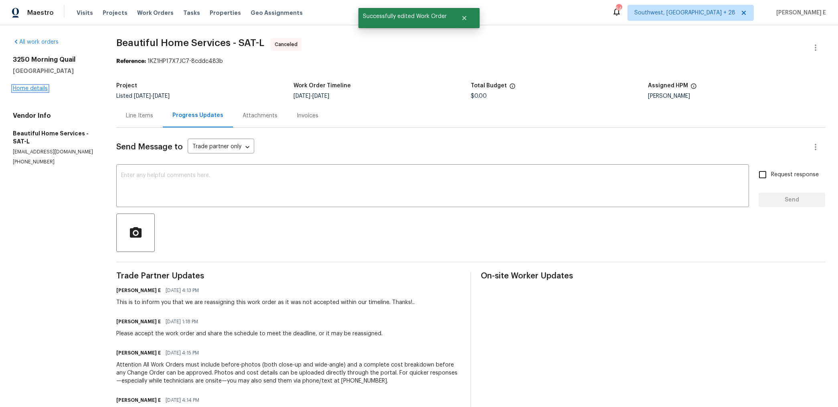
click at [40, 89] on link "Home details" at bounding box center [30, 89] width 35 height 6
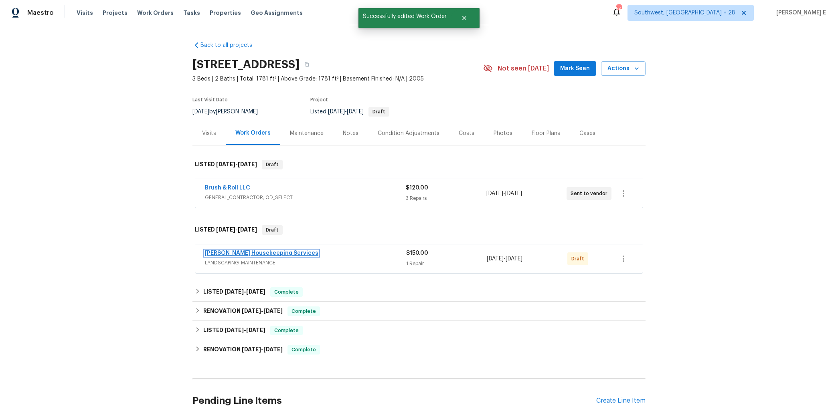
click at [228, 254] on link "Arelis Housekeeping Services" at bounding box center [261, 254] width 113 height 6
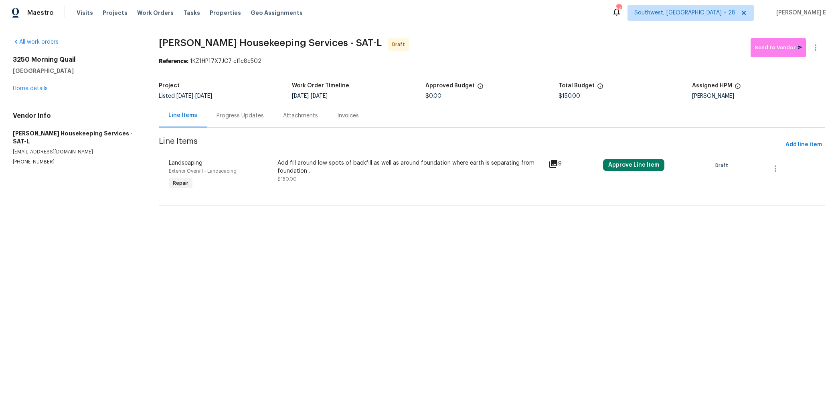
click at [409, 180] on div "Add fill around low spots of backfill as well as around foundation where earth …" at bounding box center [410, 171] width 267 height 24
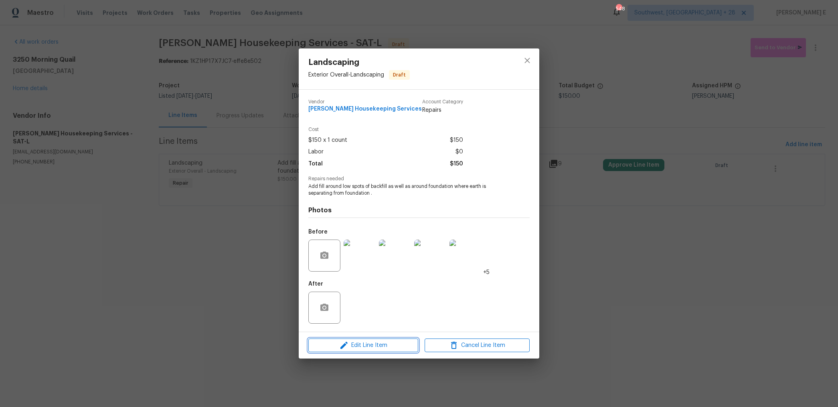
click at [351, 342] on span "Edit Line Item" at bounding box center [363, 346] width 105 height 10
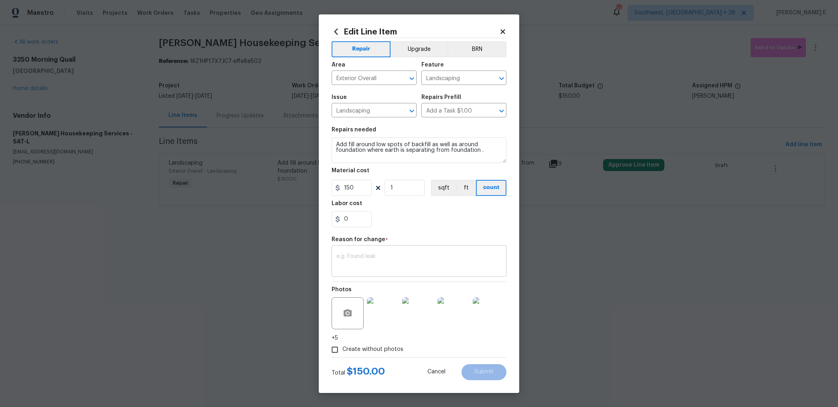
click at [383, 252] on div "x ​" at bounding box center [418, 262] width 175 height 30
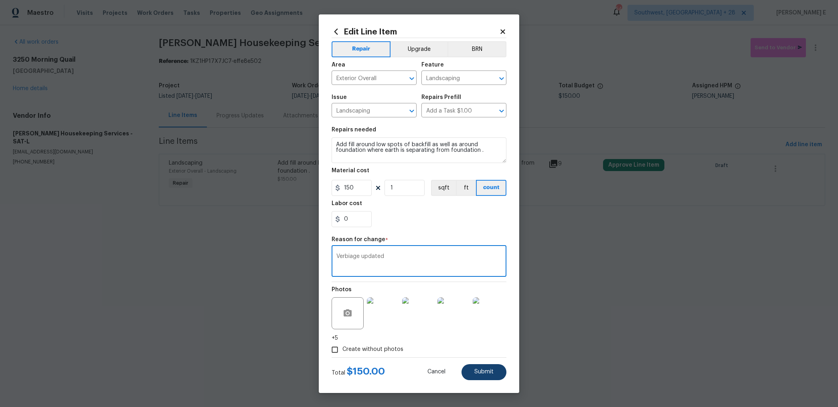
type textarea "Verbiage updated"
click at [474, 375] on button "Submit" at bounding box center [483, 372] width 45 height 16
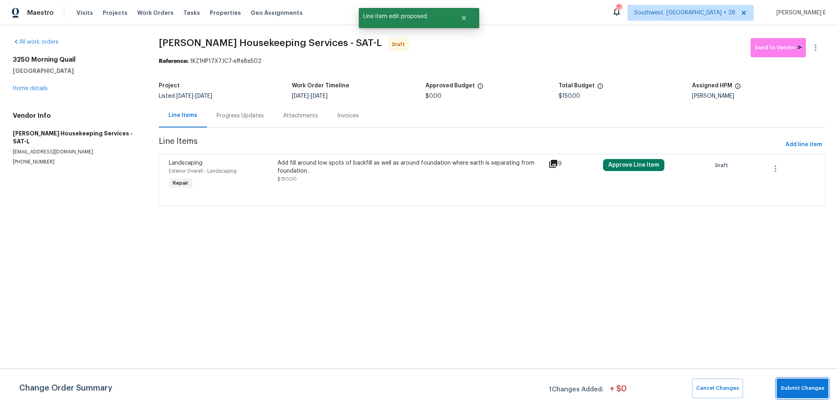
click at [786, 386] on span "Submit Changes" at bounding box center [802, 388] width 44 height 9
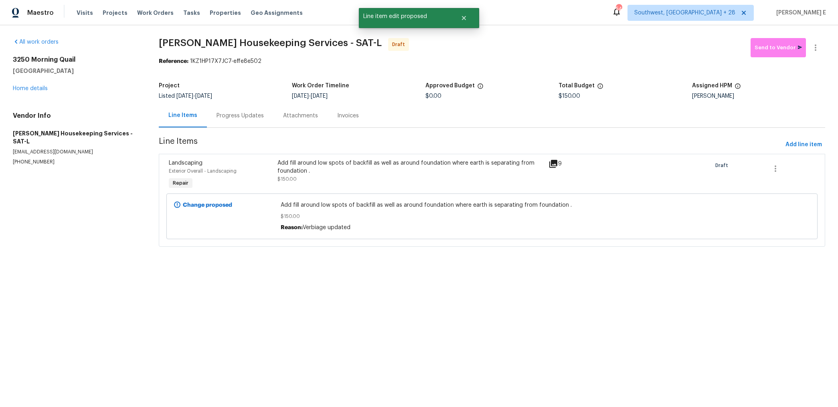
click at [236, 124] on div "Progress Updates" at bounding box center [240, 116] width 67 height 24
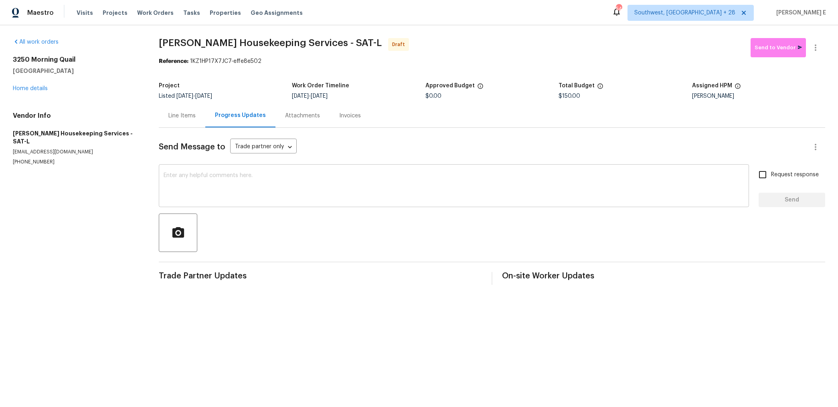
click at [594, 190] on textarea at bounding box center [454, 187] width 580 height 28
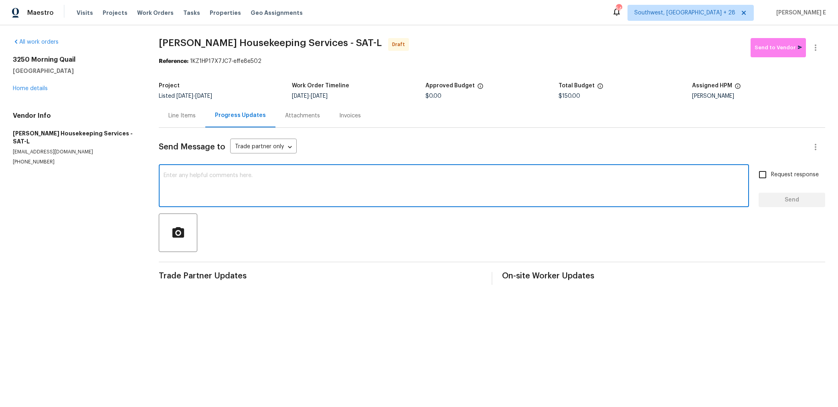
paste textarea "Hi this is Keerthana with Opendoor. I’m confirming you received the WO for the …"
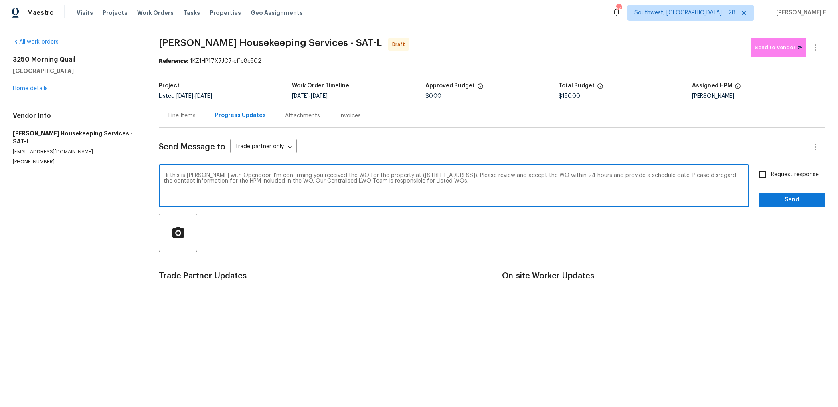
type textarea "Hi this is Keerthana with Opendoor. I’m confirming you received the WO for the …"
click at [769, 176] on input "Request response" at bounding box center [762, 174] width 17 height 17
checkbox input "true"
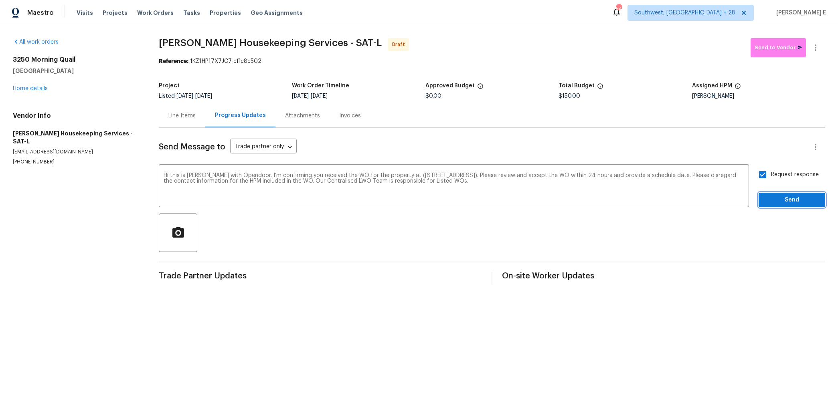
click at [773, 205] on button "Send" at bounding box center [791, 200] width 67 height 15
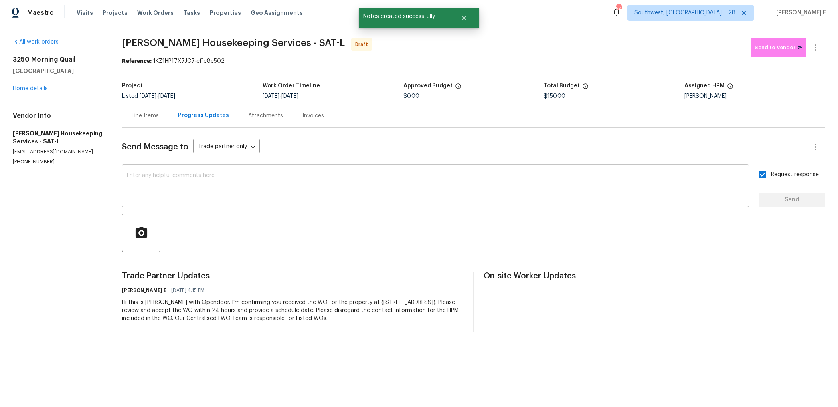
click at [317, 193] on textarea at bounding box center [435, 187] width 617 height 28
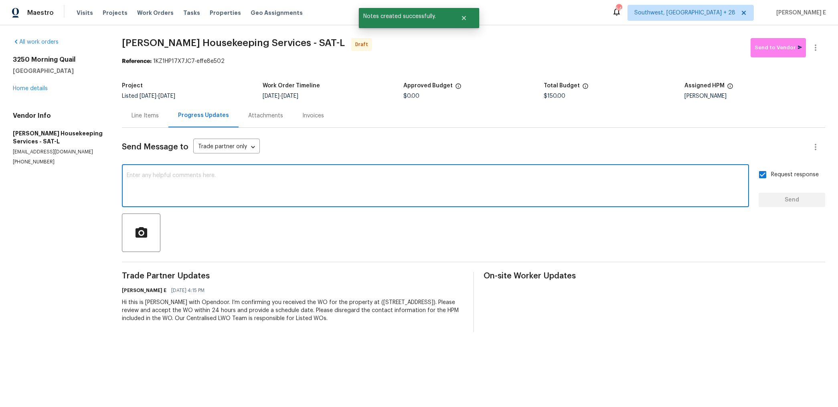
paste textarea "Attention All Work Orders must include before-photos (both close-up and wide-an…"
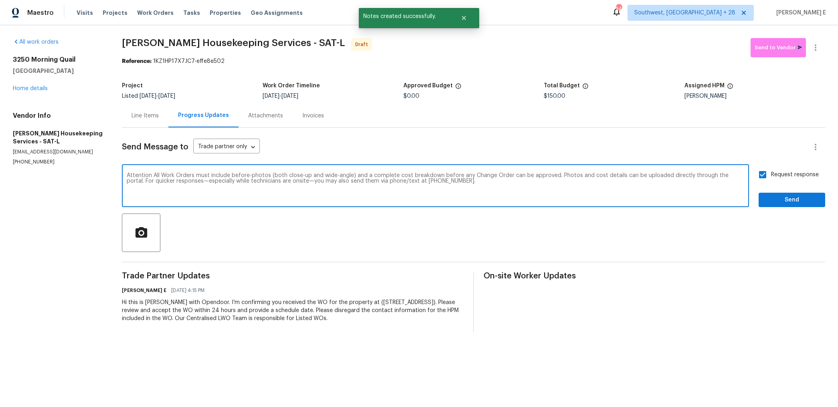
type textarea "Attention All Work Orders must include before-photos (both close-up and wide-an…"
click at [774, 203] on span "Send" at bounding box center [792, 200] width 54 height 10
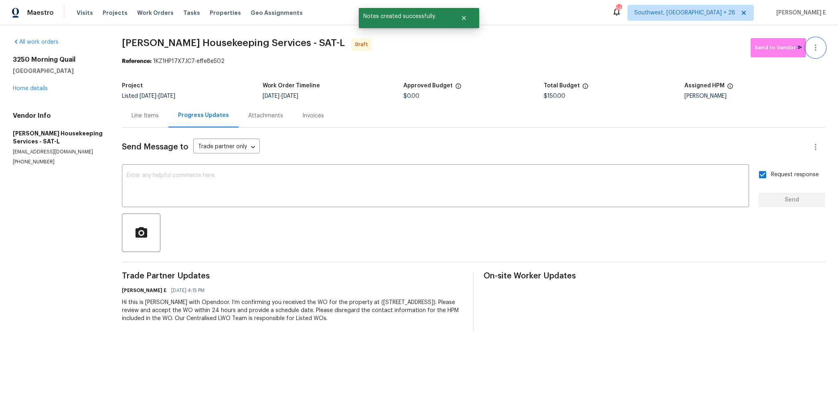
click at [816, 48] on icon "button" at bounding box center [815, 48] width 10 height 10
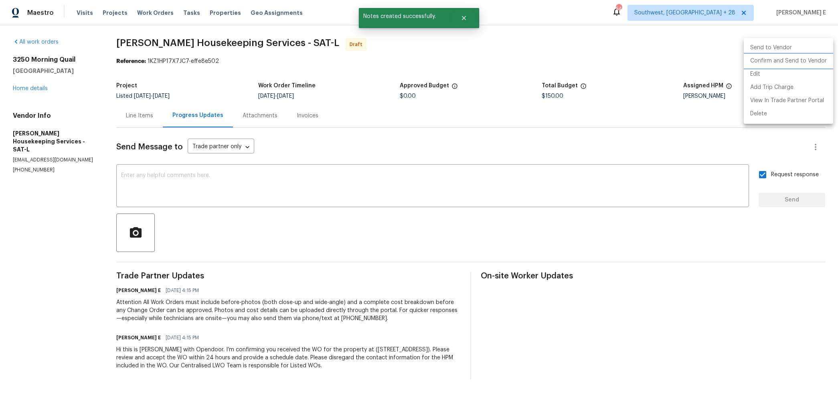
click at [778, 61] on li "Confirm and Send to Vendor" at bounding box center [788, 61] width 89 height 13
click at [593, 67] on div at bounding box center [419, 203] width 838 height 407
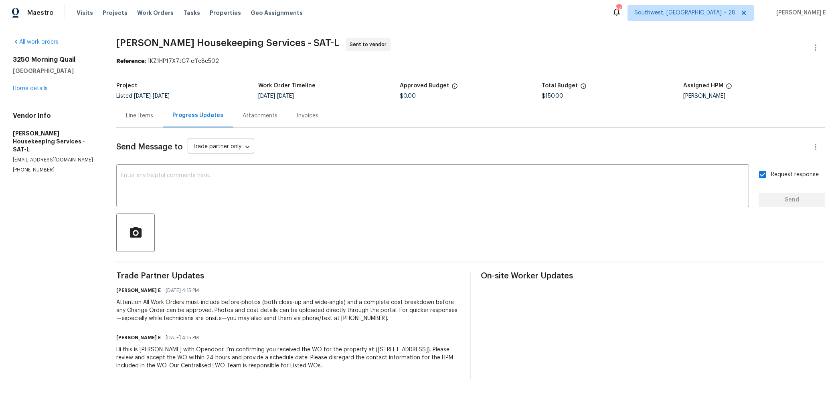
click at [128, 66] on section "Arelis Housekeeping Services - SAT-L Sent to vendor Reference: 1KZ1HP17X7JC7-ef…" at bounding box center [470, 209] width 709 height 342
drag, startPoint x: 119, startPoint y: 42, endPoint x: 255, endPoint y: 44, distance: 135.5
click at [255, 44] on span "Arelis Housekeeping Services - SAT-L" at bounding box center [227, 43] width 223 height 10
copy span "Arelis Housekeeping Services"
click at [35, 88] on link "Home details" at bounding box center [30, 89] width 35 height 6
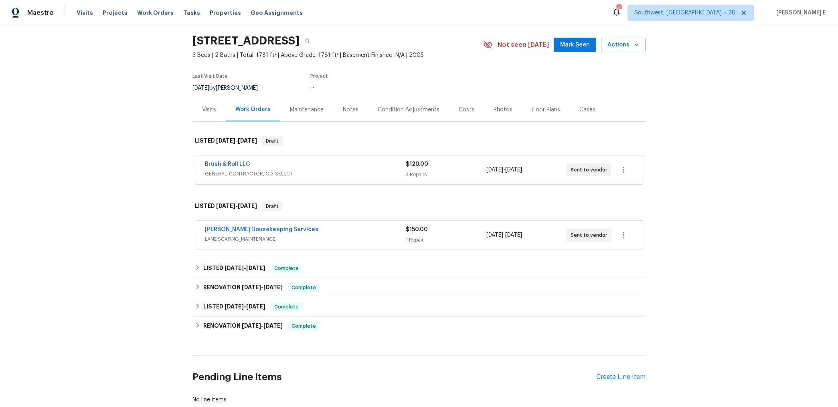
scroll to position [26, 0]
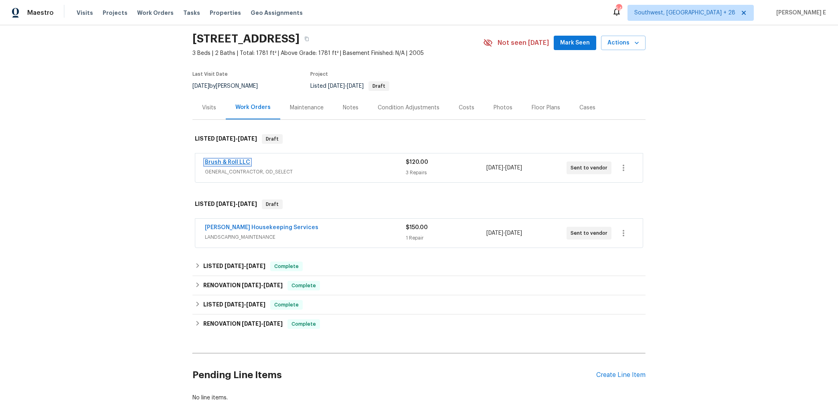
click at [224, 160] on link "Brush & Roll LLC" at bounding box center [227, 163] width 45 height 6
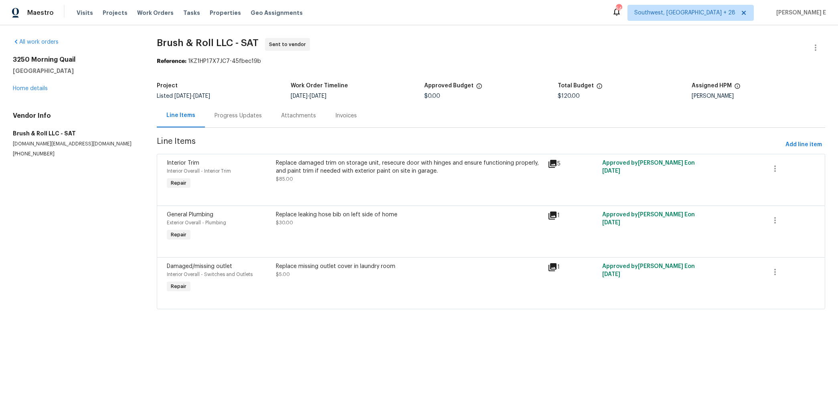
click at [215, 115] on div "Progress Updates" at bounding box center [237, 116] width 47 height 8
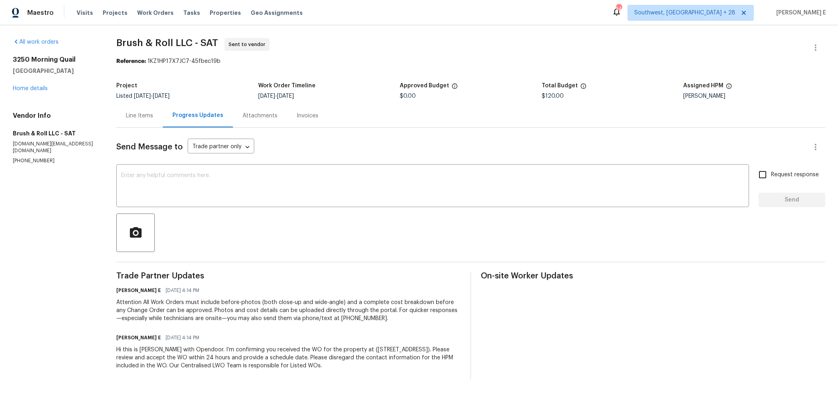
click at [354, 210] on div "Send Message to Trade partner only Trade partner only ​ x ​ Request response Se…" at bounding box center [470, 254] width 709 height 252
click at [371, 195] on textarea at bounding box center [432, 187] width 623 height 28
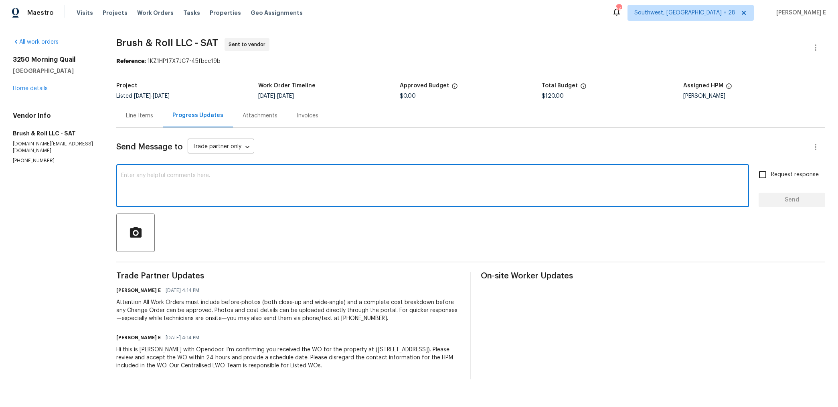
paste textarea "This is to inform you that we are reassigning this work order as it was not acc…"
type textarea "This is to inform you that we are reassigning this work order as it was not acc…"
click at [774, 170] on label "Request response" at bounding box center [786, 174] width 65 height 17
click at [771, 170] on input "Request response" at bounding box center [762, 174] width 17 height 17
checkbox input "true"
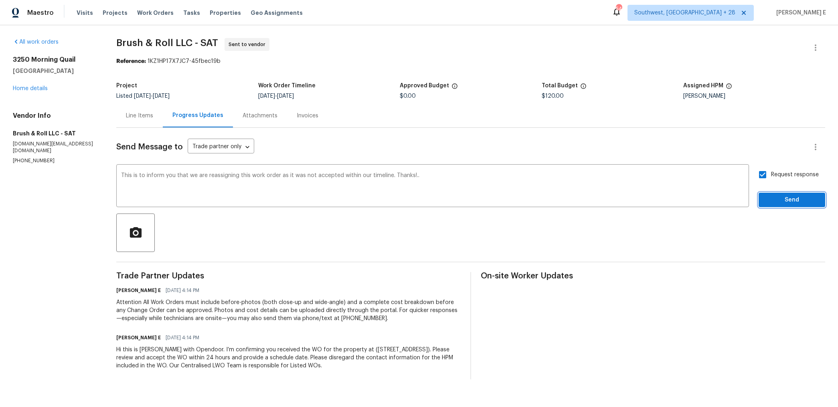
click at [779, 197] on span "Send" at bounding box center [792, 200] width 54 height 10
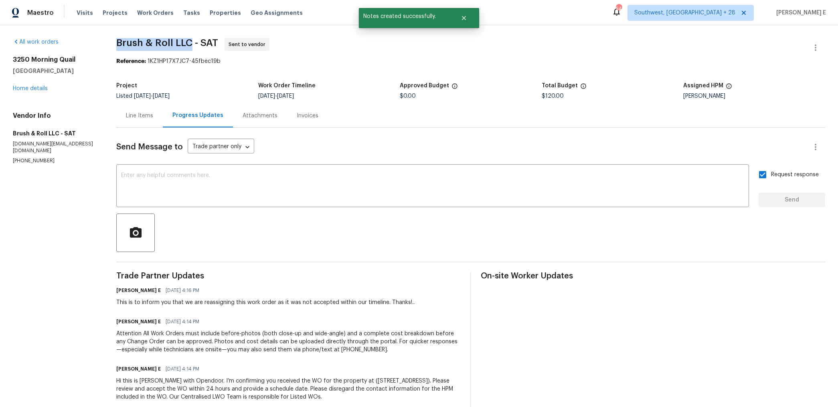
drag, startPoint x: 120, startPoint y: 43, endPoint x: 194, endPoint y: 40, distance: 73.8
click at [194, 40] on span "Brush & Roll LLC - SAT" at bounding box center [167, 43] width 102 height 10
copy span "Brush & Roll LLC"
click at [16, 90] on link "Home details" at bounding box center [30, 89] width 35 height 6
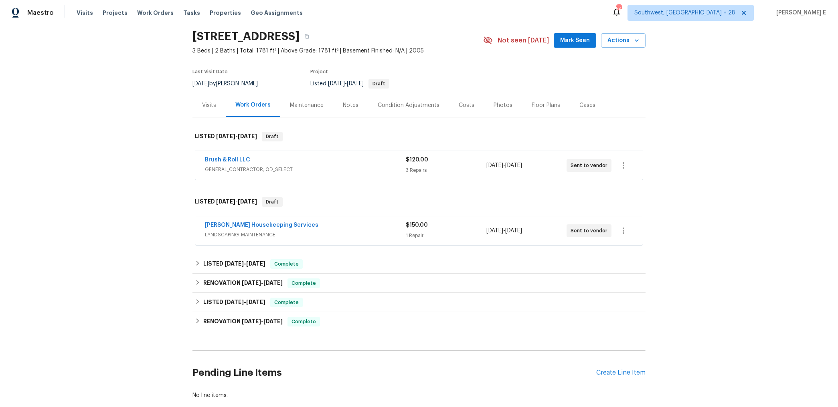
scroll to position [33, 0]
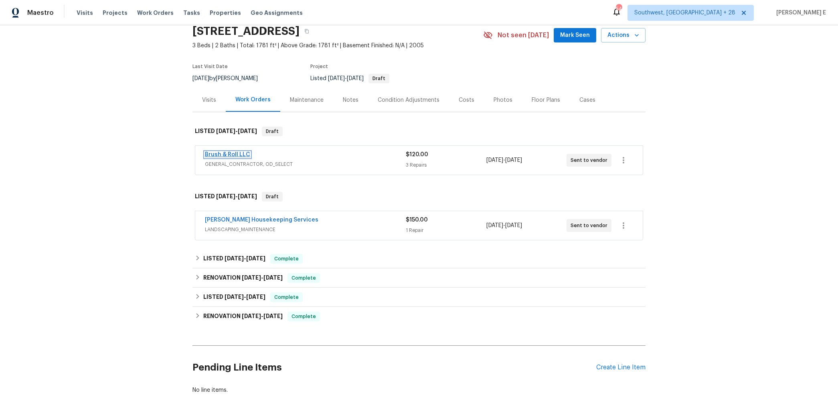
click at [230, 153] on link "Brush & Roll LLC" at bounding box center [227, 155] width 45 height 6
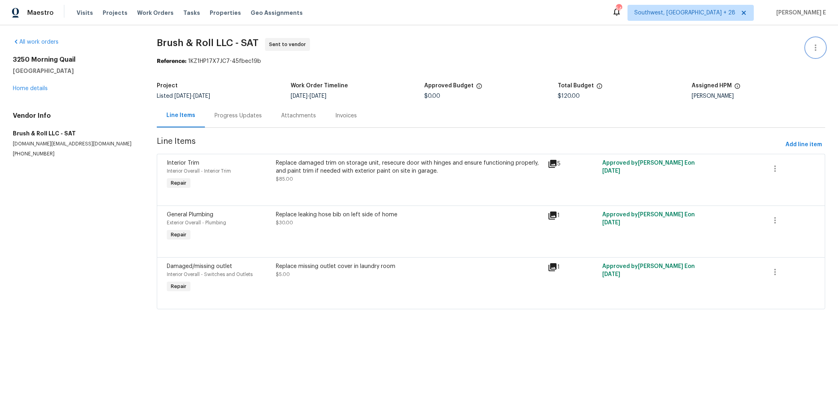
click at [822, 46] on button "button" at bounding box center [815, 47] width 19 height 19
click at [784, 50] on li "Edit" at bounding box center [789, 47] width 87 height 13
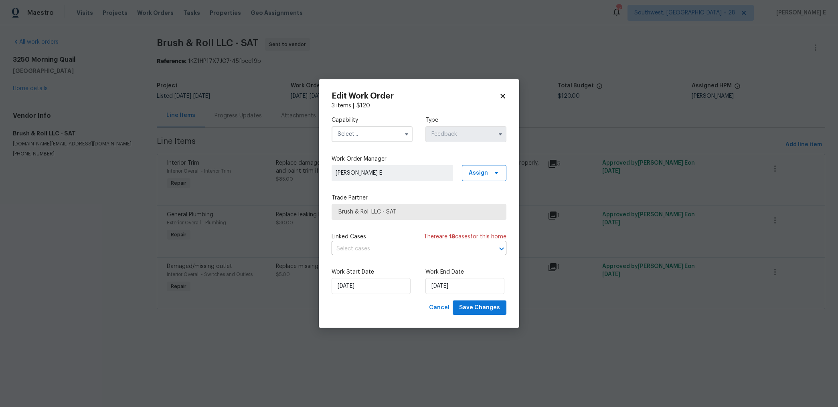
click at [361, 139] on input "text" at bounding box center [371, 134] width 81 height 16
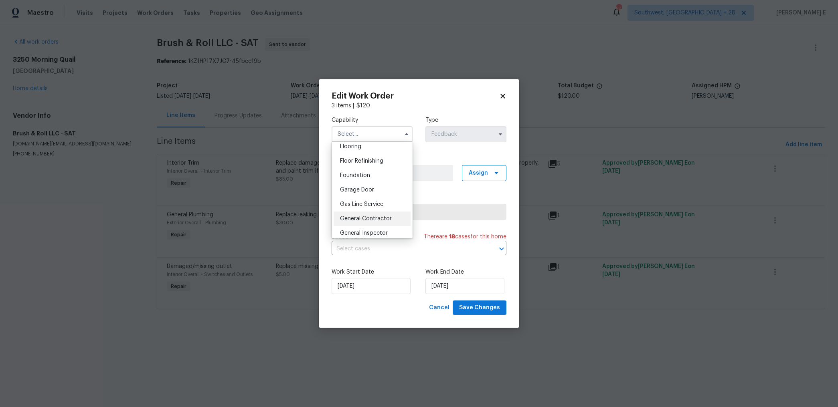
click at [365, 221] on span "General Contractor" at bounding box center [366, 219] width 52 height 6
type input "General Contractor"
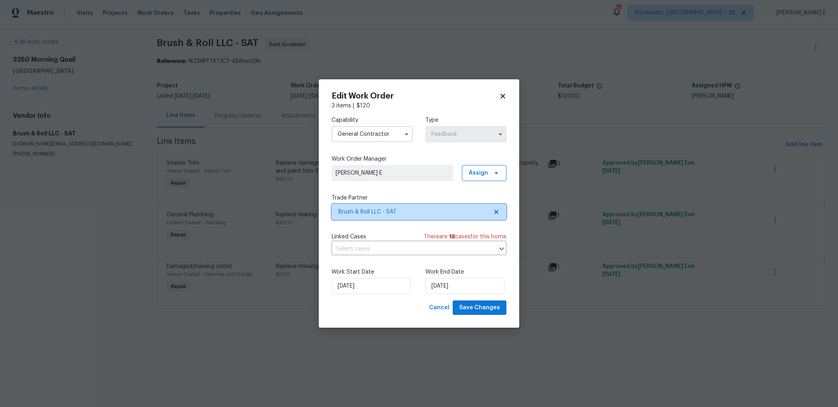
click at [392, 214] on span "Brush & Roll LLC - SAT" at bounding box center [413, 212] width 150 height 8
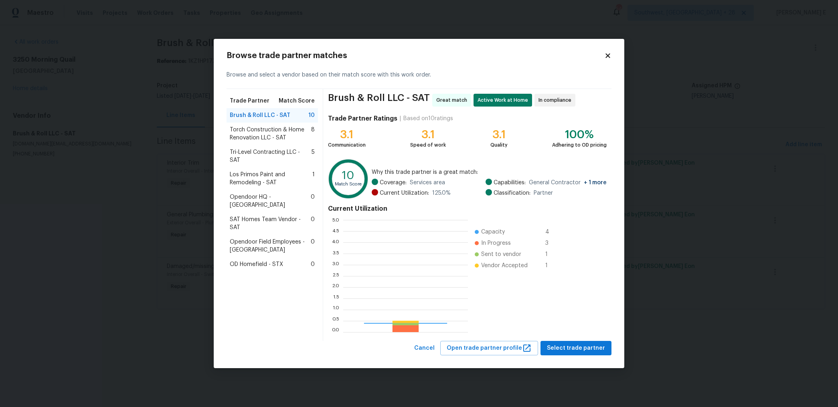
scroll to position [112, 125]
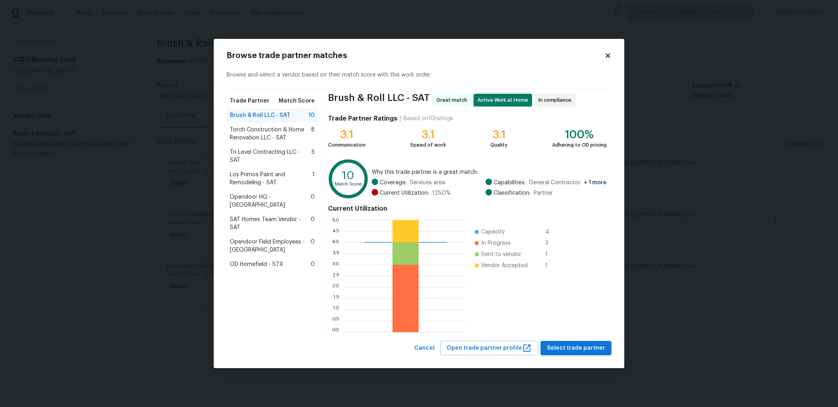
click at [273, 133] on span "Torch Construction & Home Renovation LLC - SAT" at bounding box center [270, 134] width 81 height 16
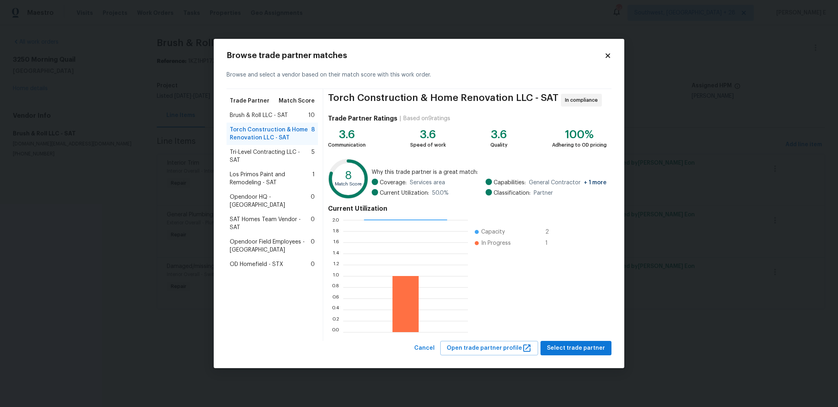
click at [297, 156] on span "Tri-Level Contracting LLC - SAT" at bounding box center [271, 156] width 82 height 16
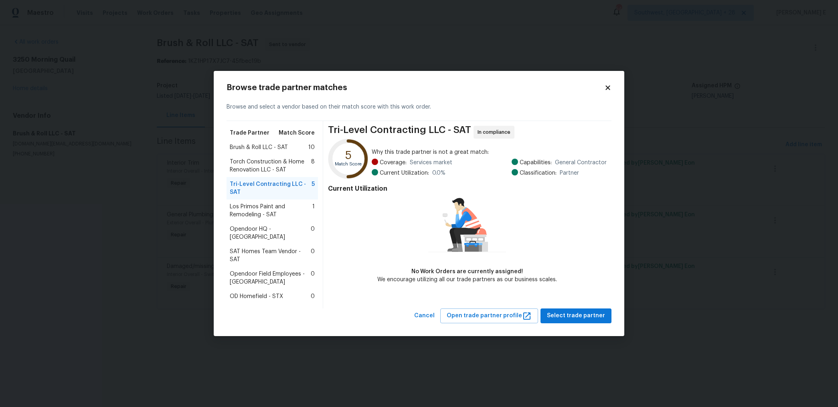
click at [275, 214] on span "Los Primos Paint and Remodeling - SAT" at bounding box center [271, 211] width 83 height 16
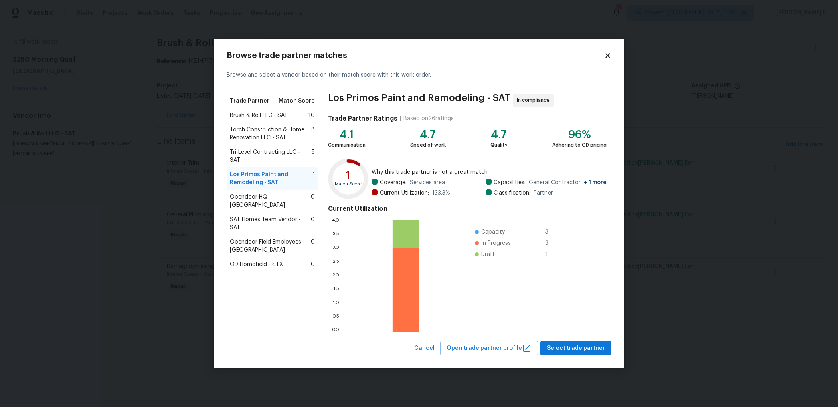
click at [251, 216] on span "SAT Homes Team Vendor - SAT" at bounding box center [270, 224] width 81 height 16
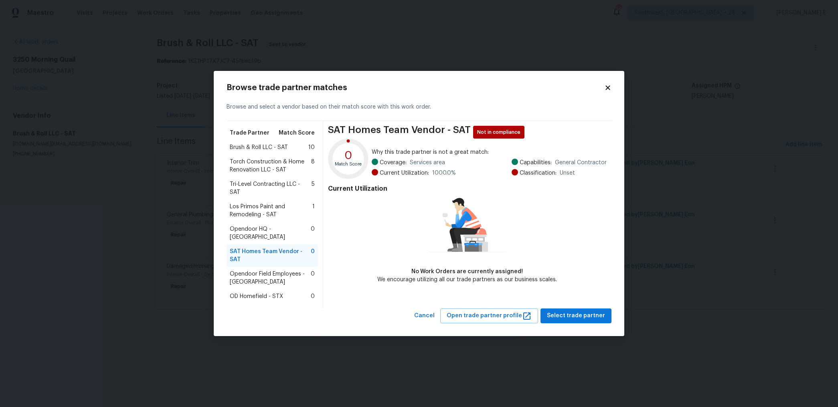
click at [258, 191] on span "Tri-Level Contracting LLC - SAT" at bounding box center [271, 188] width 82 height 16
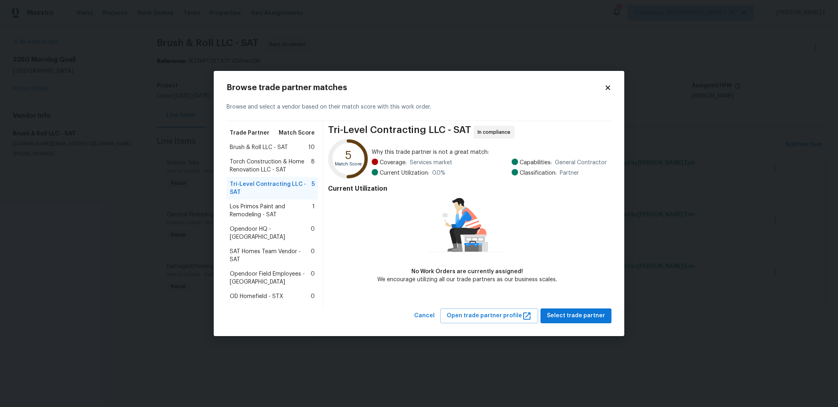
click at [259, 172] on span "Torch Construction & Home Renovation LLC - SAT" at bounding box center [270, 166] width 81 height 16
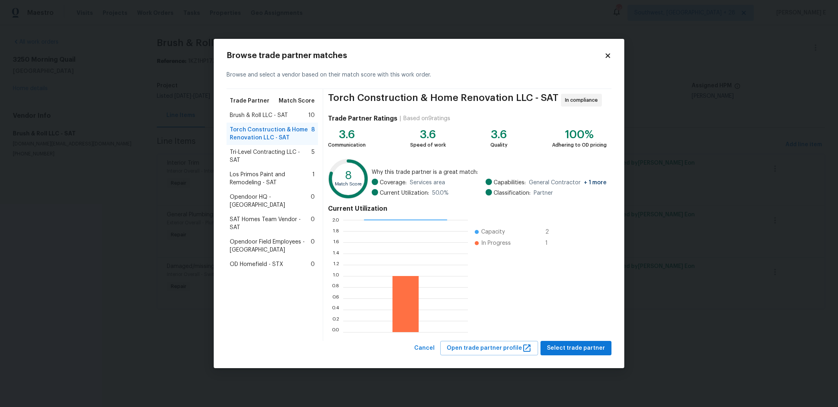
click at [555, 358] on div "Browse trade partner matches Browse and select a vendor based on their match sc…" at bounding box center [419, 204] width 410 height 330
click at [561, 346] on span "Select trade partner" at bounding box center [576, 349] width 58 height 10
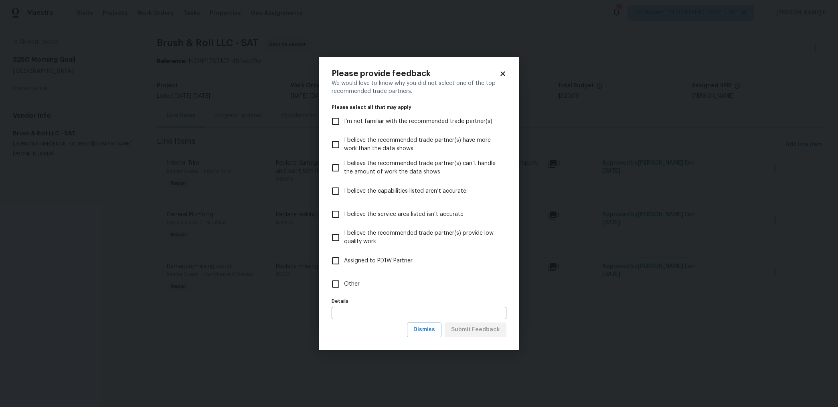
click at [370, 289] on label "Other" at bounding box center [413, 284] width 173 height 23
click at [344, 289] on input "Other" at bounding box center [335, 284] width 17 height 17
checkbox input "true"
click at [493, 333] on span "Submit Feedback" at bounding box center [475, 330] width 49 height 10
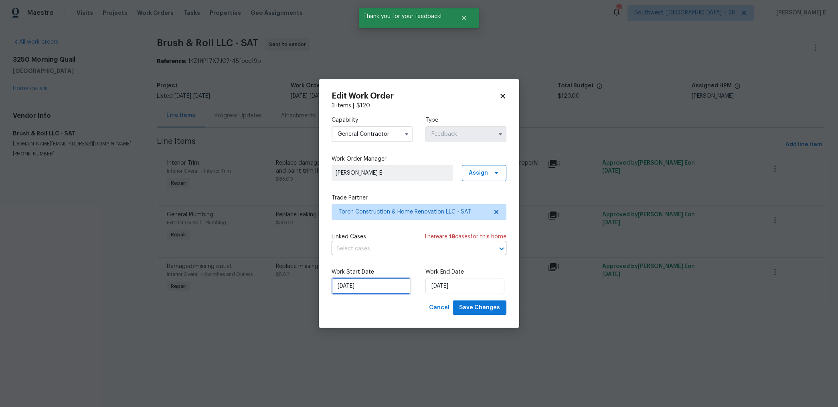
click at [382, 279] on input "06/10/2025" at bounding box center [370, 286] width 79 height 16
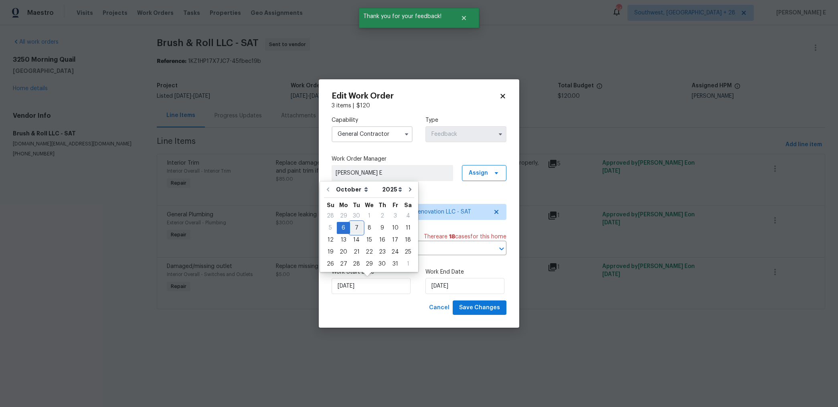
click at [356, 228] on div "7" at bounding box center [356, 227] width 13 height 11
type input "07/10/2025"
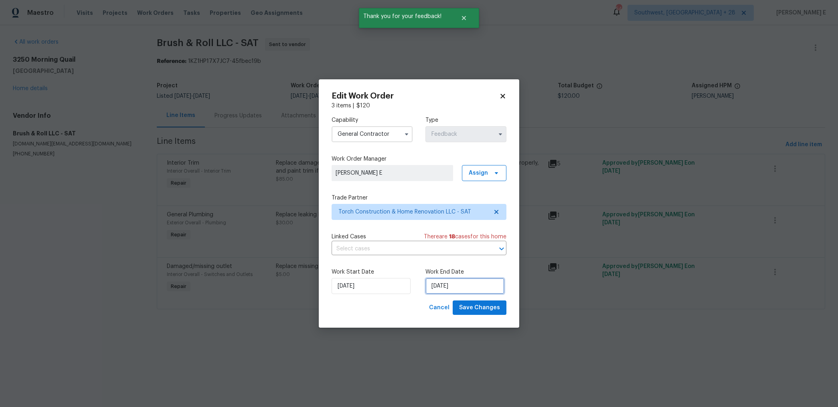
click at [436, 288] on input "08/10/2025" at bounding box center [464, 286] width 79 height 16
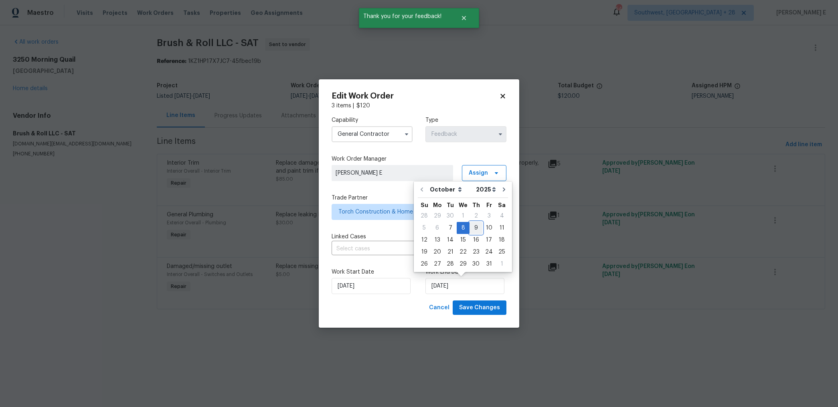
click at [472, 227] on div "9" at bounding box center [475, 227] width 13 height 11
type input "09/10/2025"
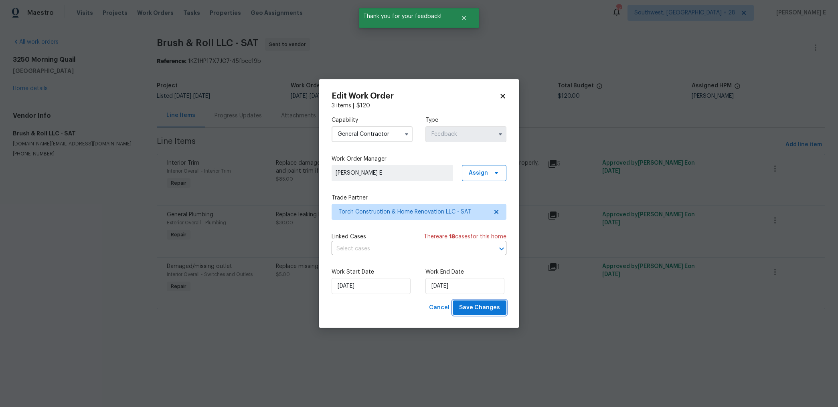
click at [473, 309] on span "Save Changes" at bounding box center [479, 308] width 41 height 10
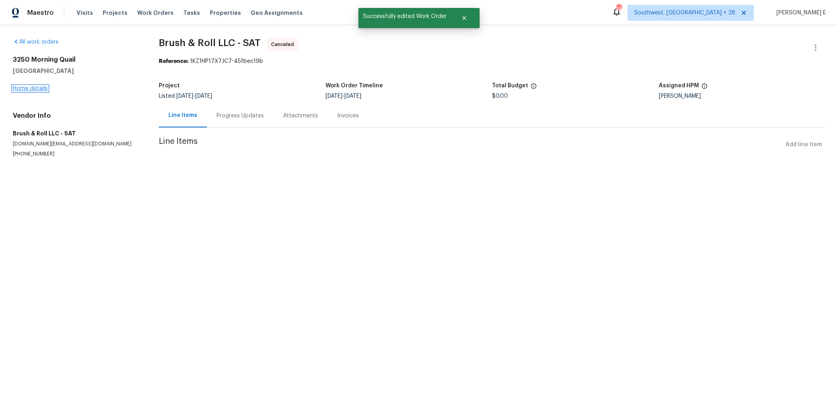
click at [25, 87] on link "Home details" at bounding box center [30, 89] width 35 height 6
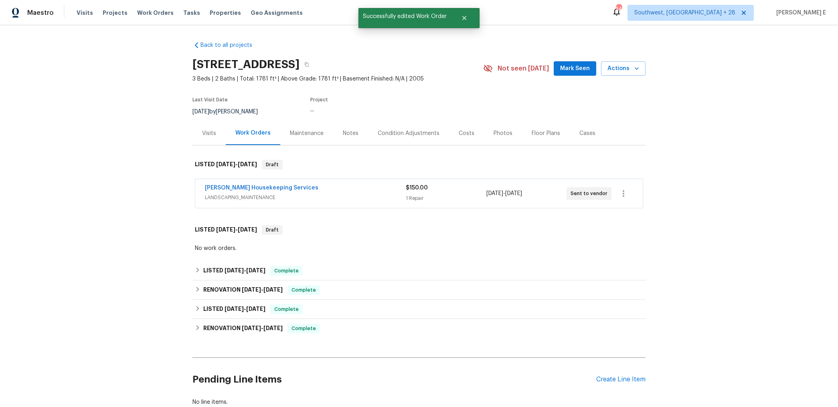
scroll to position [15, 0]
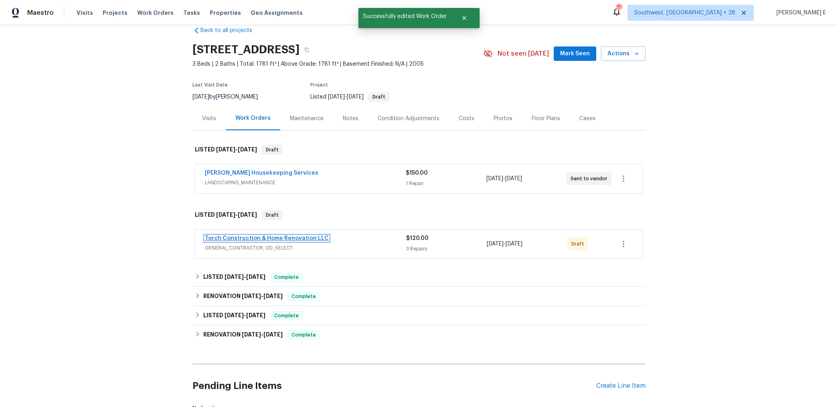
click at [238, 239] on link "Torch Construction & Home Renovation LLC" at bounding box center [267, 239] width 124 height 6
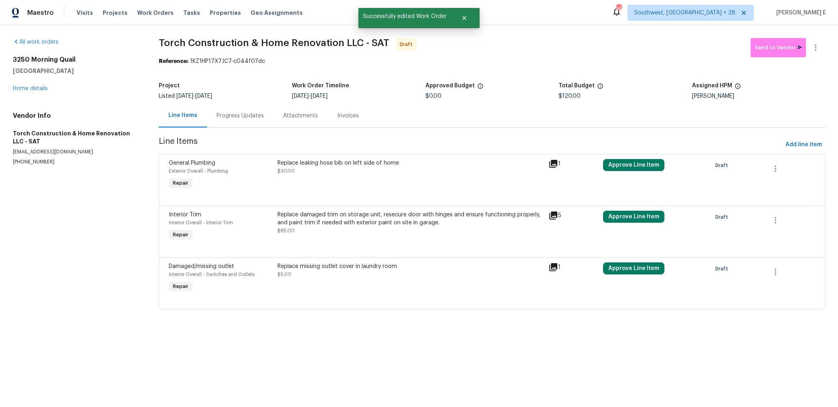
click at [383, 182] on div "Replace leaking hose bib on left side of home $30.00" at bounding box center [410, 175] width 271 height 37
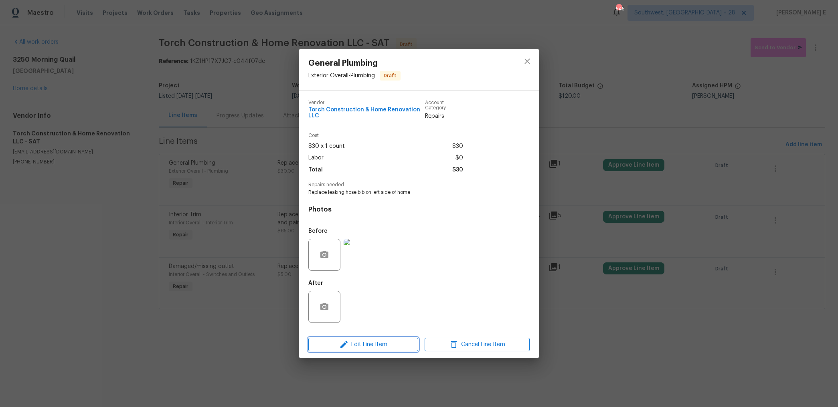
click at [352, 341] on span "Edit Line Item" at bounding box center [363, 345] width 105 height 10
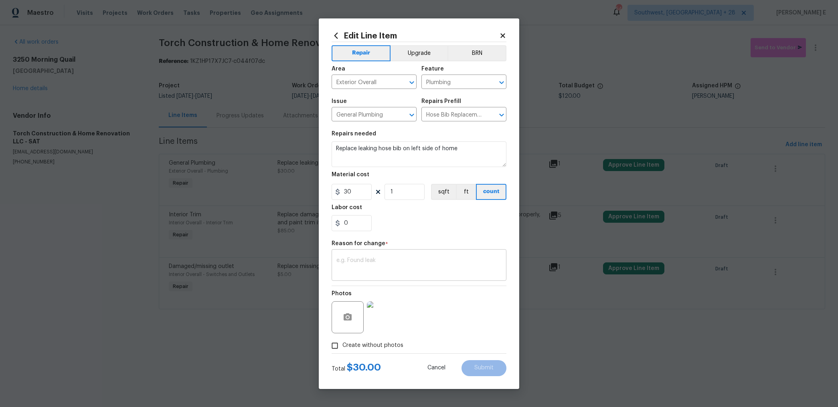
click at [364, 271] on textarea at bounding box center [418, 266] width 165 height 17
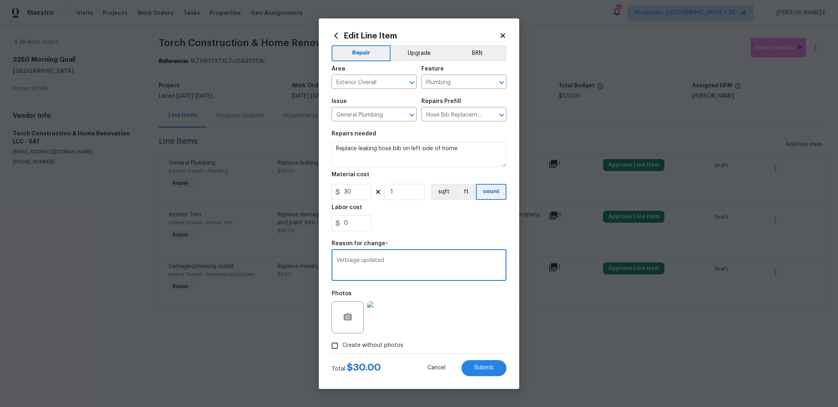
click at [365, 265] on textarea "Verbiage updated" at bounding box center [418, 266] width 165 height 17
type textarea "Verbiage updated"
click at [487, 368] on span "Submit" at bounding box center [483, 368] width 19 height 6
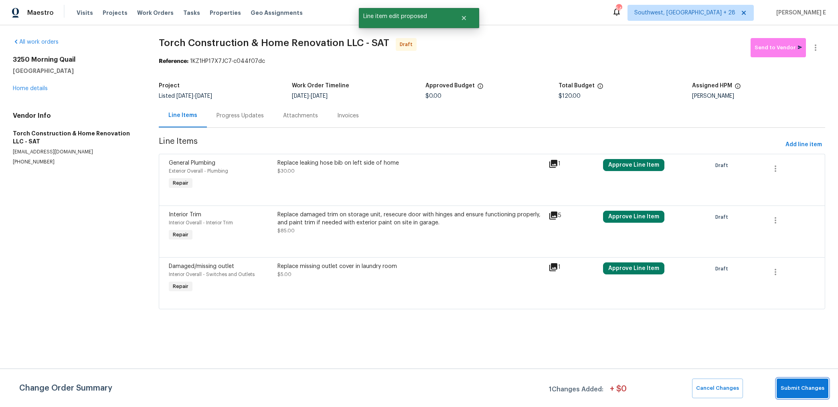
click at [801, 379] on button "Submit Changes" at bounding box center [802, 389] width 52 height 20
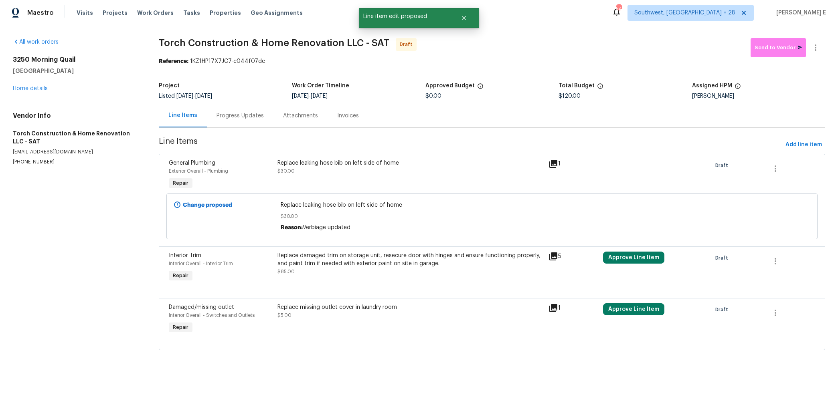
click at [462, 250] on div "Replace damaged trim on storage unit, resecure door with hinges and ensure func…" at bounding box center [410, 267] width 271 height 37
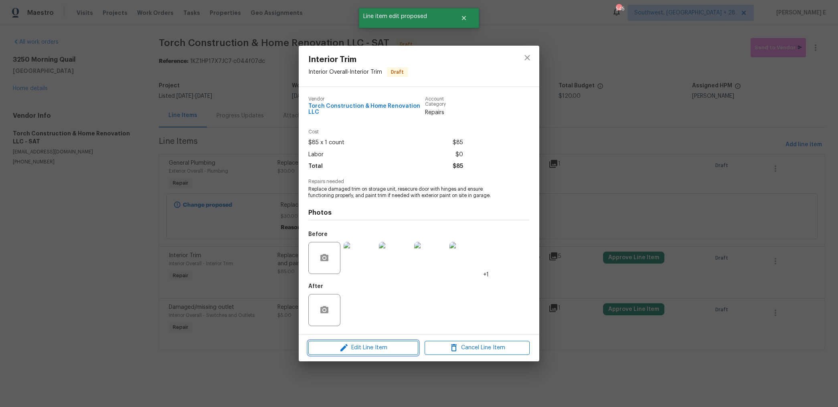
click at [389, 349] on span "Edit Line Item" at bounding box center [363, 348] width 105 height 10
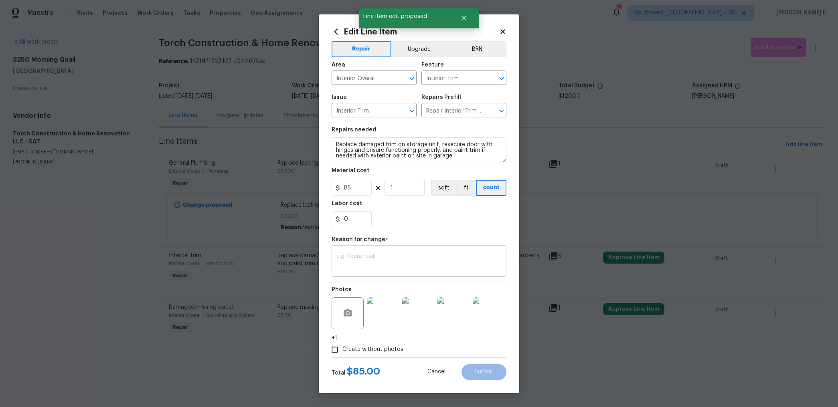
click at [461, 267] on textarea at bounding box center [418, 262] width 165 height 17
paste textarea "Verbiage updated"
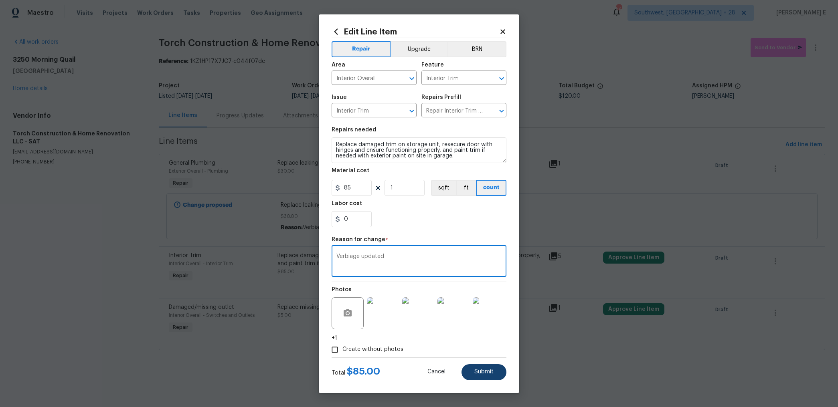
type textarea "Verbiage updated"
click at [492, 367] on button "Submit" at bounding box center [483, 372] width 45 height 16
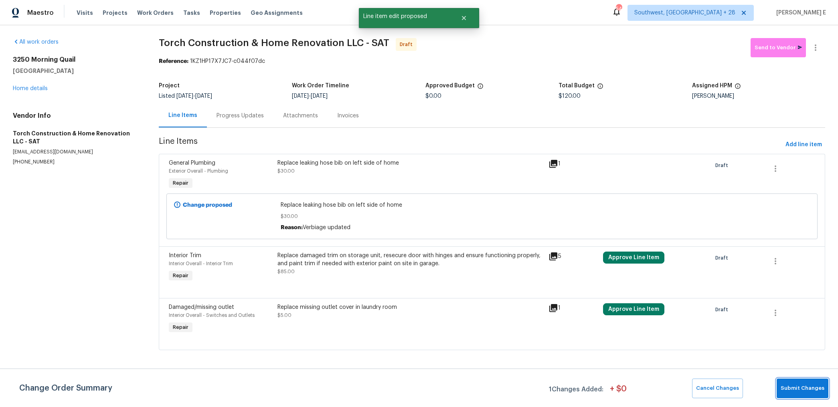
click at [807, 385] on span "Submit Changes" at bounding box center [802, 388] width 44 height 9
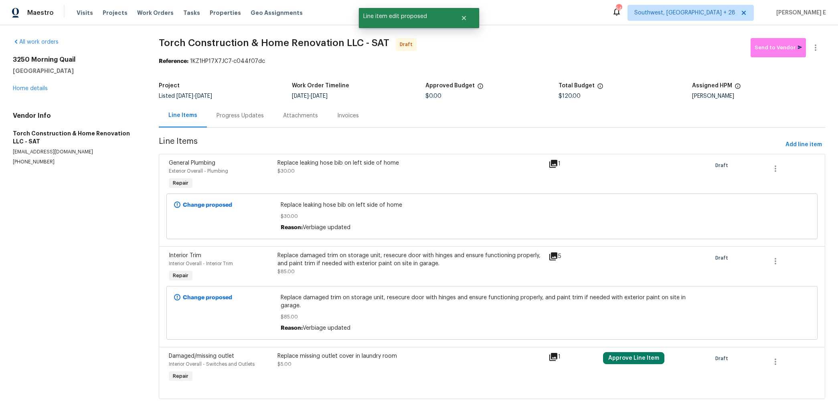
click at [357, 347] on div "Damaged/missing outlet Interior Overall - Switches and Outlets Repair Replace m…" at bounding box center [492, 373] width 666 height 52
click at [337, 356] on div "Replace missing outlet cover in laundry room $5.00" at bounding box center [410, 360] width 267 height 16
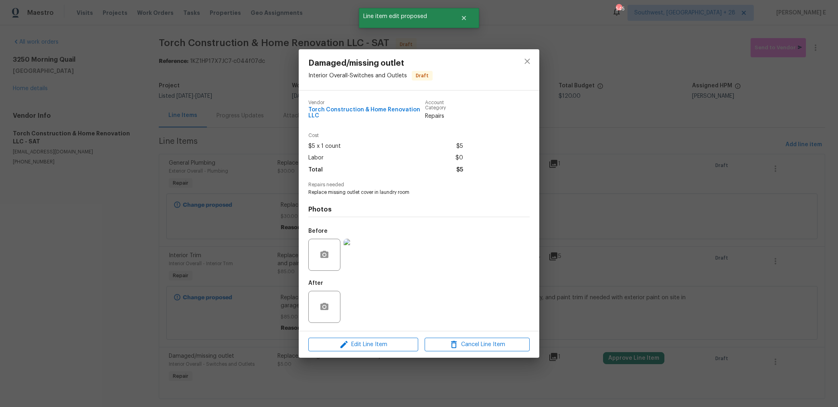
click at [381, 337] on div "Edit Line Item Cancel Line Item" at bounding box center [419, 344] width 240 height 27
click at [367, 345] on span "Edit Line Item" at bounding box center [363, 345] width 105 height 10
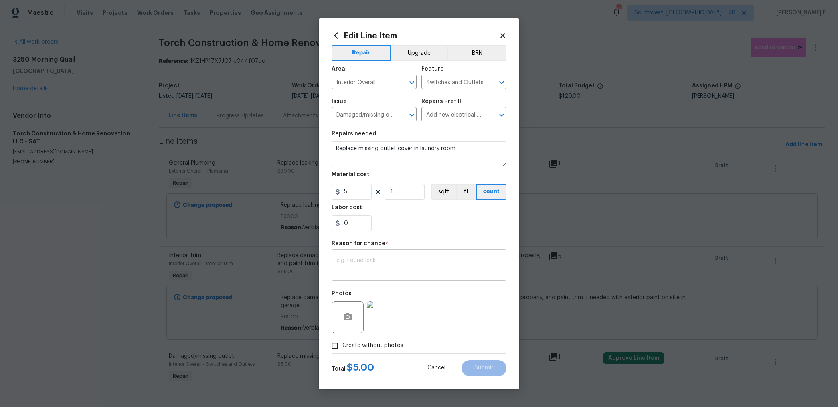
click at [473, 279] on div "x ​" at bounding box center [418, 266] width 175 height 30
paste textarea "Verbiage updated"
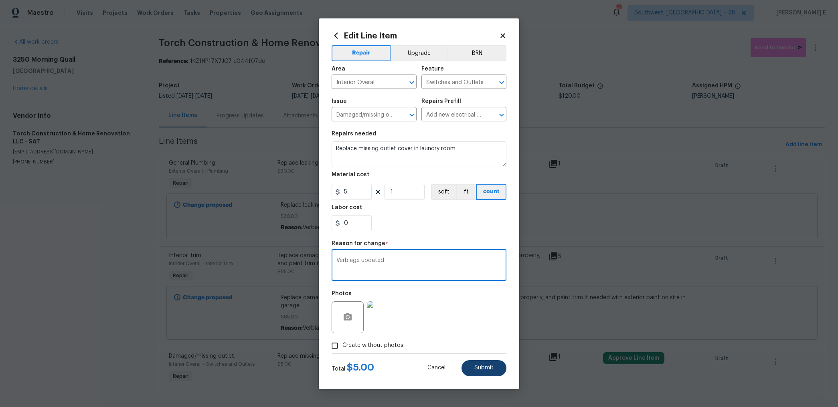
type textarea "Verbiage updated"
click at [469, 370] on button "Submit" at bounding box center [483, 368] width 45 height 16
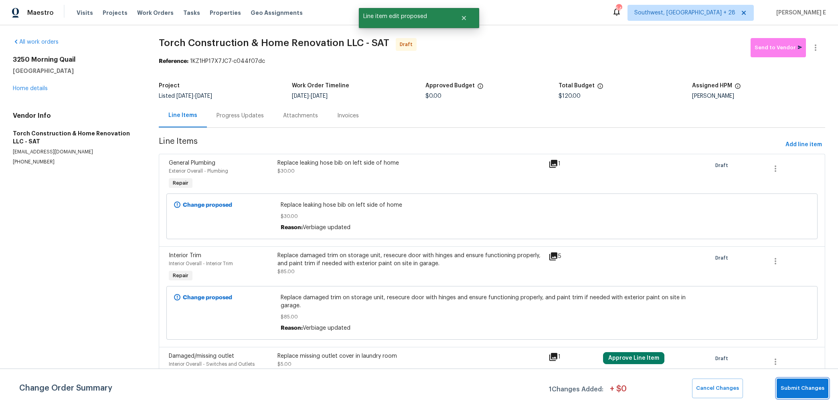
click at [795, 389] on span "Submit Changes" at bounding box center [802, 388] width 44 height 9
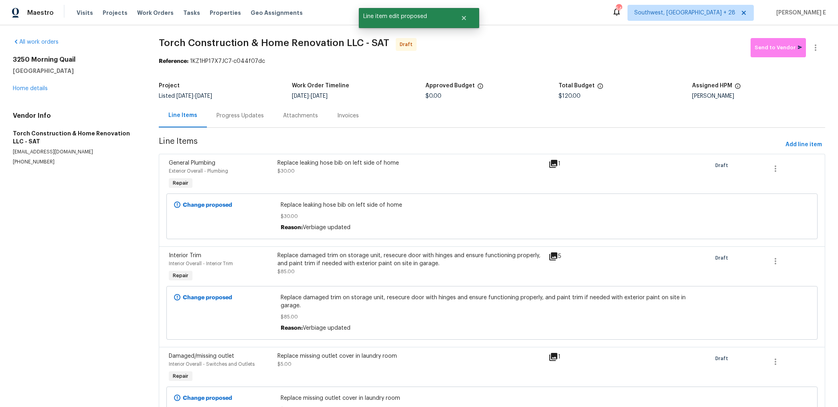
click at [251, 117] on div "Progress Updates" at bounding box center [239, 116] width 47 height 8
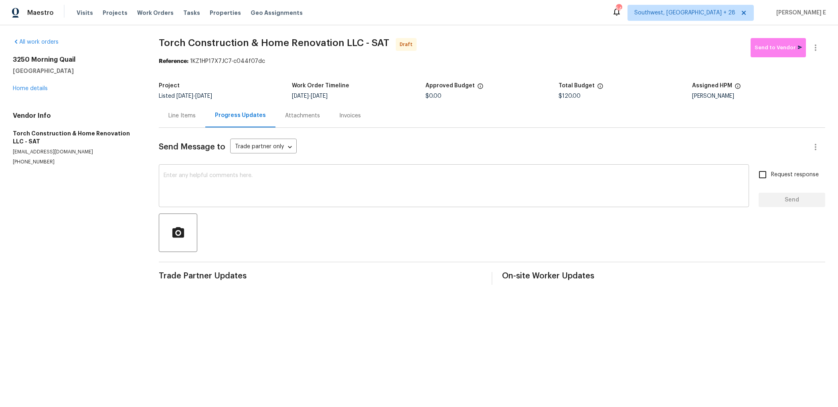
click at [600, 197] on textarea at bounding box center [454, 187] width 580 height 28
paste textarea "Hi this is Keerthana with Opendoor. I’m confirming you received the WO for the …"
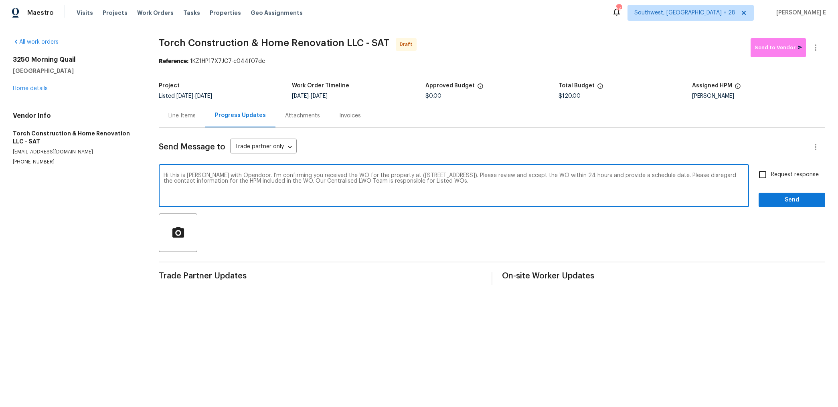
type textarea "Hi this is Keerthana with Opendoor. I’m confirming you received the WO for the …"
click at [752, 178] on div "Hi this is Keerthana with Opendoor. I’m confirming you received the WO for the …" at bounding box center [492, 186] width 666 height 41
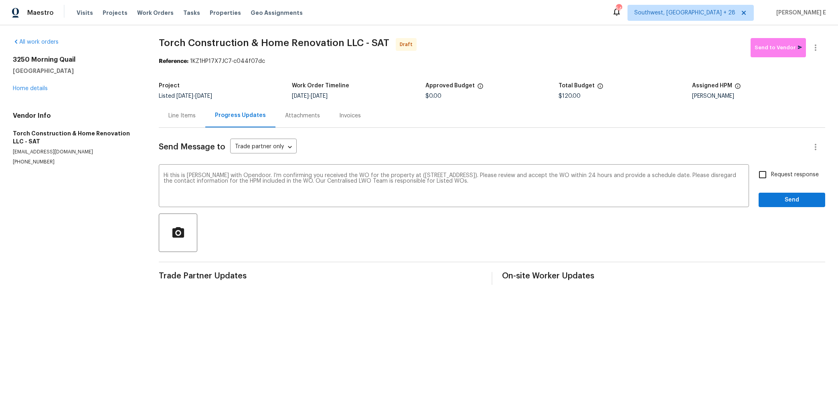
click at [769, 179] on input "Request response" at bounding box center [762, 174] width 17 height 17
checkbox input "true"
click at [772, 202] on span "Send" at bounding box center [792, 200] width 54 height 10
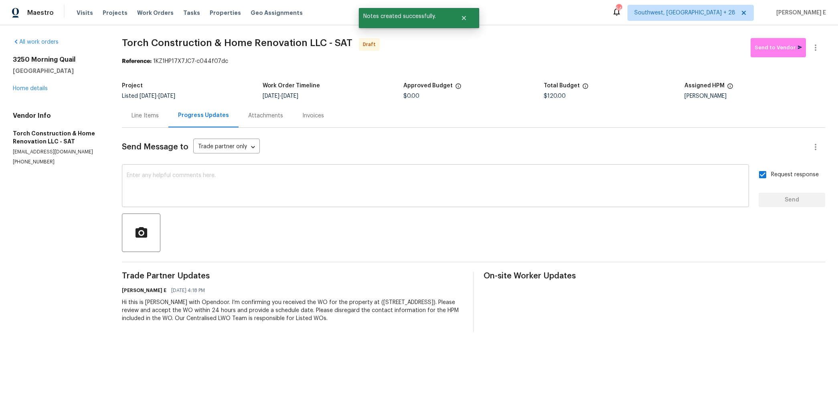
click at [602, 185] on textarea at bounding box center [435, 187] width 617 height 28
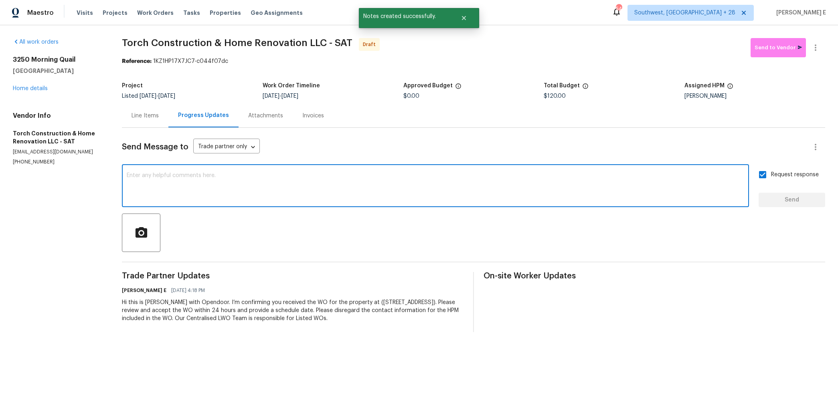
paste textarea "Attention All Work Orders must include before-photos (both close-up and wide-an…"
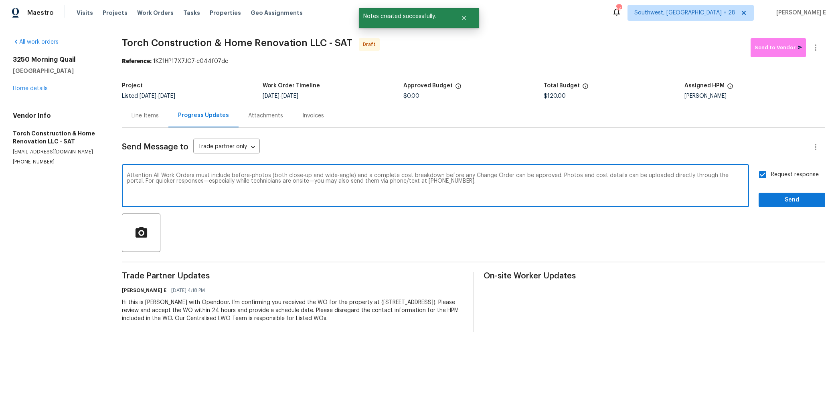
type textarea "Attention All Work Orders must include before-photos (both close-up and wide-an…"
click at [810, 198] on span "Send" at bounding box center [792, 200] width 54 height 10
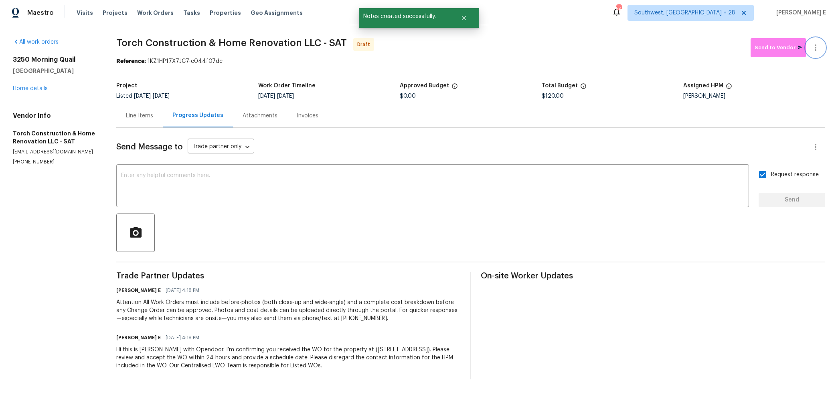
click at [816, 49] on icon "button" at bounding box center [815, 48] width 10 height 10
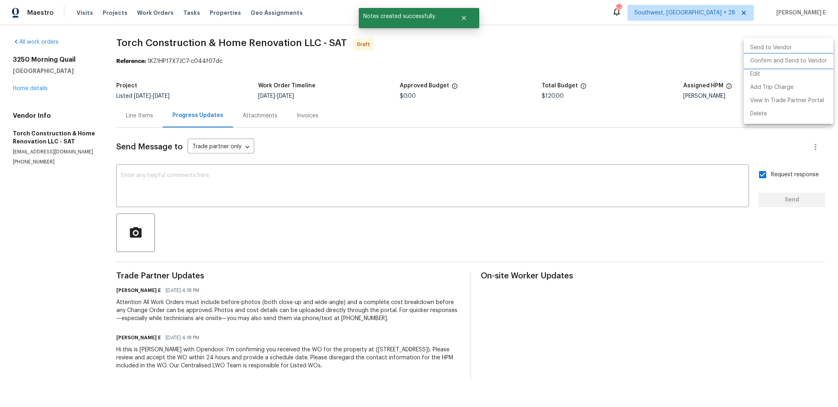
click at [784, 61] on li "Confirm and Send to Vendor" at bounding box center [788, 61] width 89 height 13
click at [475, 110] on div at bounding box center [419, 203] width 838 height 407
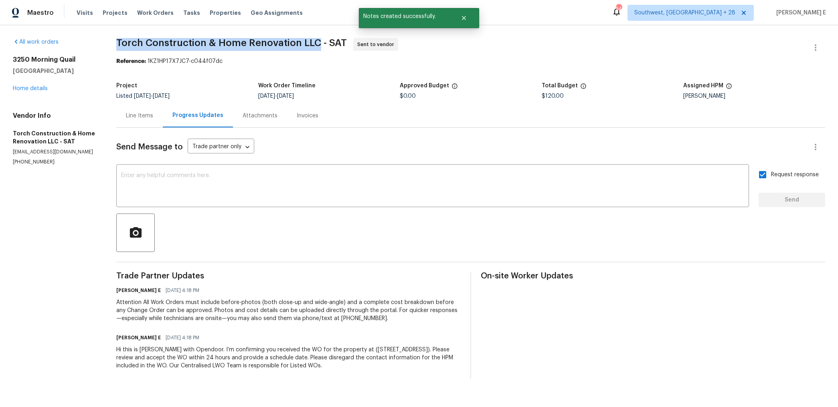
drag, startPoint x: 118, startPoint y: 42, endPoint x: 318, endPoint y: 42, distance: 200.4
click at [318, 42] on span "Torch Construction & Home Renovation LLC - SAT" at bounding box center [231, 43] width 230 height 10
copy span "Torch Construction & Home Renovation LLC"
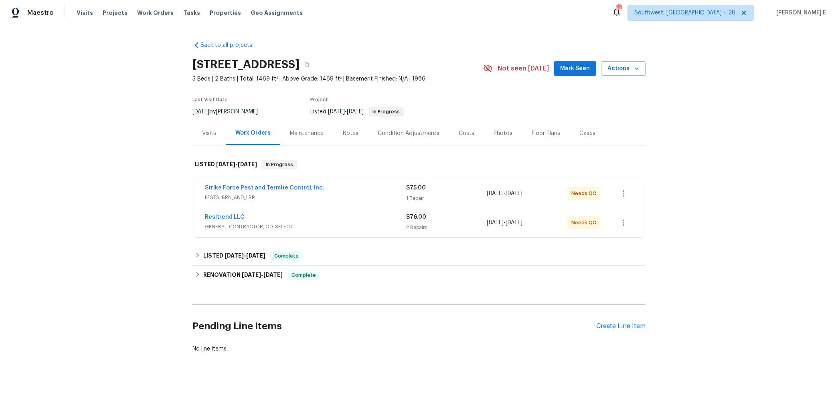
click at [315, 216] on div "Resitrend LLC" at bounding box center [305, 218] width 201 height 10
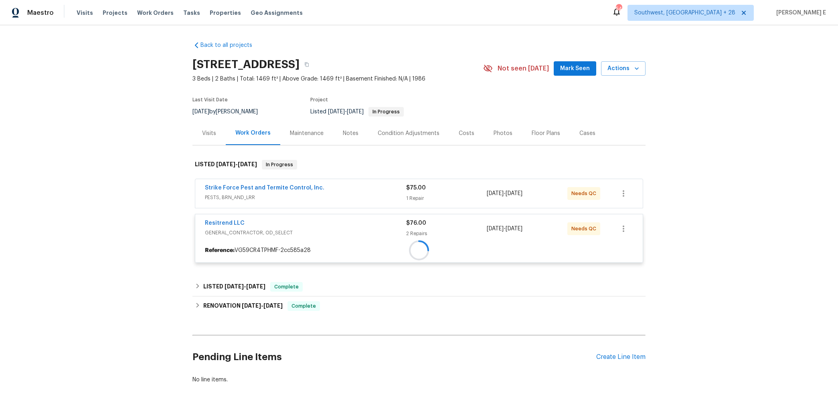
scroll to position [4, 0]
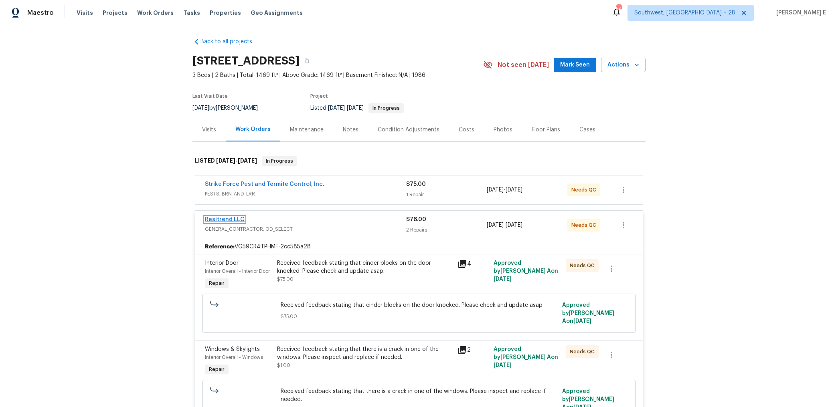
click at [234, 219] on link "Resitrend LLC" at bounding box center [225, 220] width 40 height 6
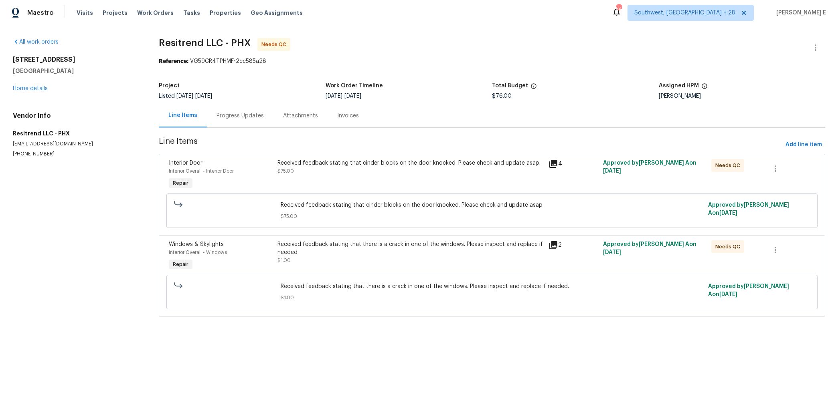
click at [228, 121] on div "Progress Updates" at bounding box center [240, 116] width 67 height 24
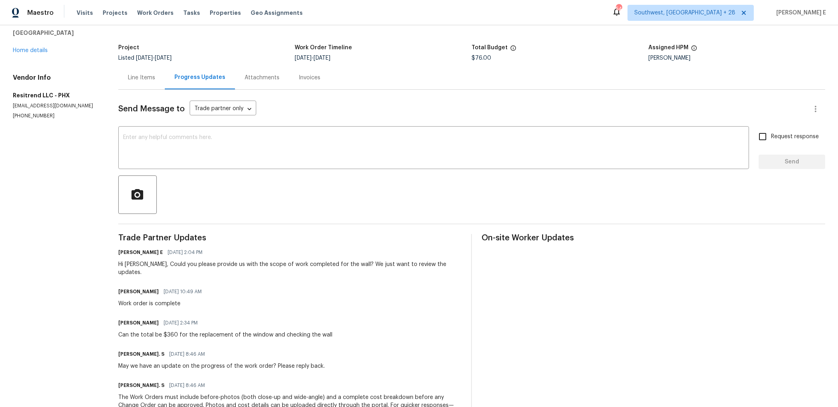
scroll to position [48, 0]
